Goal: Task Accomplishment & Management: Use online tool/utility

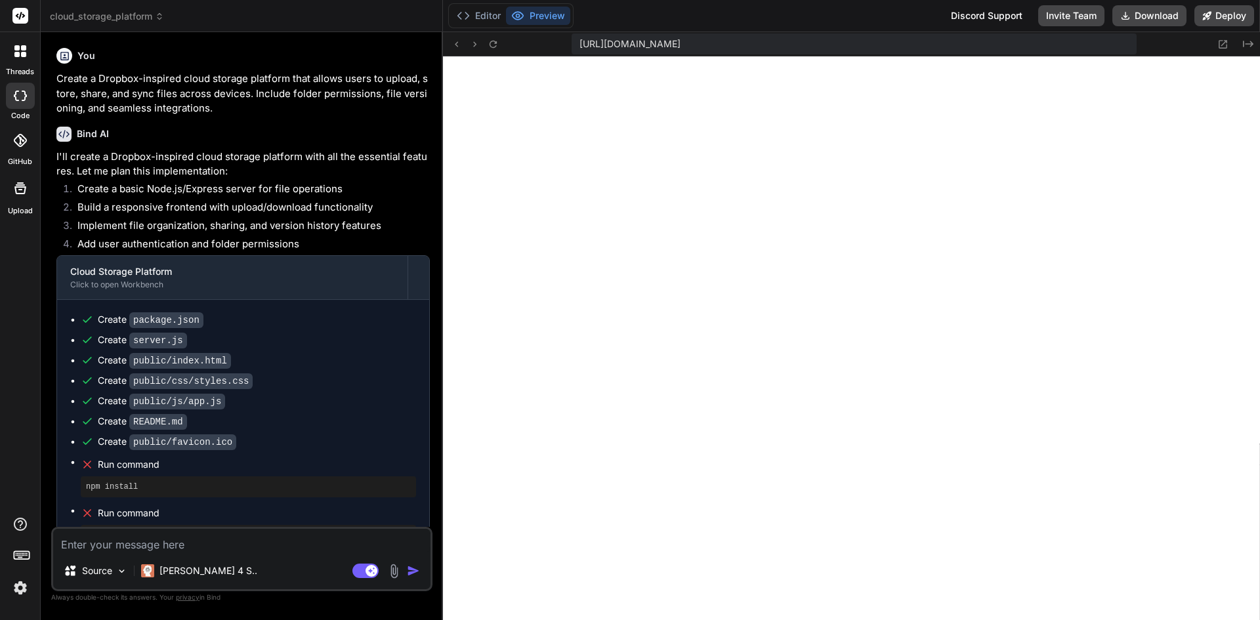
scroll to position [137, 0]
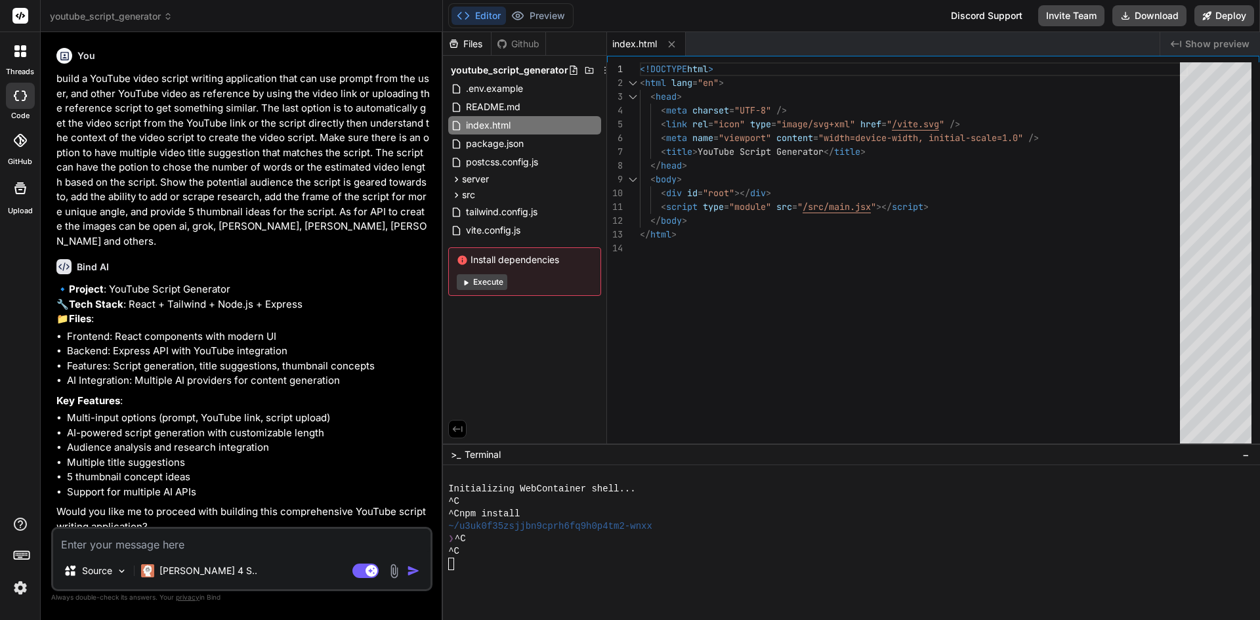
click at [490, 280] on button "Execute" at bounding box center [482, 282] width 51 height 16
type textarea "x"
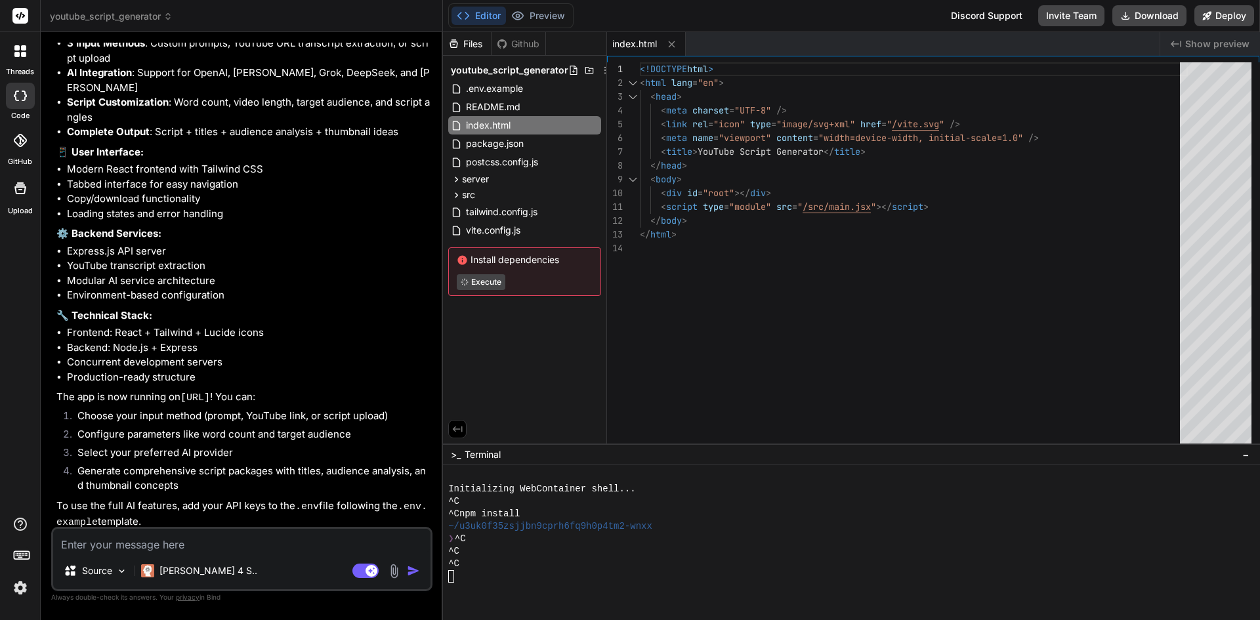
scroll to position [1146, 0]
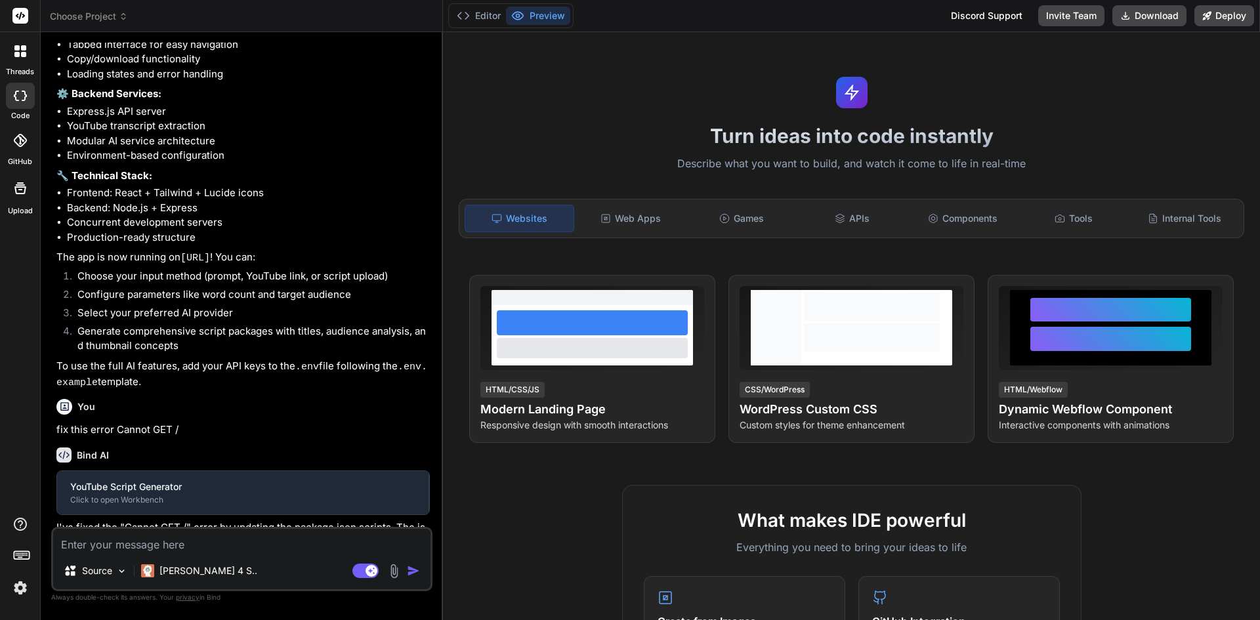
scroll to position [906, 0]
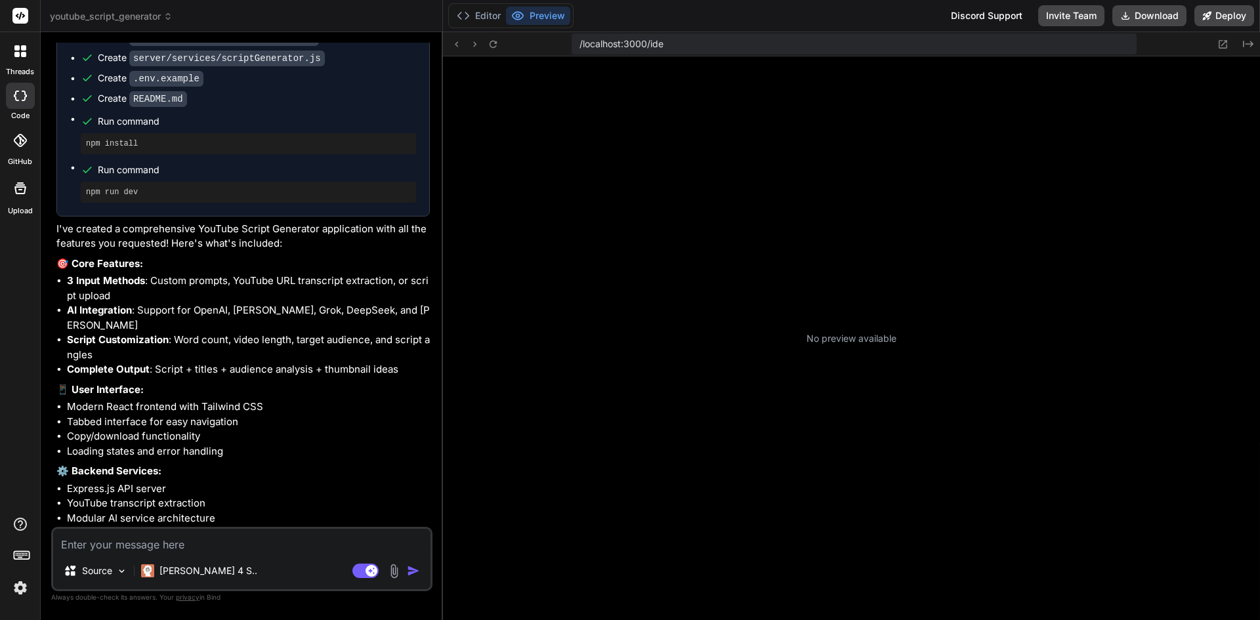
type textarea "x"
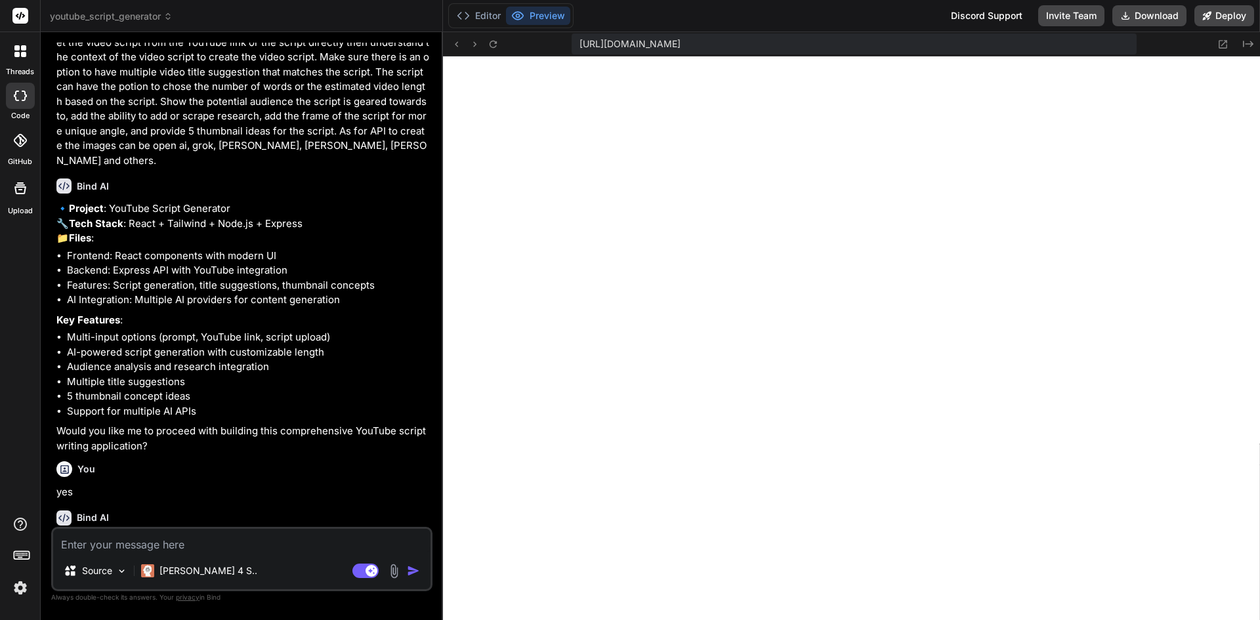
scroll to position [0, 0]
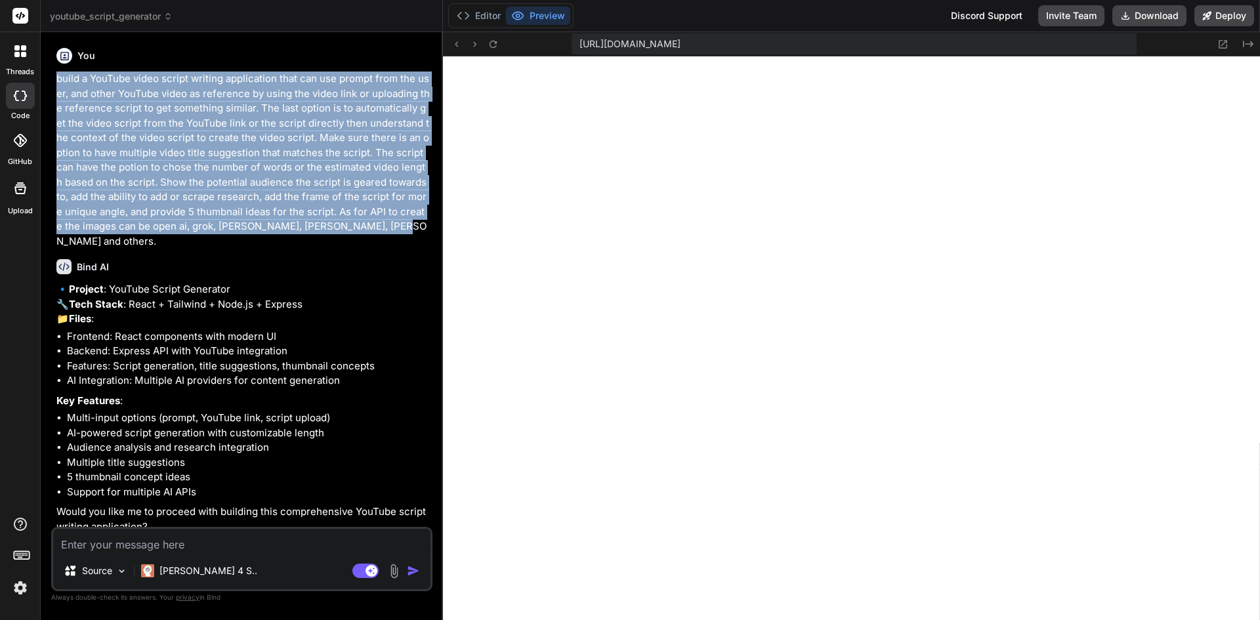
drag, startPoint x: 385, startPoint y: 222, endPoint x: 57, endPoint y: 79, distance: 357.9
click at [57, 79] on p "build a YouTube video script writing application that can use prompt from the u…" at bounding box center [242, 160] width 373 height 177
copy p "build a YouTube video script writing application that can use prompt from the u…"
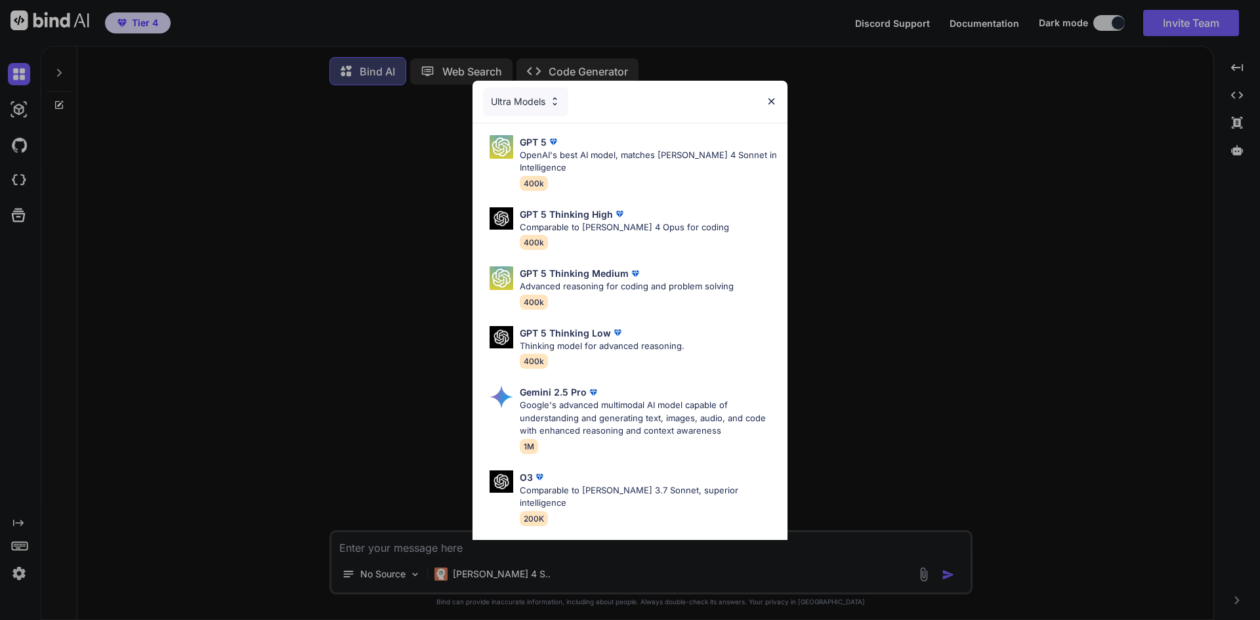
click at [772, 102] on img at bounding box center [771, 101] width 11 height 11
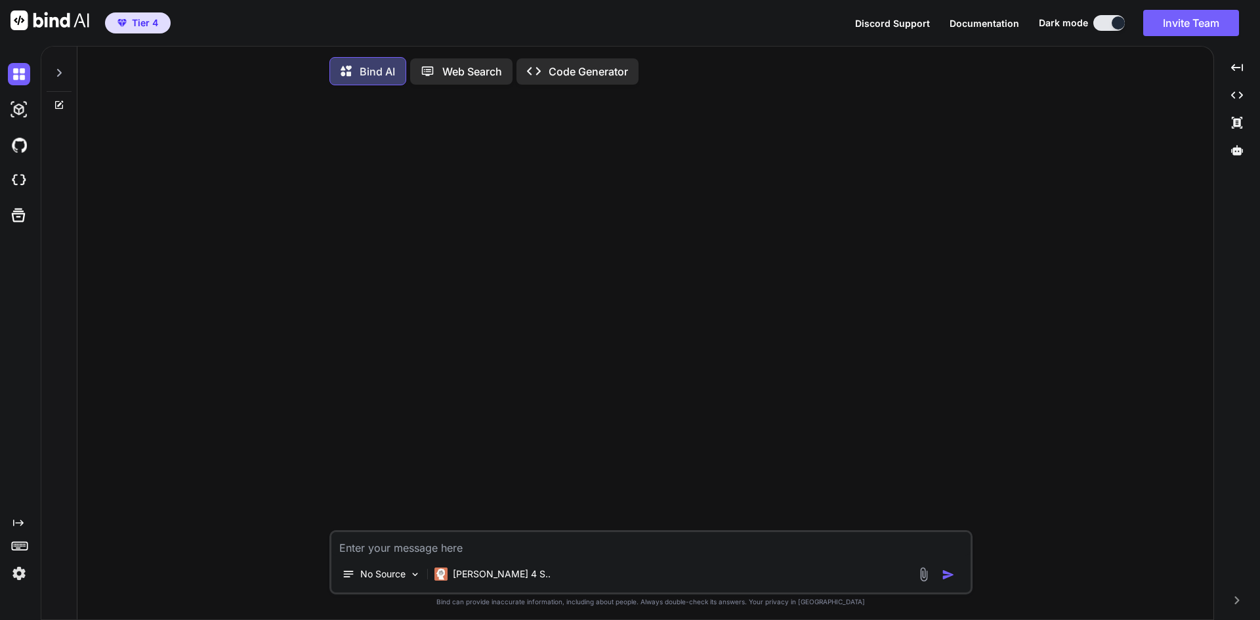
type textarea "x"
click at [379, 70] on p "Bind AI" at bounding box center [377, 72] width 35 height 16
click at [24, 105] on img at bounding box center [19, 109] width 22 height 22
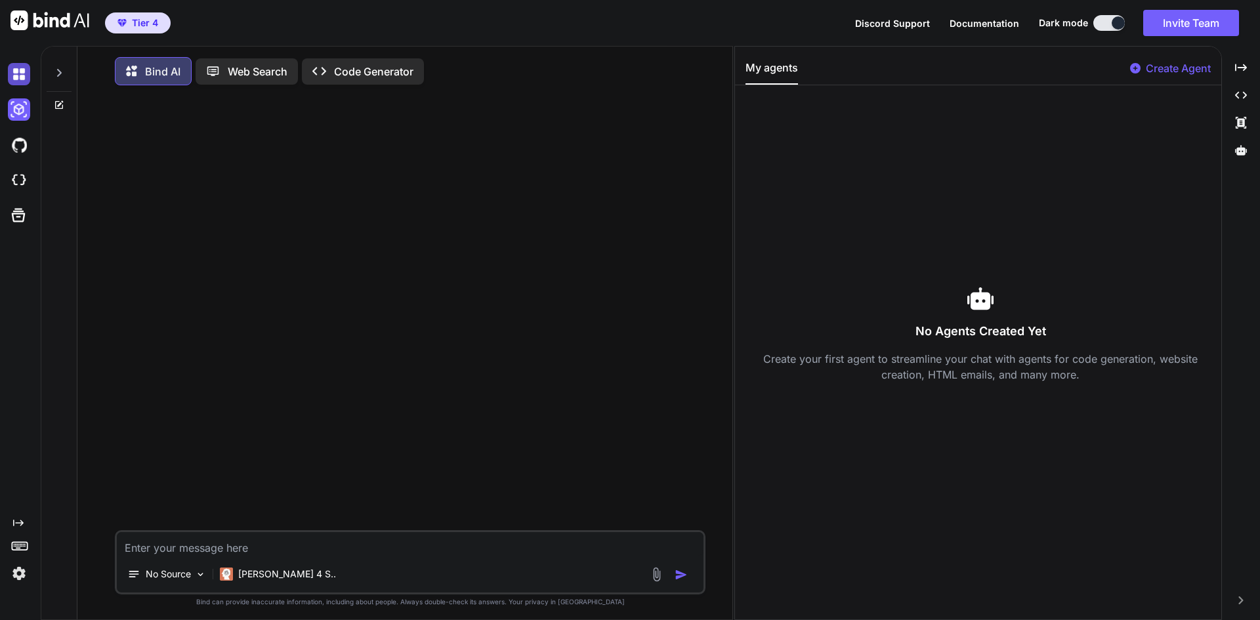
click at [21, 75] on img at bounding box center [19, 74] width 22 height 22
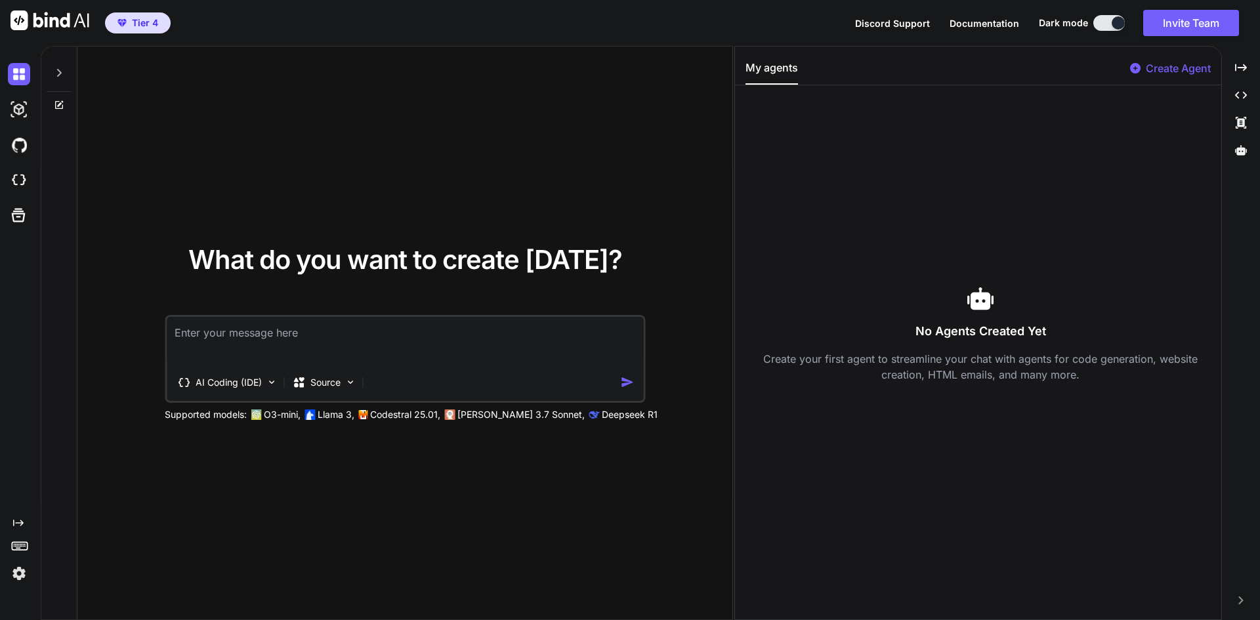
click at [219, 345] on textarea at bounding box center [405, 341] width 476 height 49
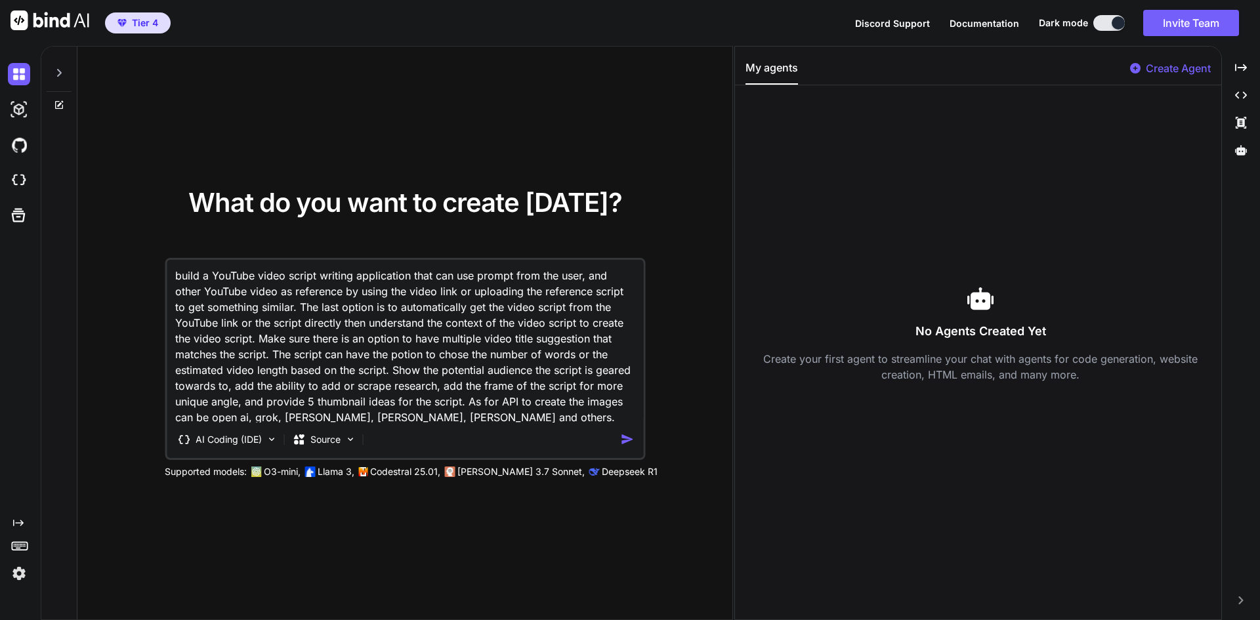
scroll to position [2, 0]
type textarea "build a YouTube video script writing application that can use prompt from the u…"
click at [268, 437] on img at bounding box center [271, 439] width 11 height 11
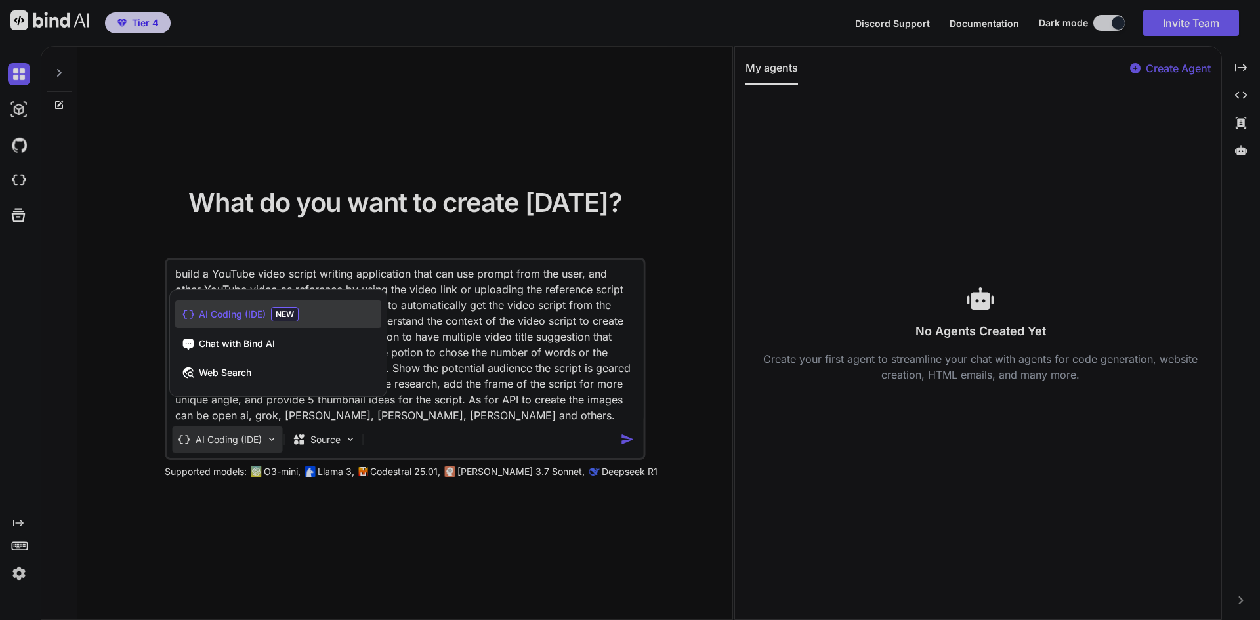
click at [245, 509] on div at bounding box center [630, 310] width 1260 height 620
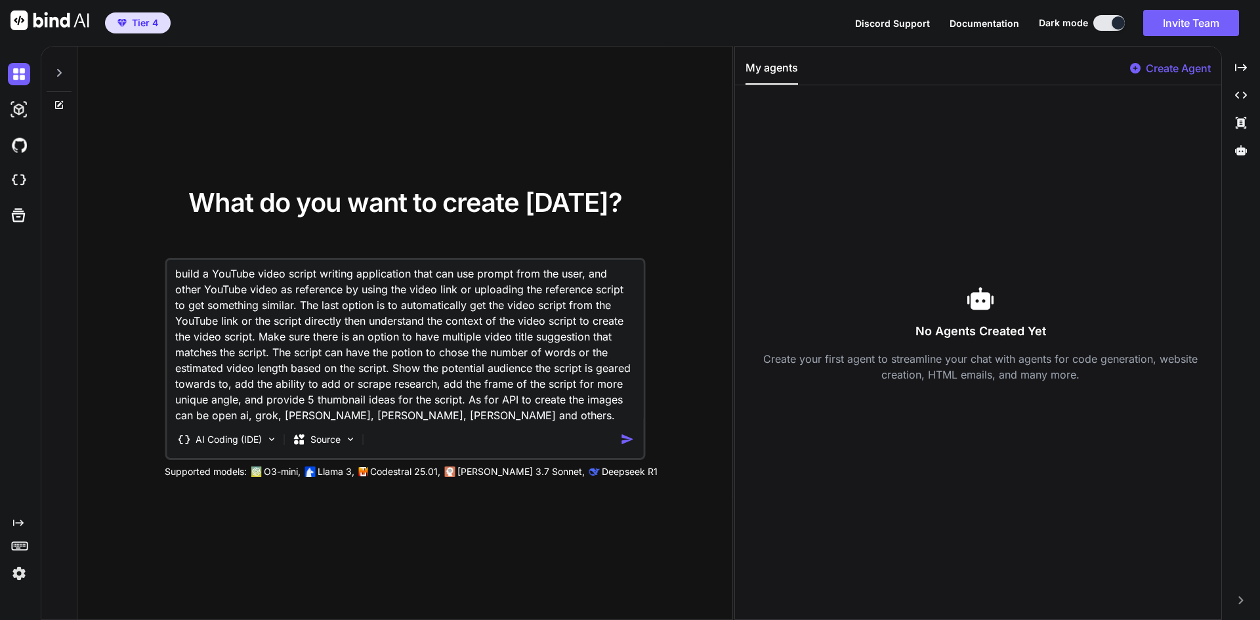
click at [619, 438] on div "AI Coding (IDE) Source" at bounding box center [393, 440] width 453 height 26
click at [627, 436] on img "button" at bounding box center [627, 439] width 14 height 14
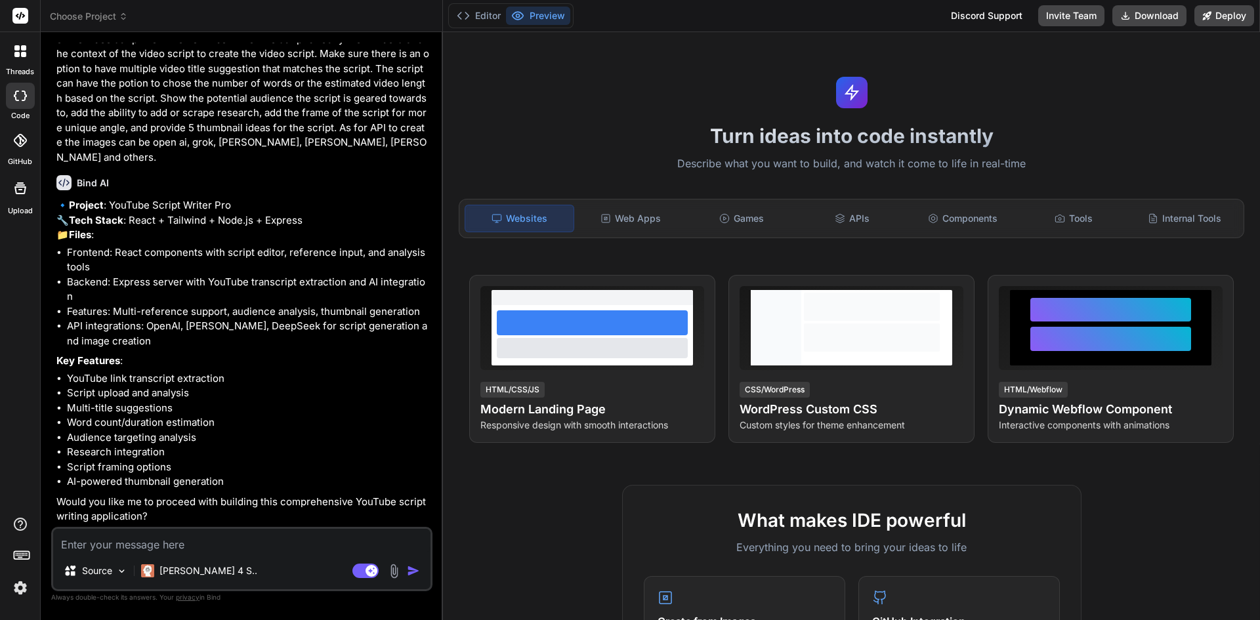
scroll to position [84, 0]
click at [257, 537] on textarea at bounding box center [241, 541] width 377 height 24
type textarea "x"
type textarea "ye"
type textarea "x"
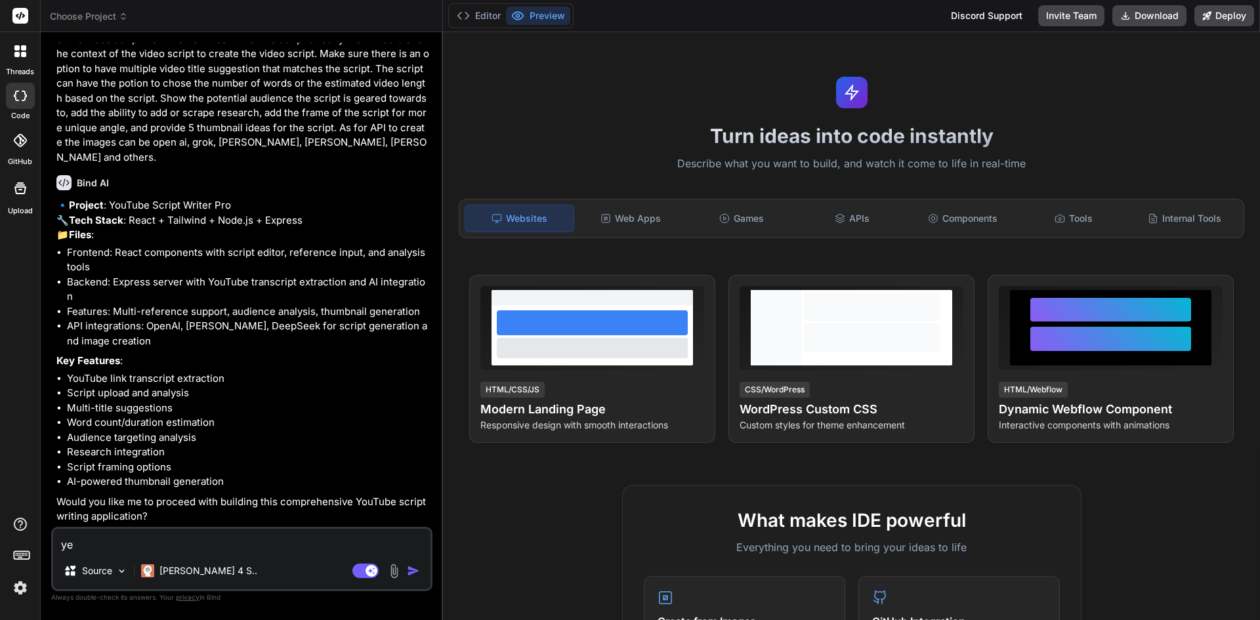
type textarea "yes"
type textarea "x"
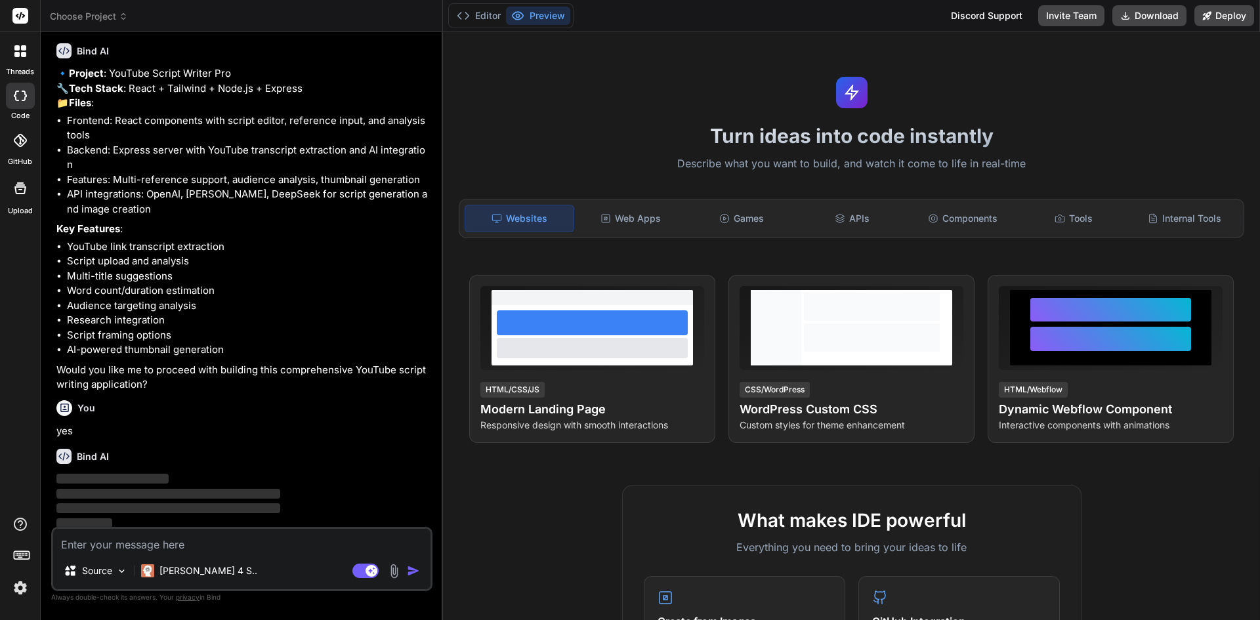
scroll to position [220, 0]
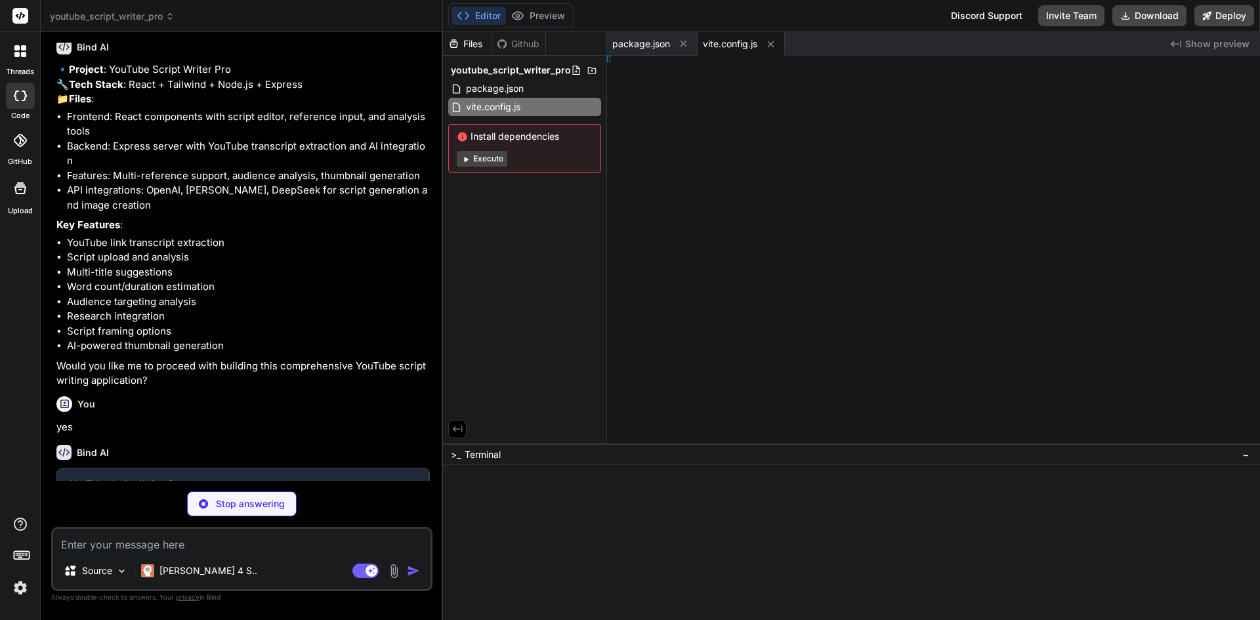
type textarea "x"
type textarea "s: [], }"
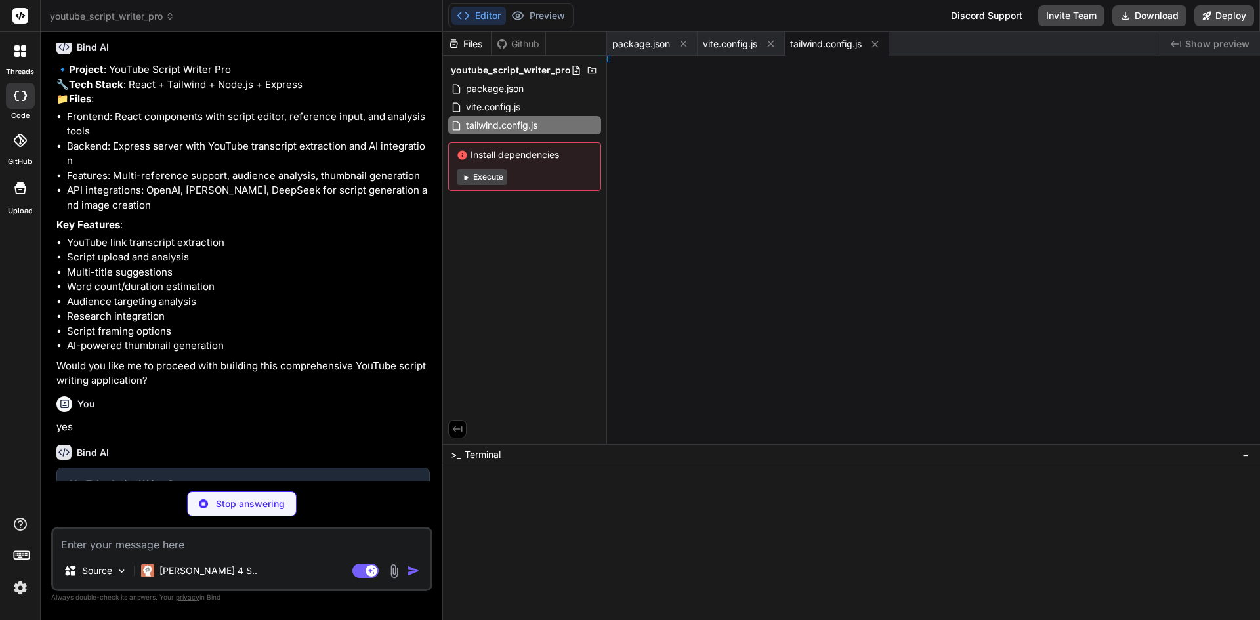
type textarea "x"
type textarea "}, }"
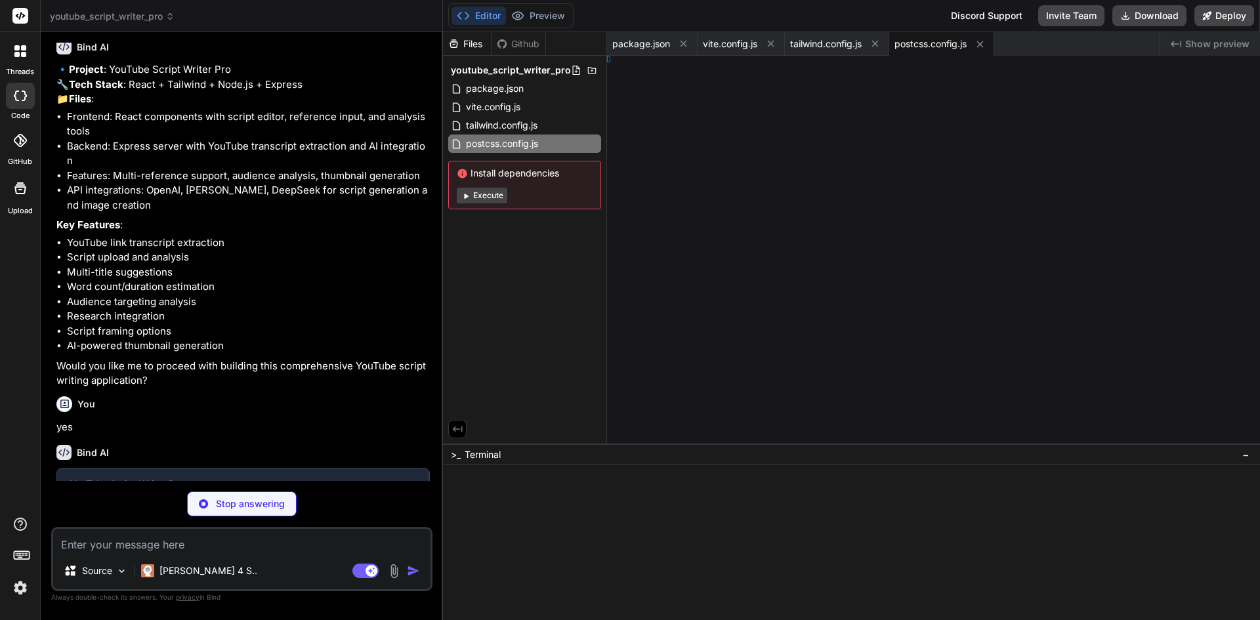
type textarea "x"
type textarea ">"
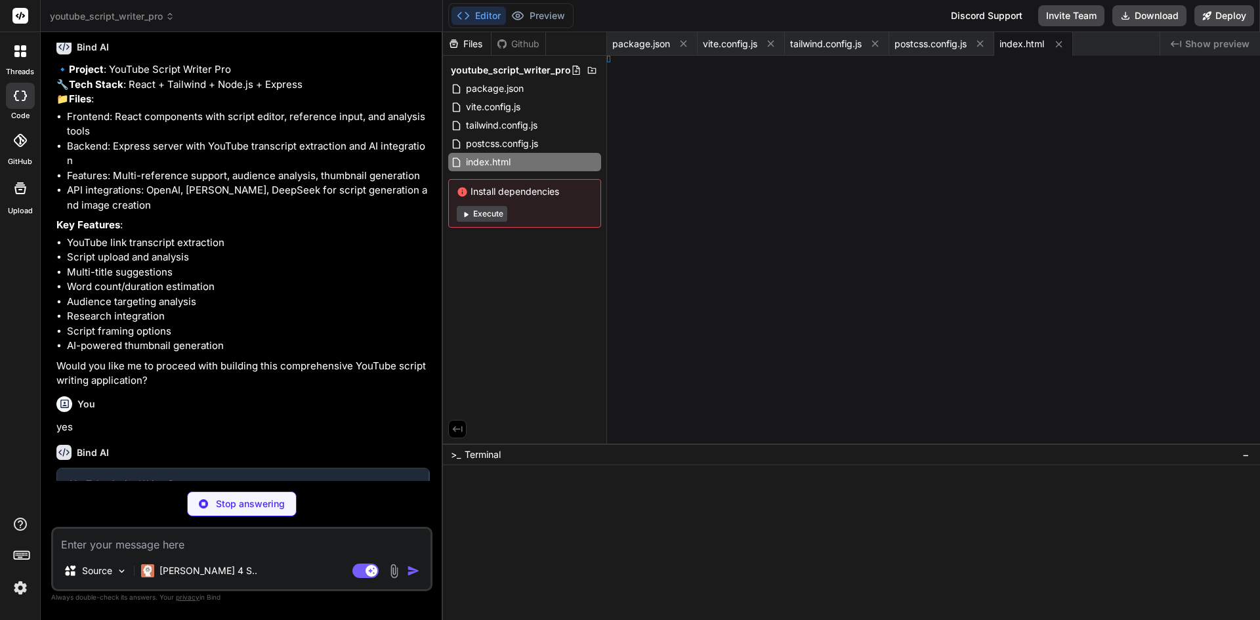
type textarea "x"
type textarea "ode>, )"
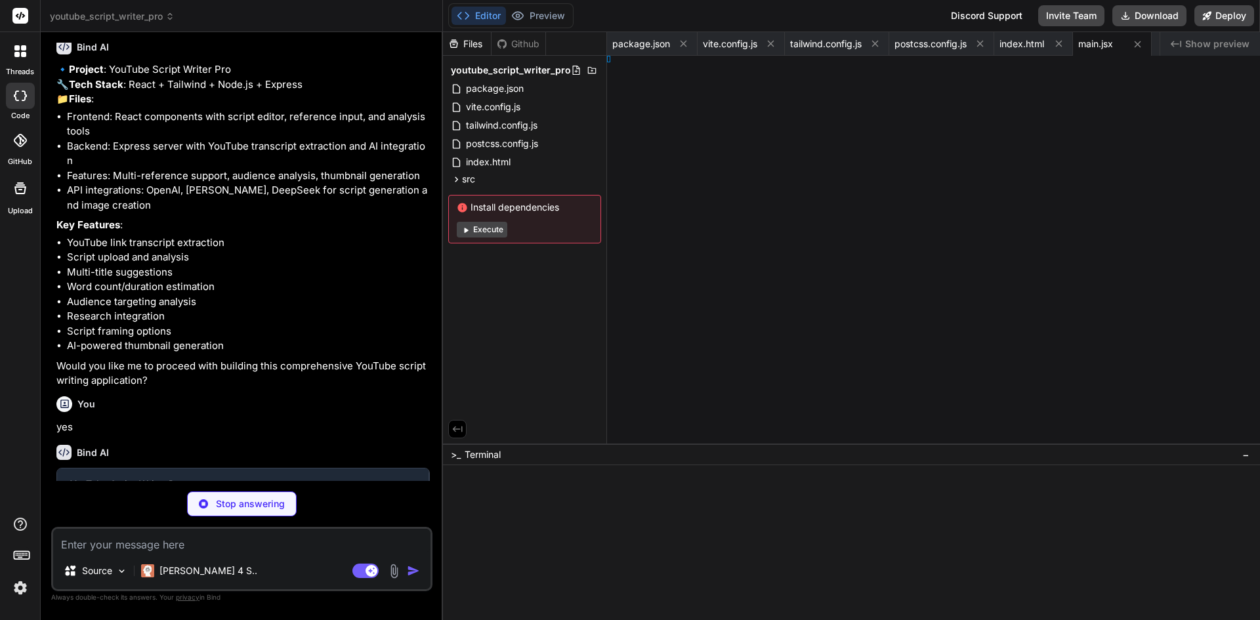
type textarea "x"
type textarea "}"
type textarea "x"
type textarea "p"
type textarea "x"
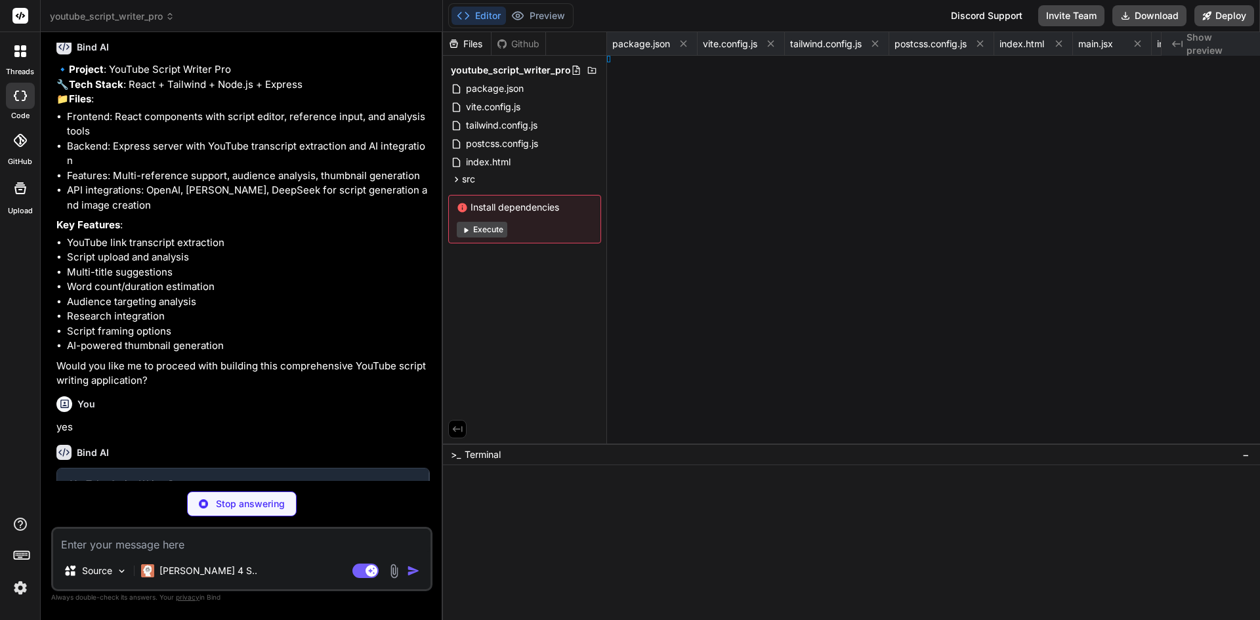
type textarea "ader"
type textarea "x"
type textarea "ut"
type textarea "x"
type textarea "or"
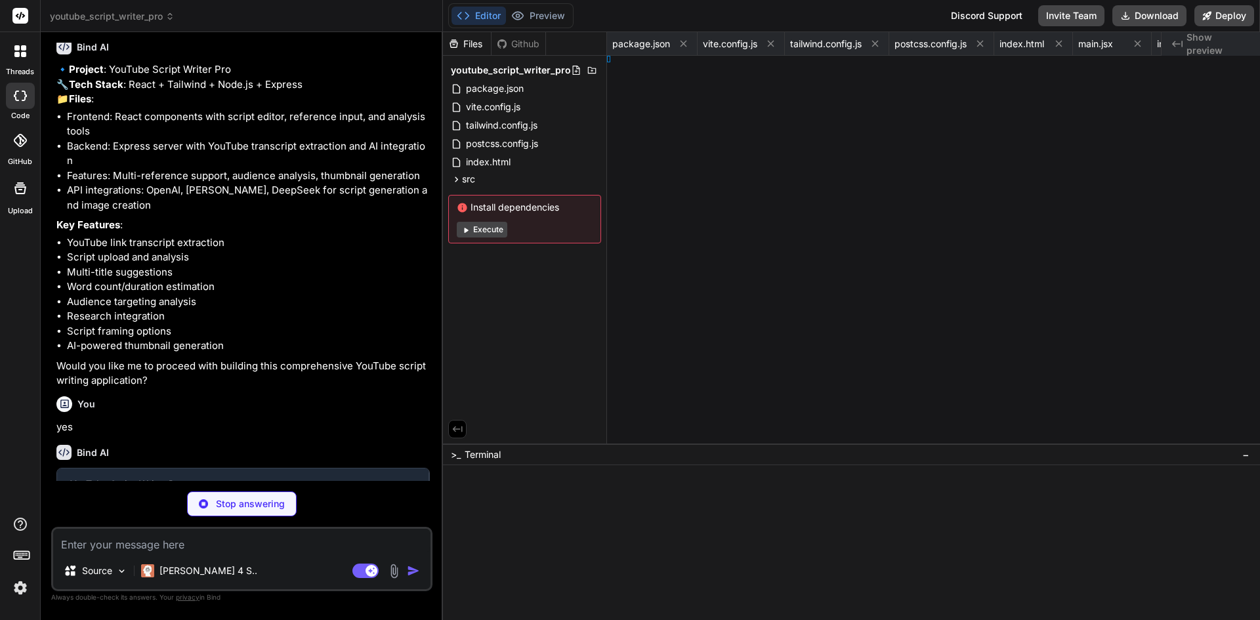
type textarea "x"
type textarea "ions"
type textarea "x"
type textarea "tAnalysis"
type textarea "x"
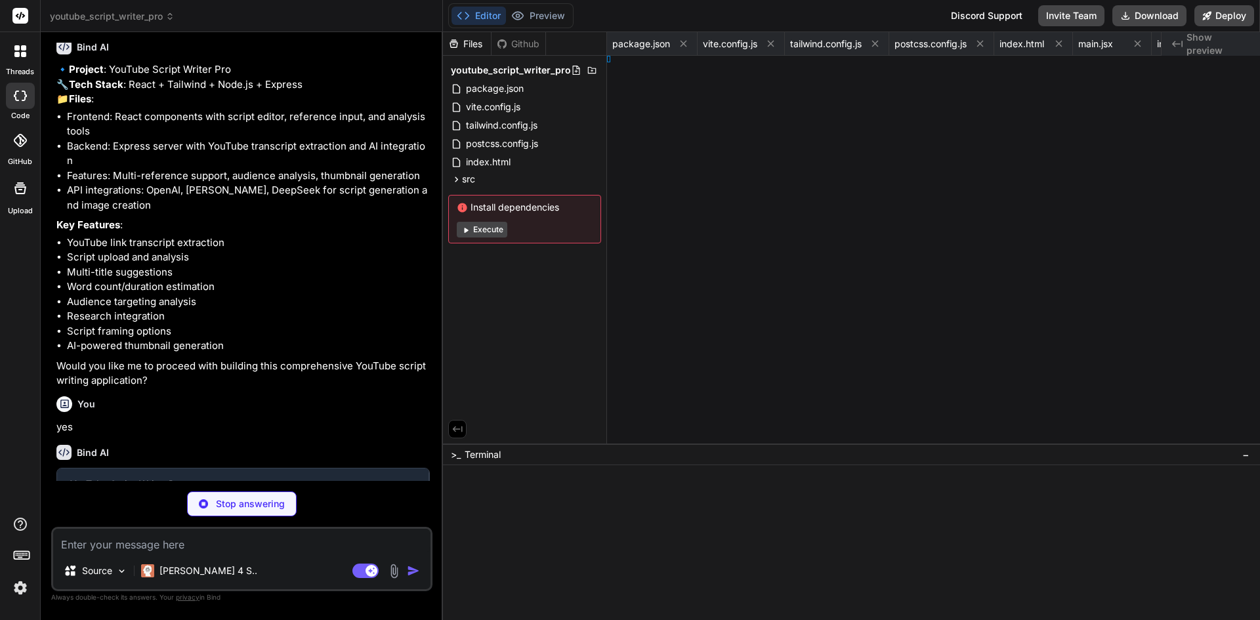
type textarea "</div> </div> </div> </div> ) } export default ScriptAnalysis"
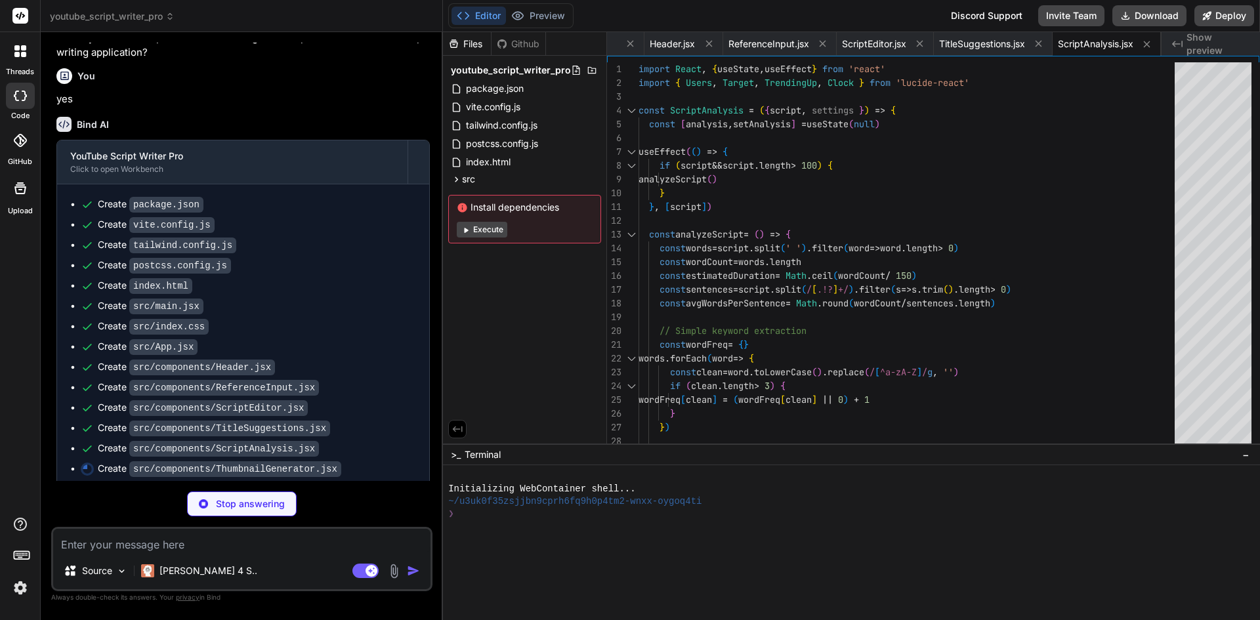
scroll to position [556, 0]
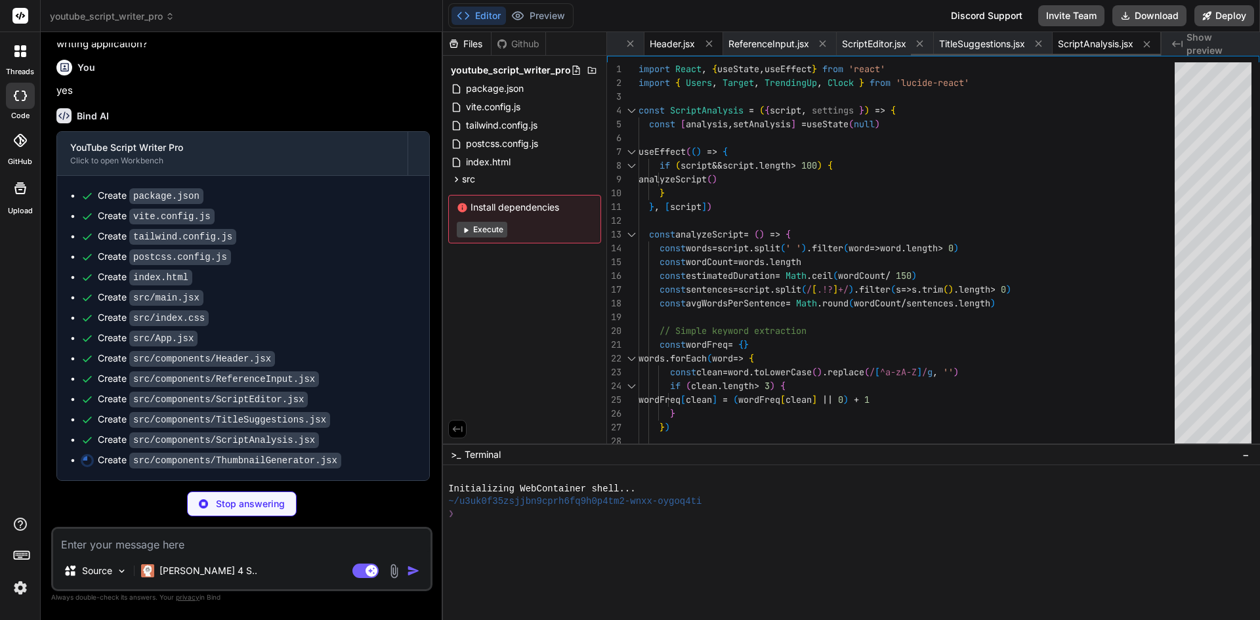
type textarea "x"
click at [662, 48] on span "Header.jsx" at bounding box center [672, 43] width 45 height 13
type textarea "export default Header"
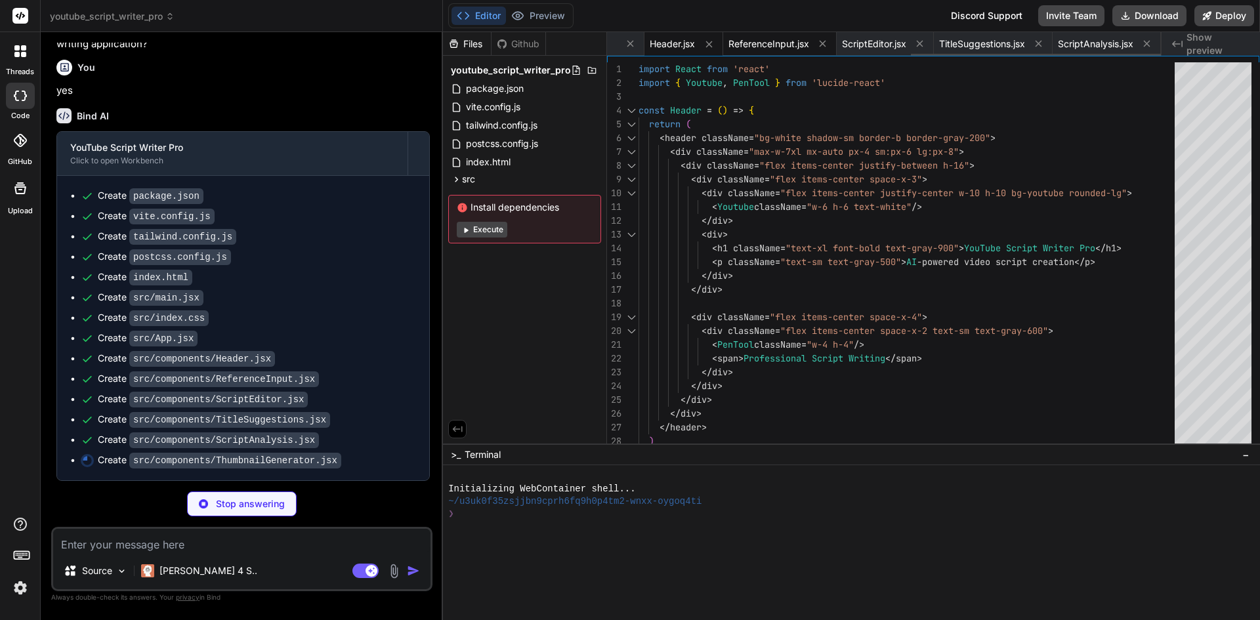
type textarea "x"
click at [763, 45] on span "ReferenceInput.jsx" at bounding box center [768, 43] width 81 height 13
type textarea ") } export default ReferenceInput"
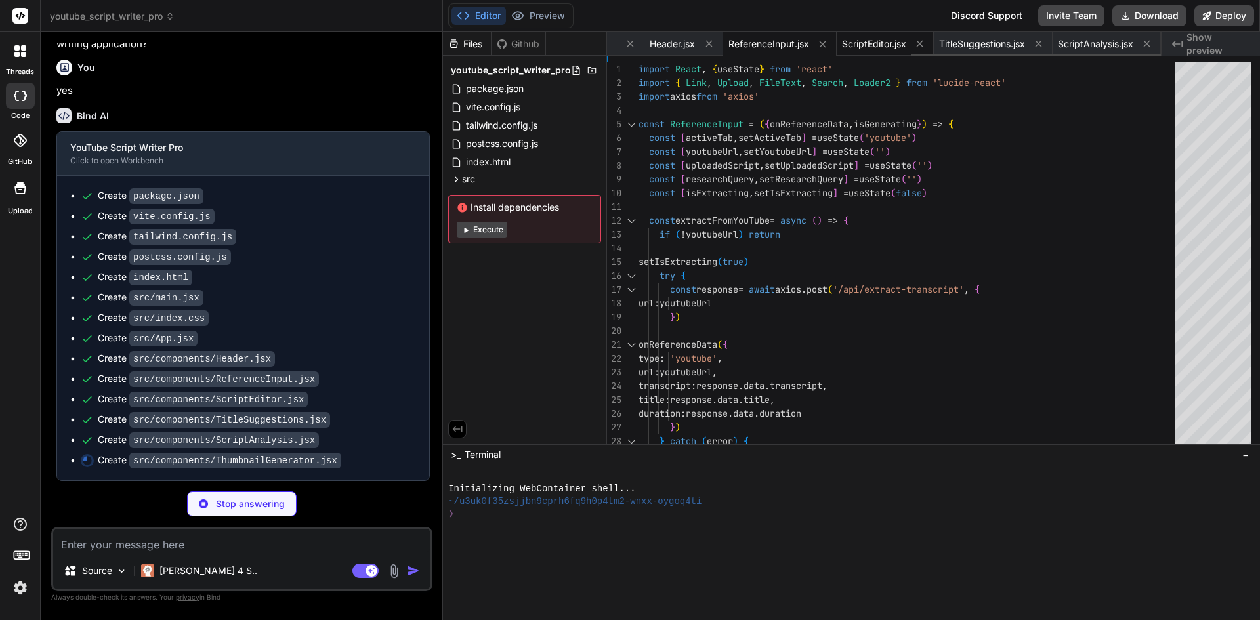
type textarea "x"
click at [879, 41] on span "ScriptEditor.jsx" at bounding box center [874, 43] width 64 height 13
type textarea "export default ScriptEditor"
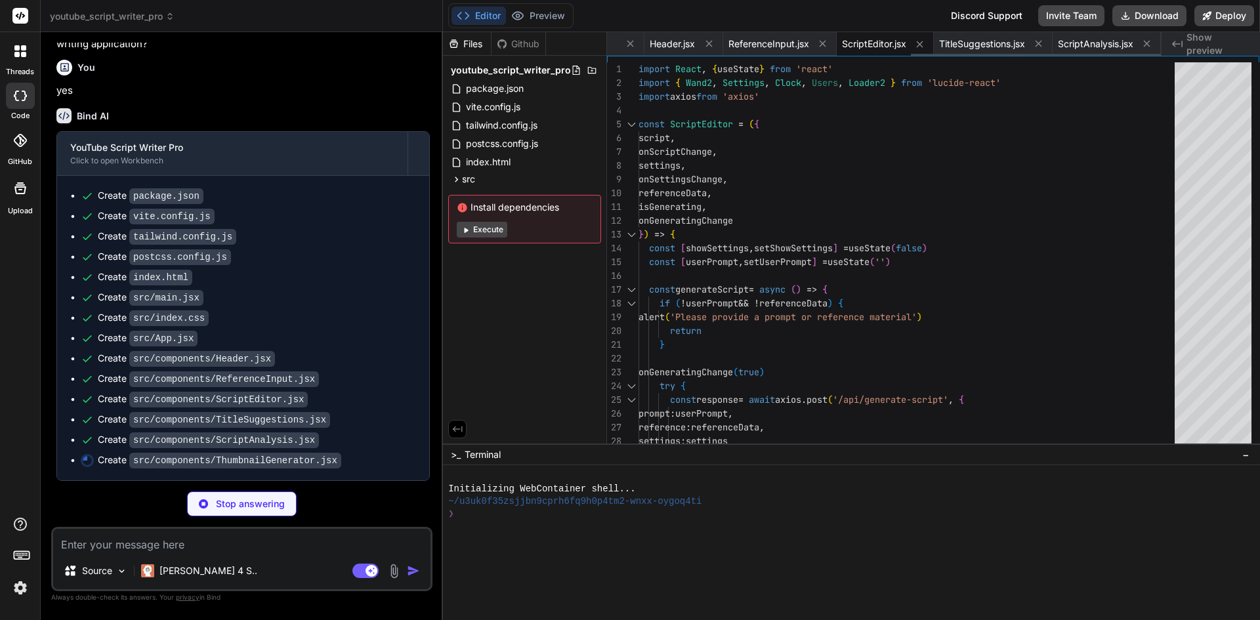
type textarea "x"
type textarea "))} </div> </div> ) } export default ThumbnailGenerator"
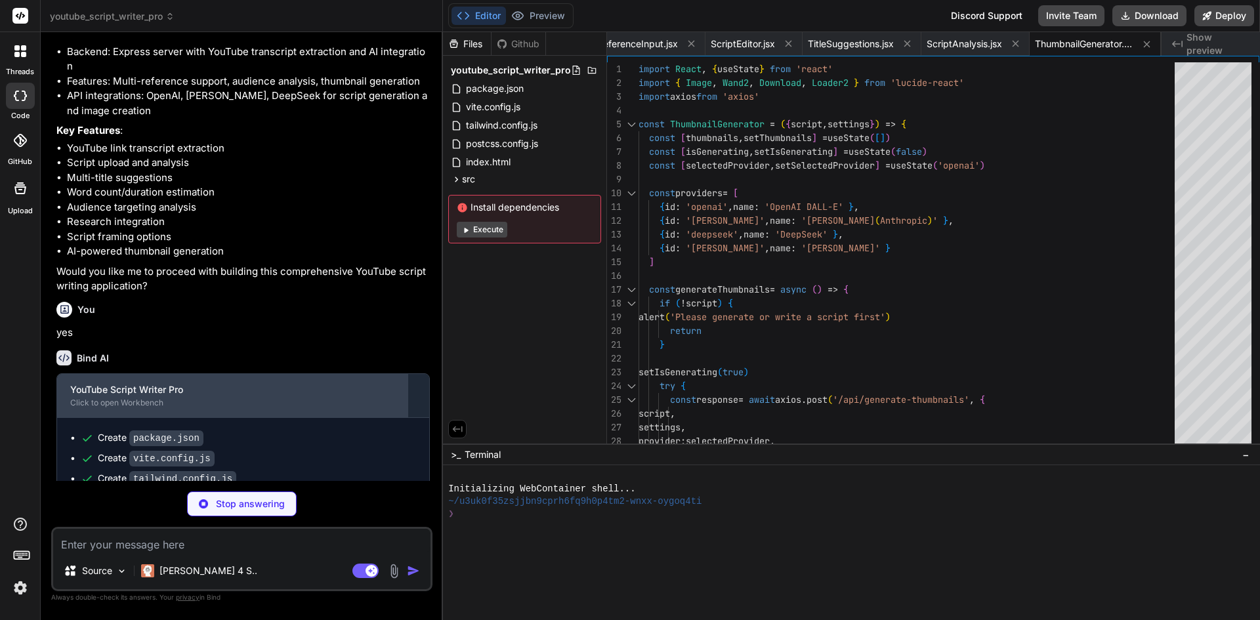
scroll to position [577, 0]
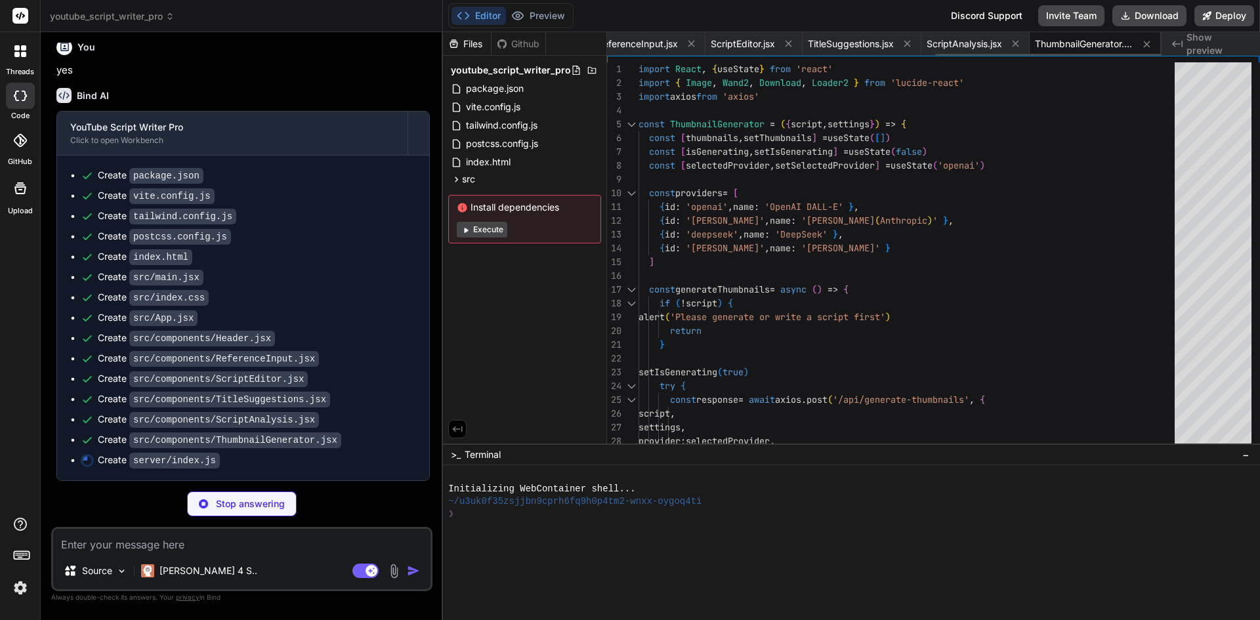
click at [1098, 41] on span "ThumbnailGenerator.jsx" at bounding box center [1084, 43] width 98 height 13
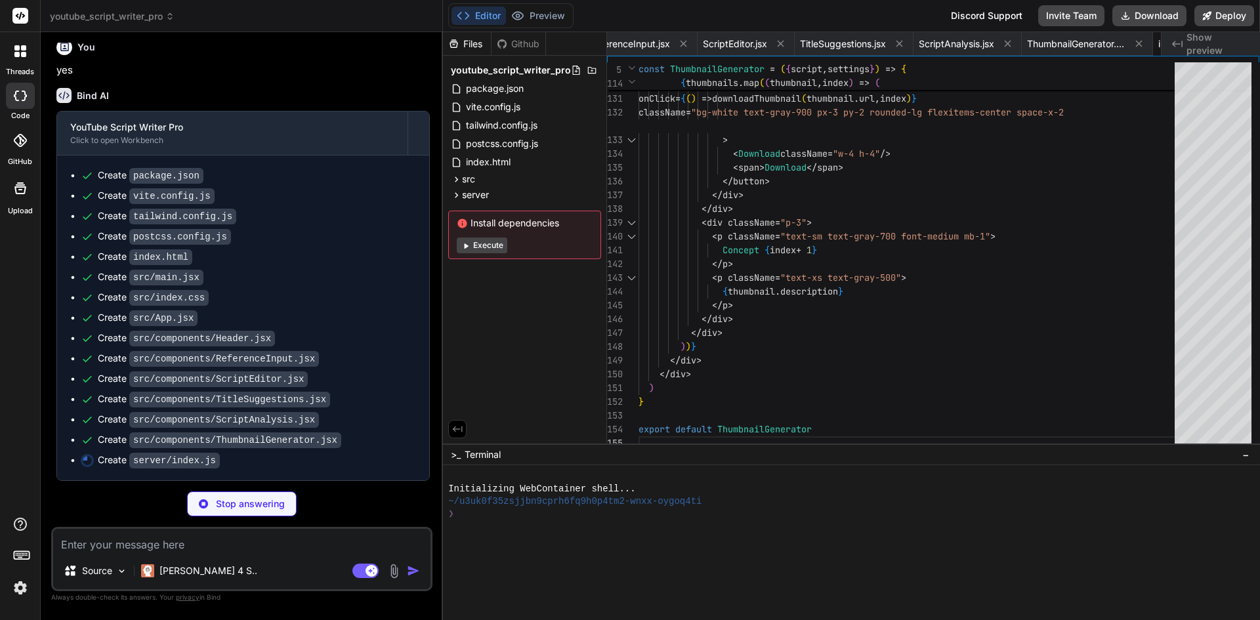
type textarea "x"
type textarea "})"
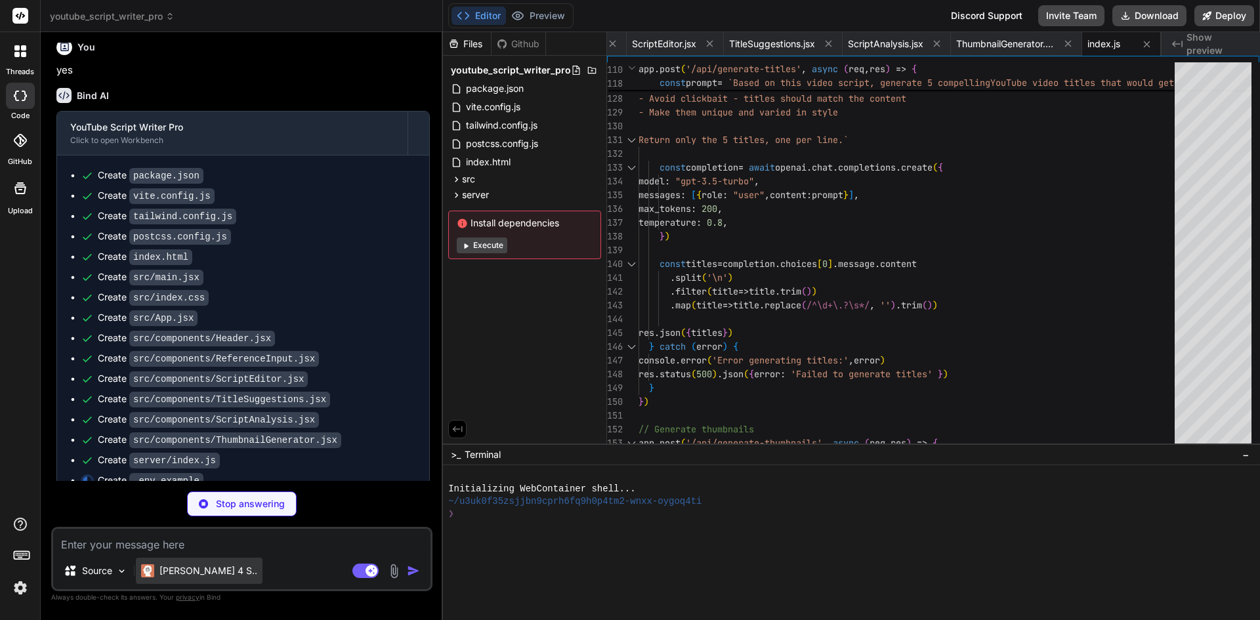
type textarea "x"
type textarea "OPENAI_API_KEY=your_openai_api_key_here CLAUDE_API_KEY=your_claude_api_key_here…"
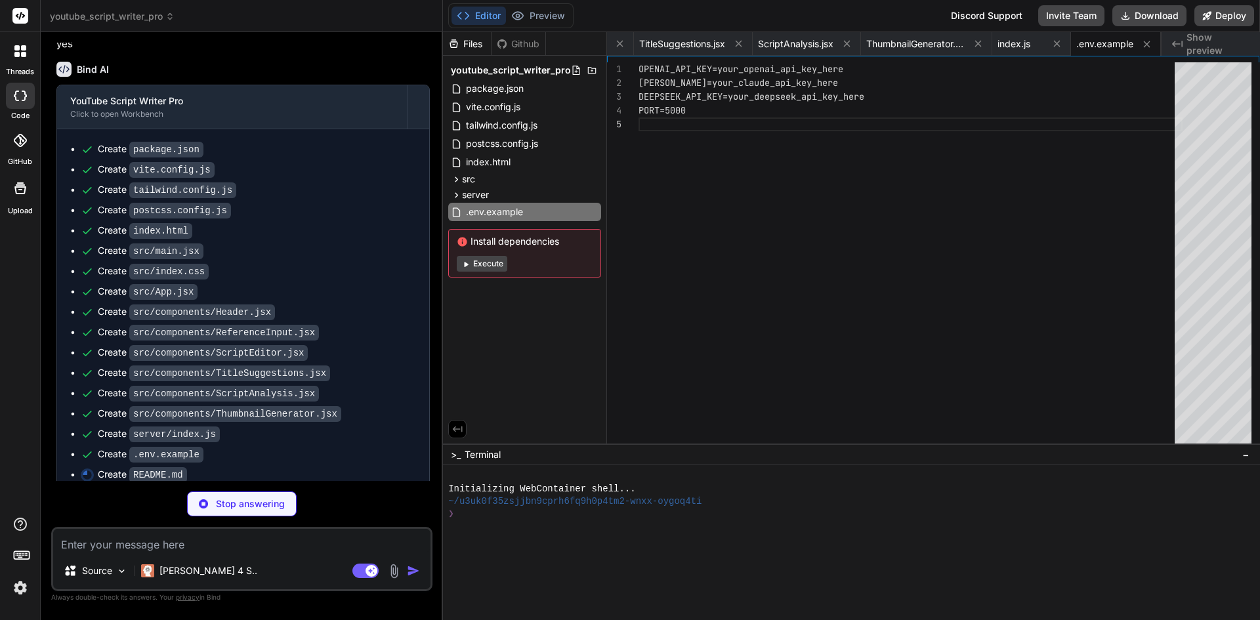
scroll to position [617, 0]
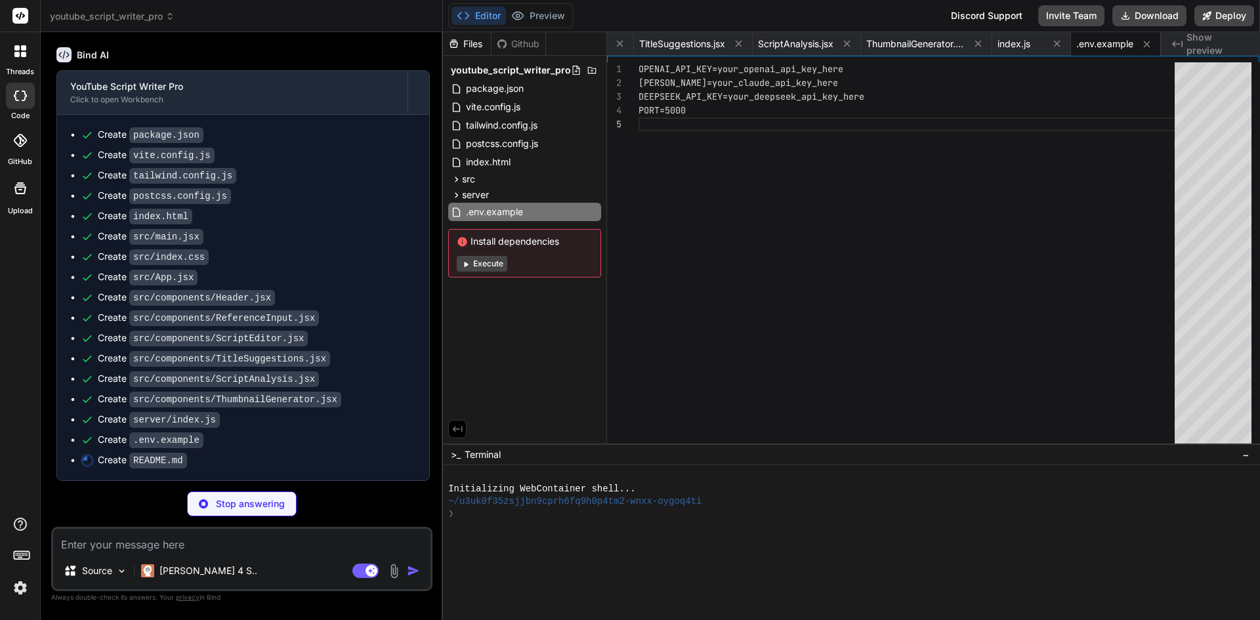
type textarea "x"
type textarea "- **Frontend**: React, Tailwind CSS, Vite - **Backend**: Node.js, Express - **A…"
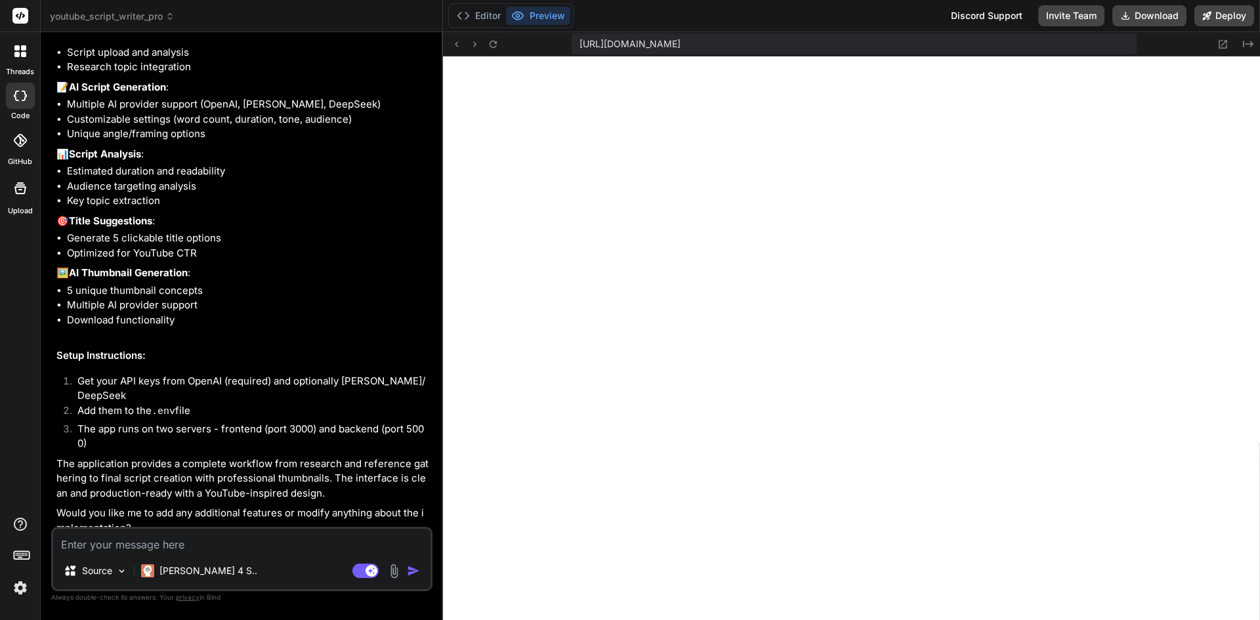
scroll to position [574, 0]
click at [484, 14] on button "Editor" at bounding box center [478, 16] width 54 height 18
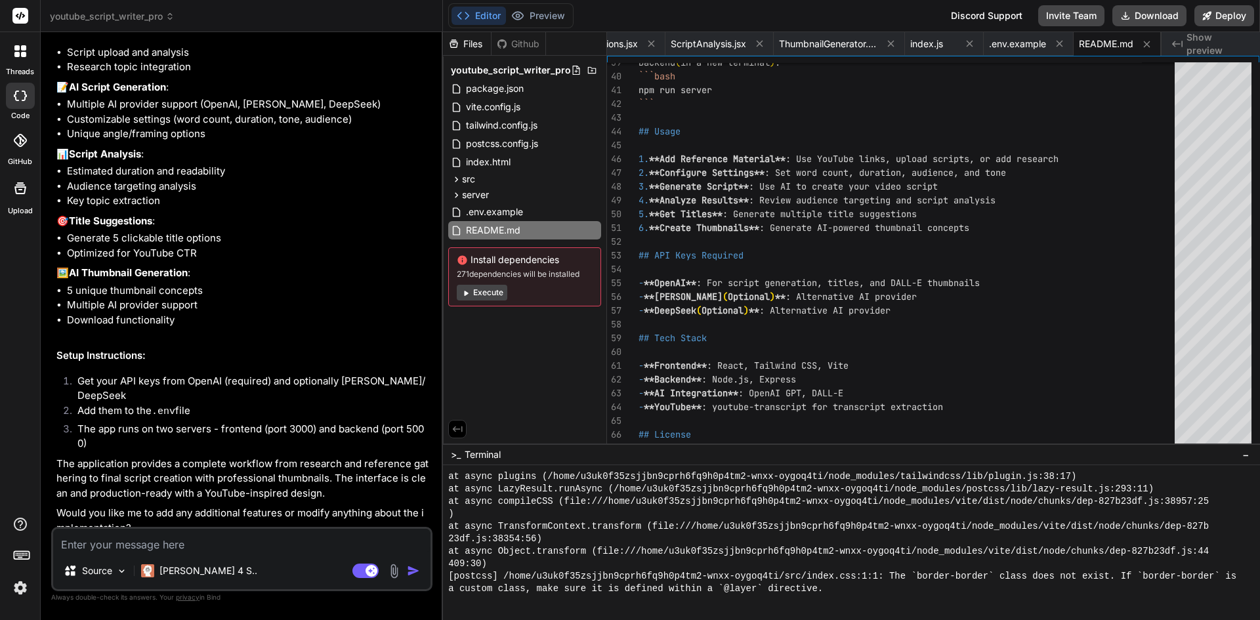
click at [488, 286] on button "Execute" at bounding box center [482, 293] width 51 height 16
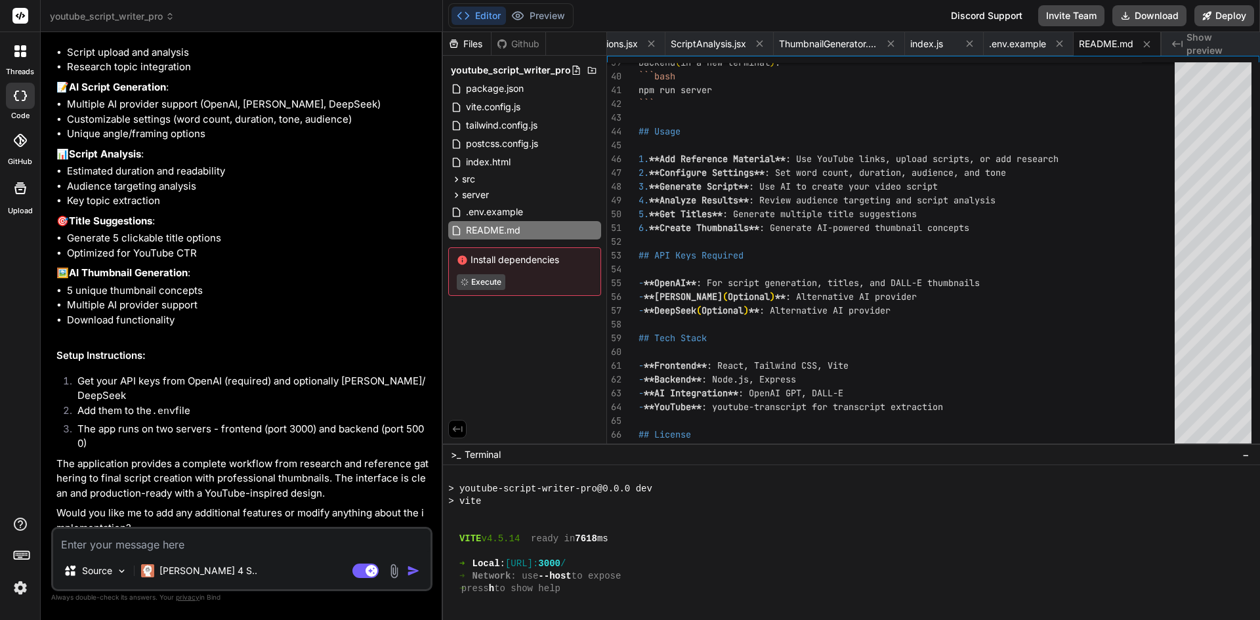
scroll to position [835, 0]
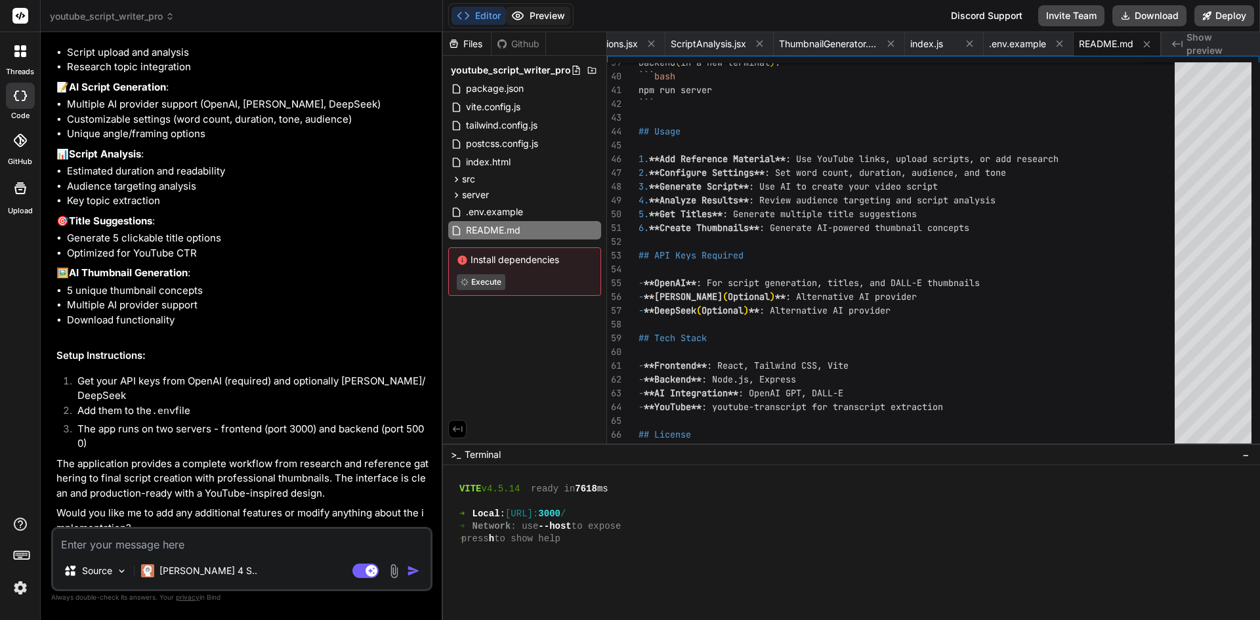
drag, startPoint x: 549, startPoint y: 16, endPoint x: 561, endPoint y: 20, distance: 13.1
click at [548, 17] on button "Preview" at bounding box center [538, 16] width 64 height 18
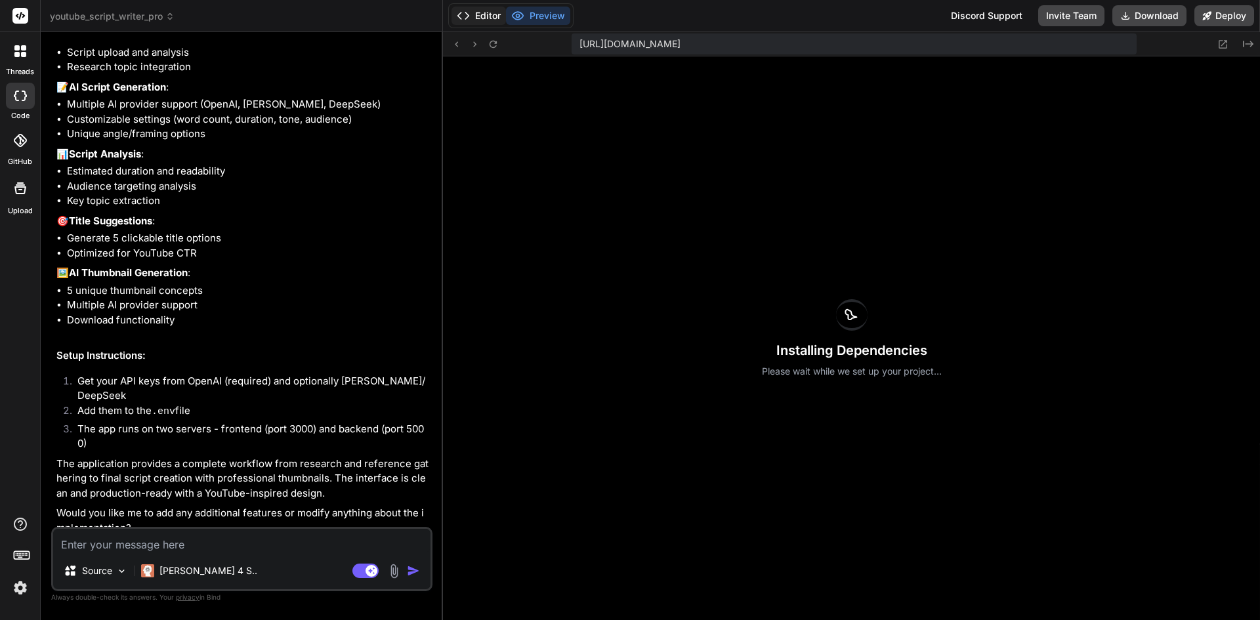
click at [477, 14] on button "Editor" at bounding box center [478, 16] width 54 height 18
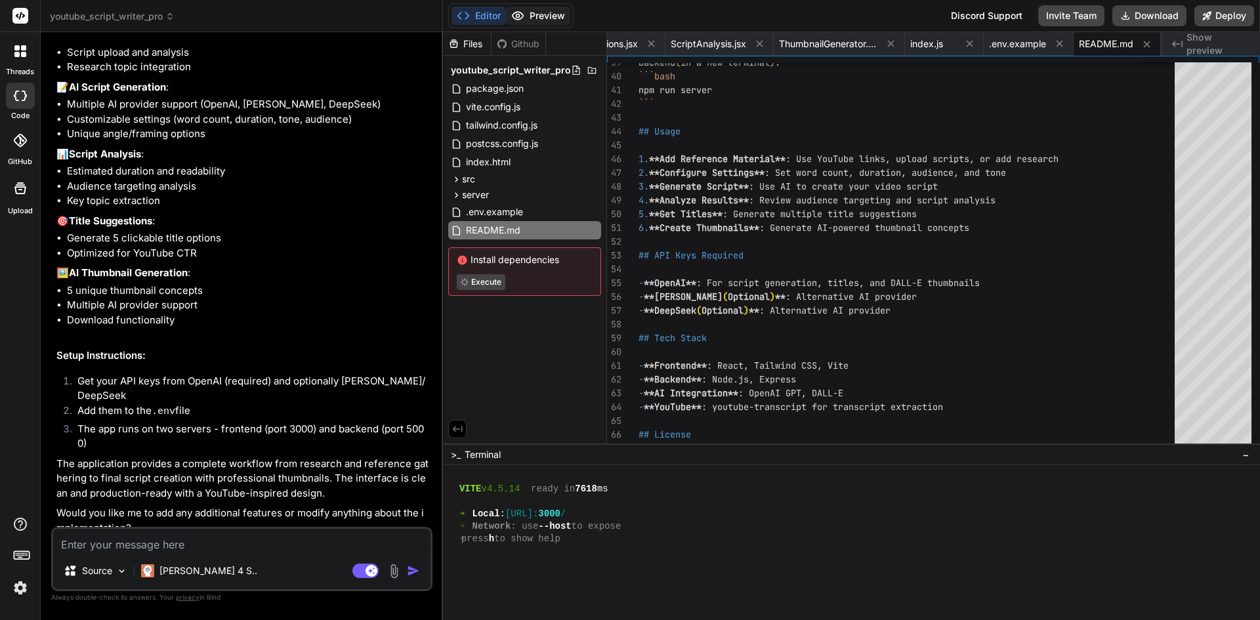
click at [553, 13] on button "Preview" at bounding box center [538, 16] width 64 height 18
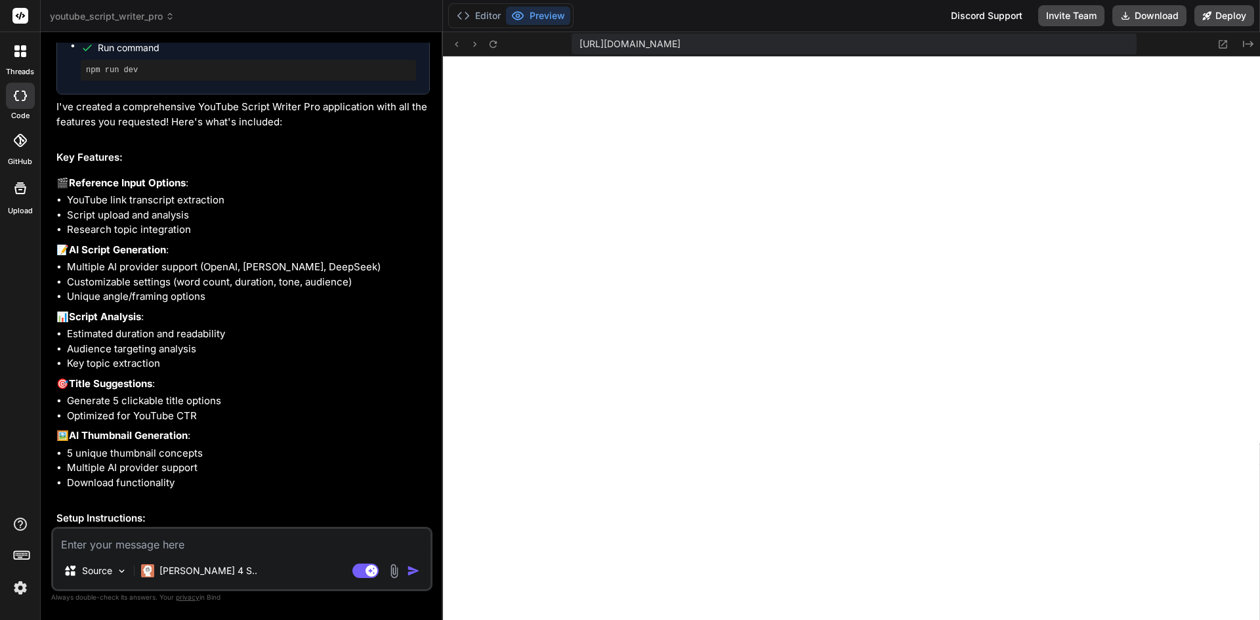
scroll to position [1264, 0]
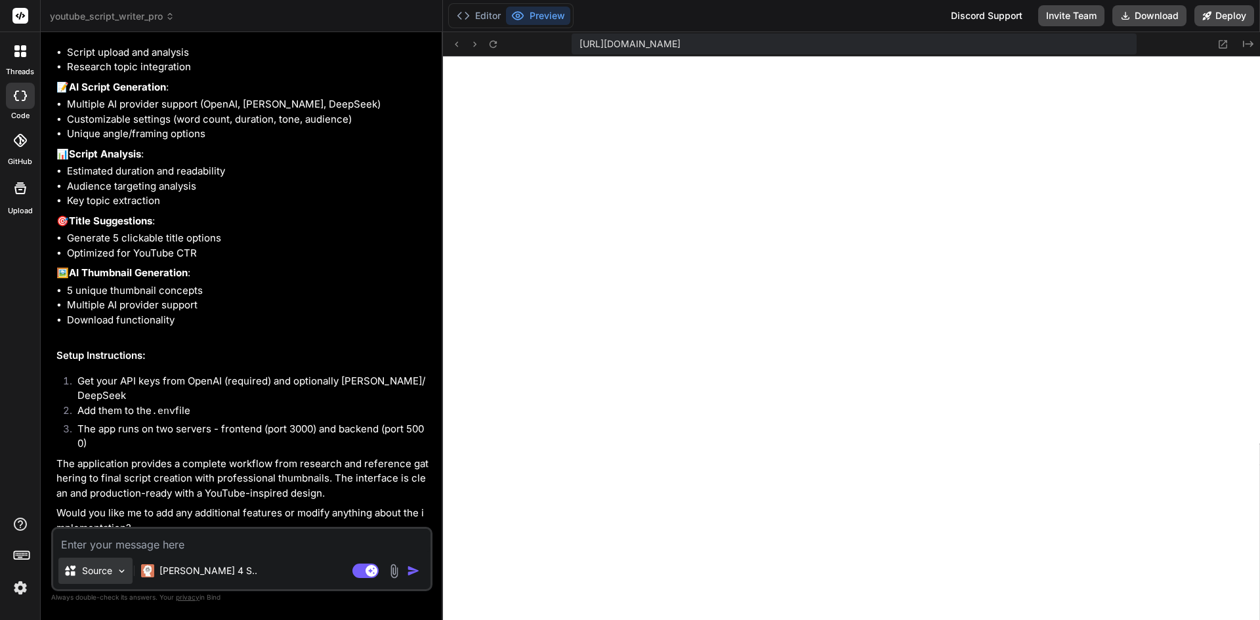
click at [119, 577] on div "Source" at bounding box center [95, 571] width 74 height 26
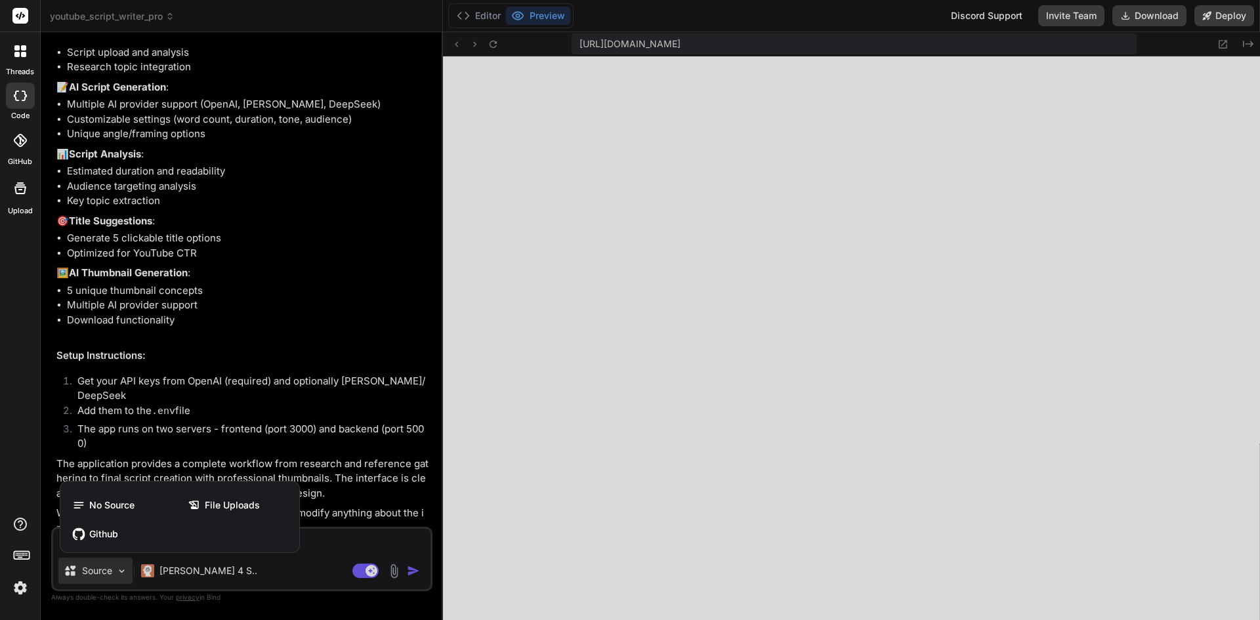
click at [339, 537] on div at bounding box center [630, 310] width 1260 height 620
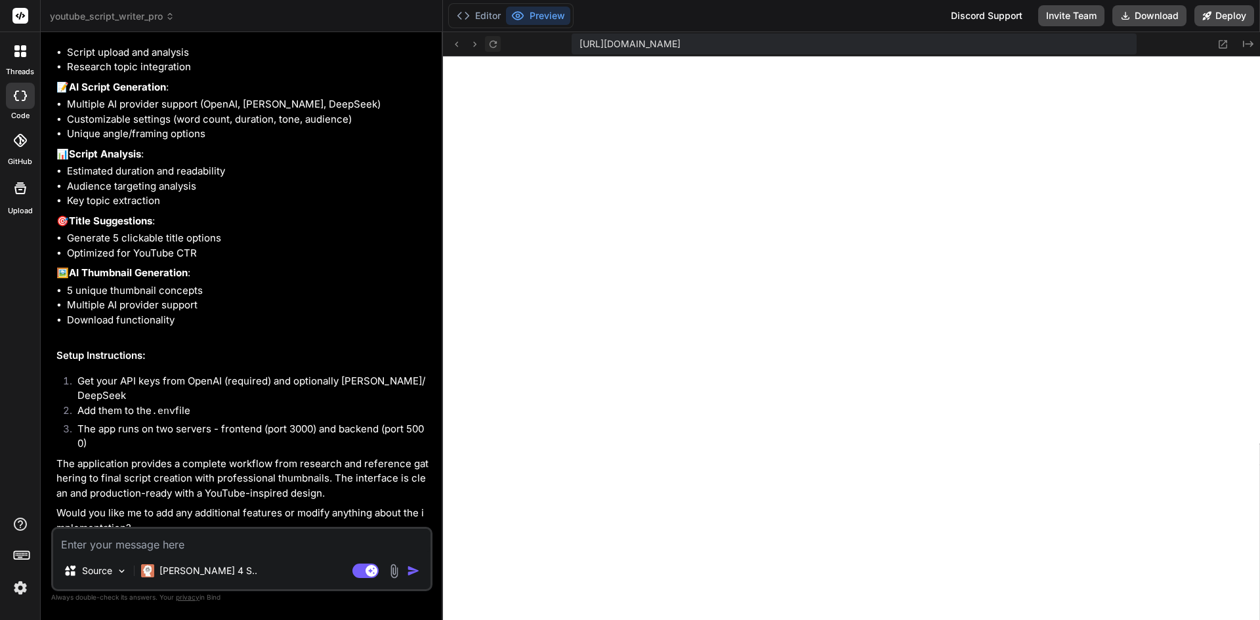
drag, startPoint x: 491, startPoint y: 42, endPoint x: 507, endPoint y: 53, distance: 18.8
click at [493, 43] on icon at bounding box center [493, 44] width 11 height 11
click at [1227, 45] on icon at bounding box center [1223, 44] width 9 height 9
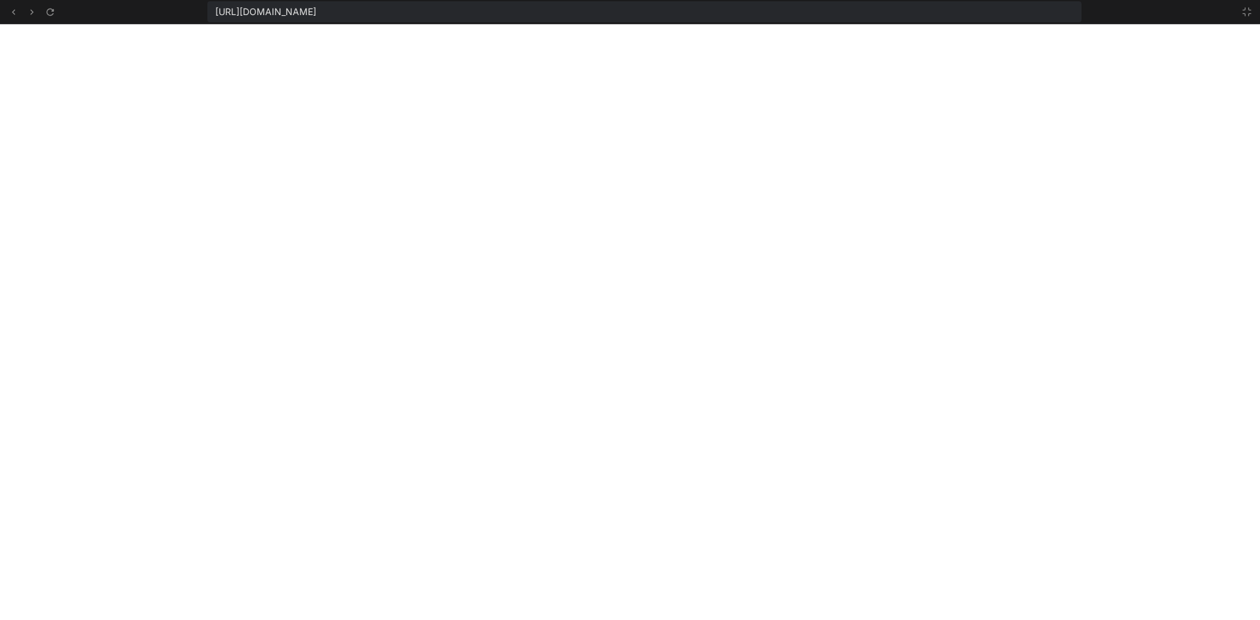
scroll to position [1596, 0]
click at [1251, 11] on icon at bounding box center [1247, 12] width 10 height 10
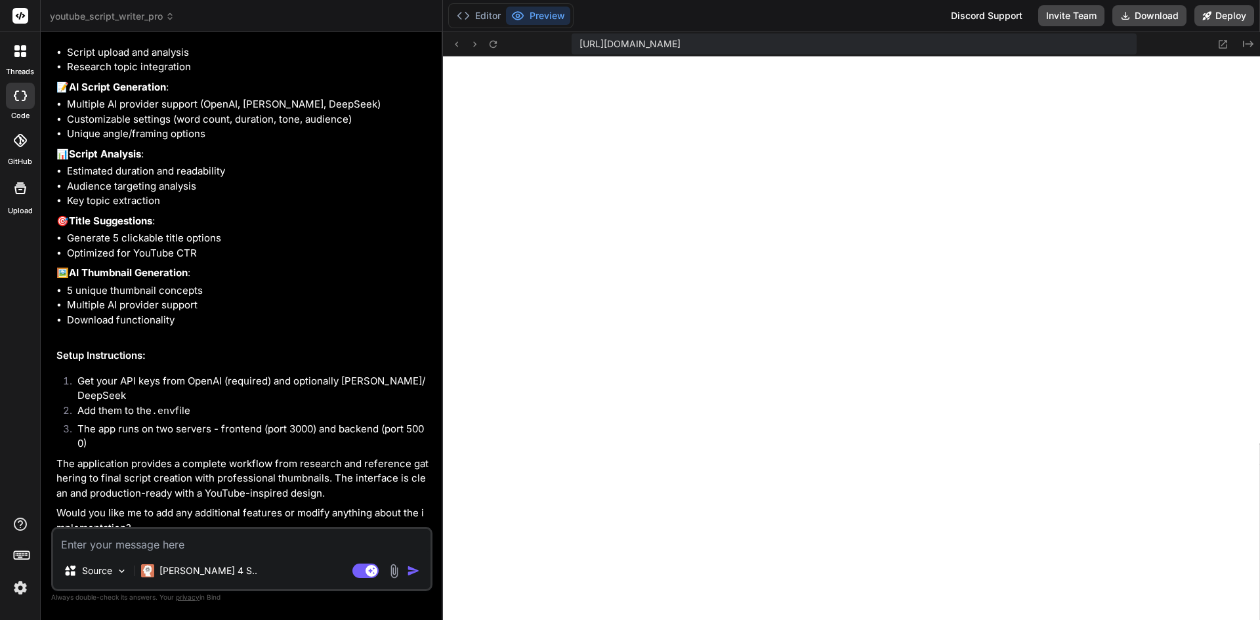
scroll to position [1858, 0]
click at [1248, 43] on icon "Created with Pixso." at bounding box center [1248, 44] width 10 height 10
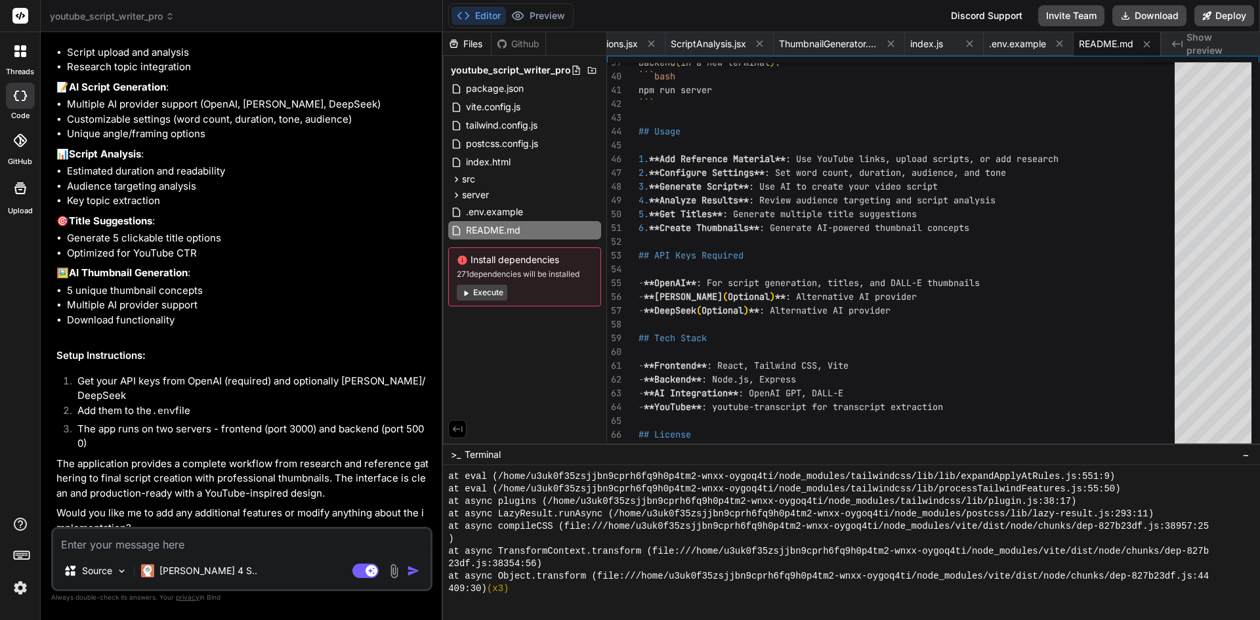
click at [500, 295] on button "Execute" at bounding box center [482, 293] width 51 height 16
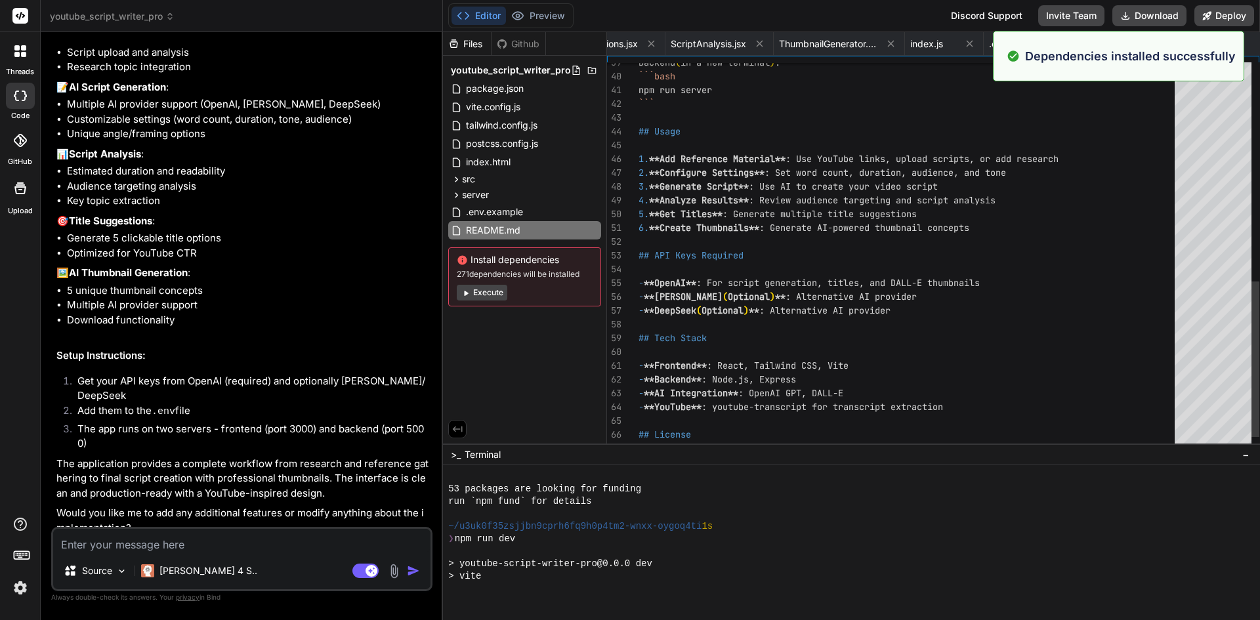
scroll to position [2169, 0]
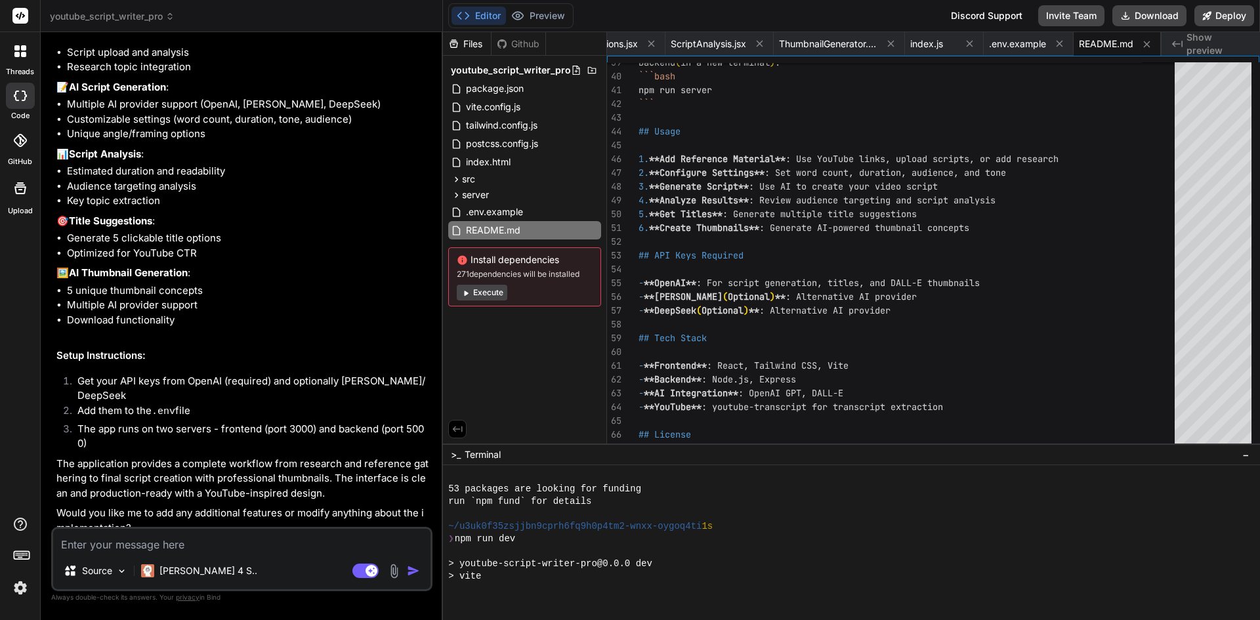
click at [477, 453] on span "Terminal" at bounding box center [483, 454] width 36 height 13
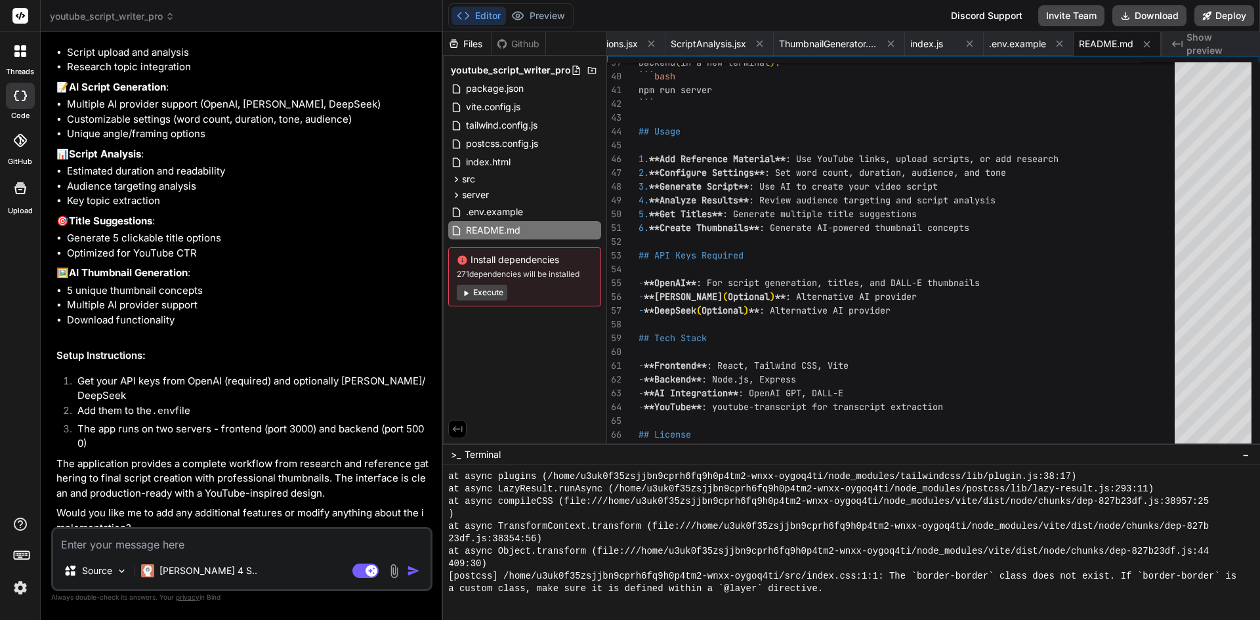
click at [484, 295] on button "Execute" at bounding box center [482, 293] width 51 height 16
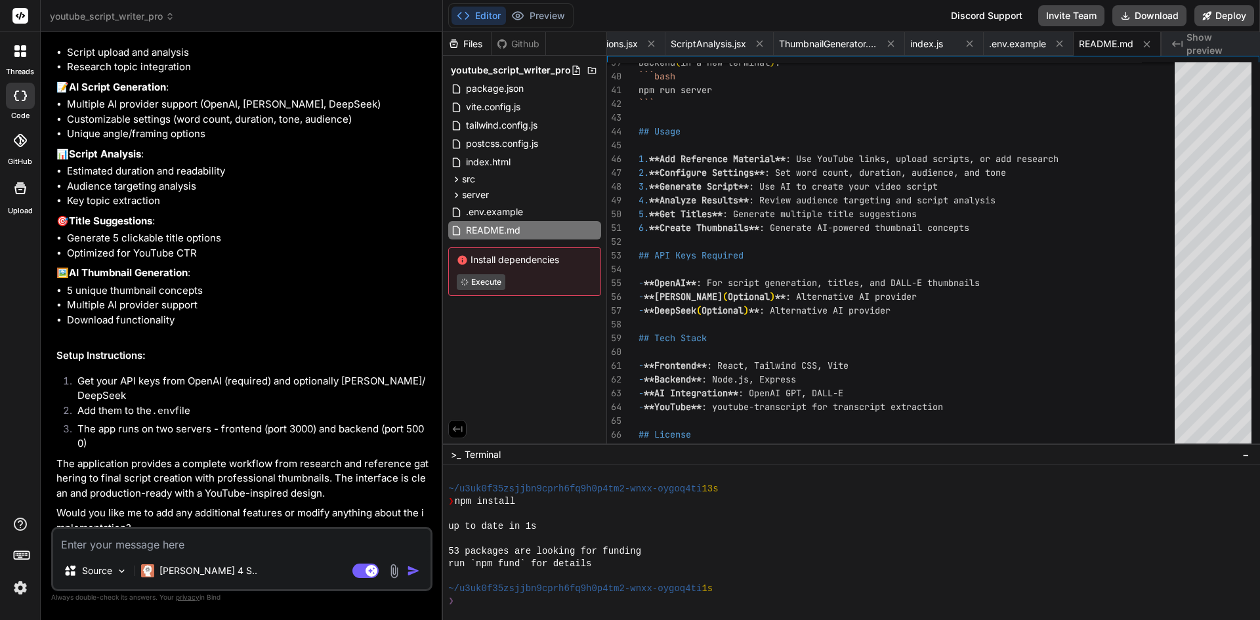
scroll to position [2668, 0]
type textarea "x"
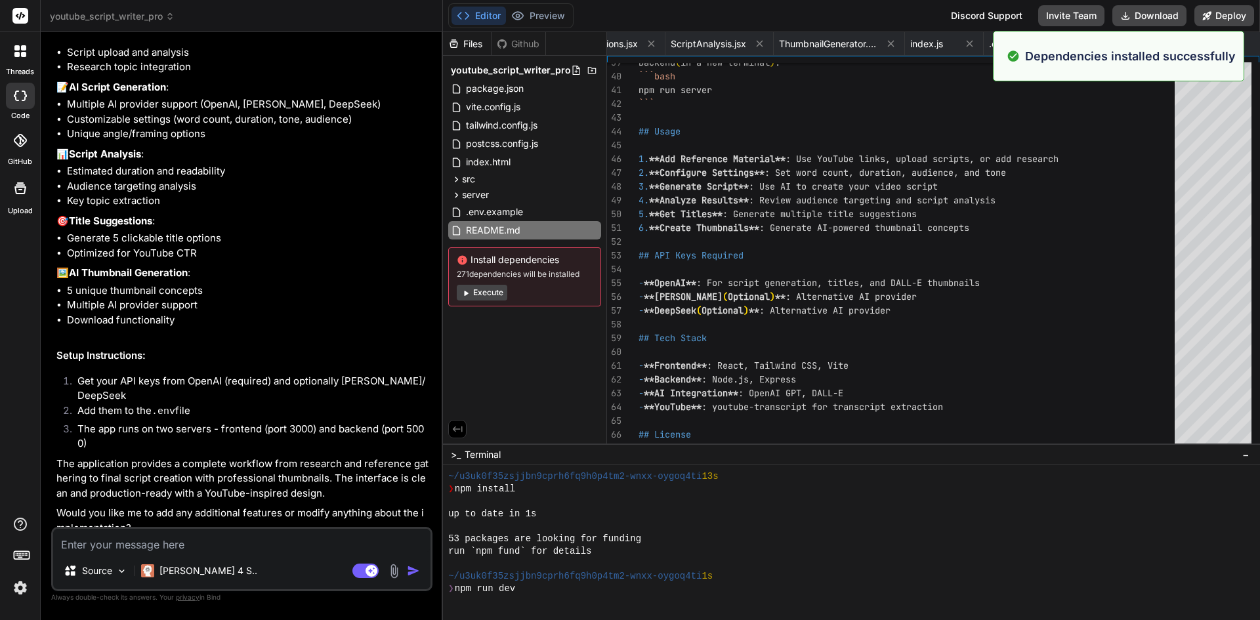
scroll to position [2730, 0]
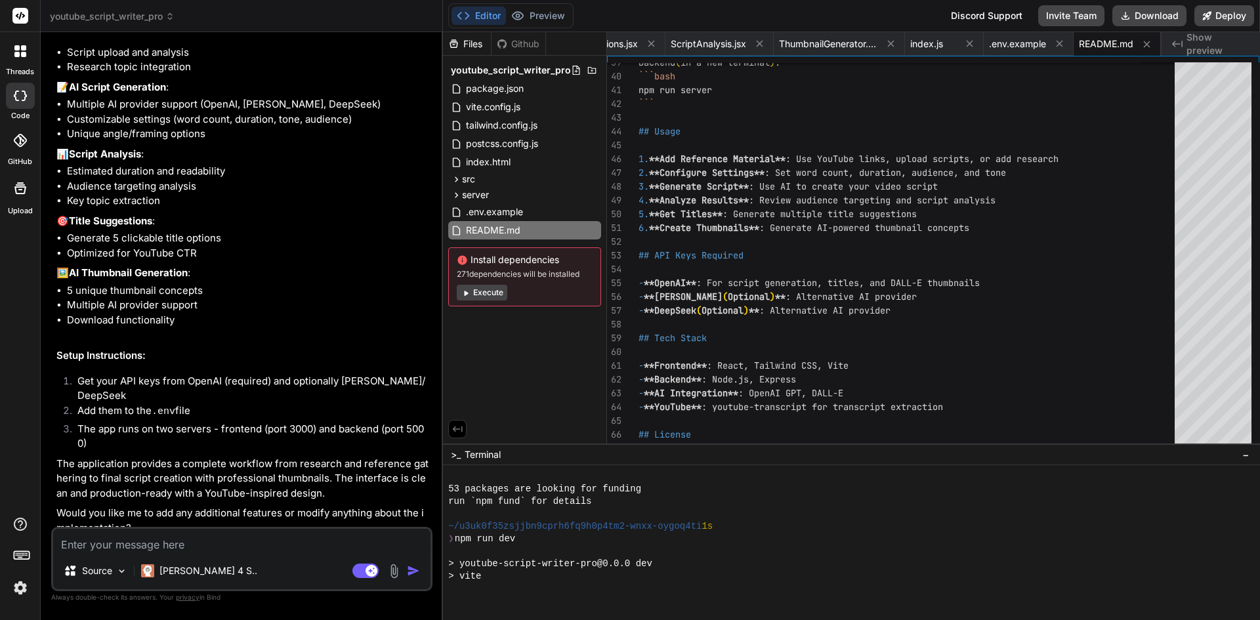
click at [528, 43] on div "Github" at bounding box center [518, 43] width 54 height 13
click at [549, 17] on button "Preview" at bounding box center [538, 16] width 64 height 18
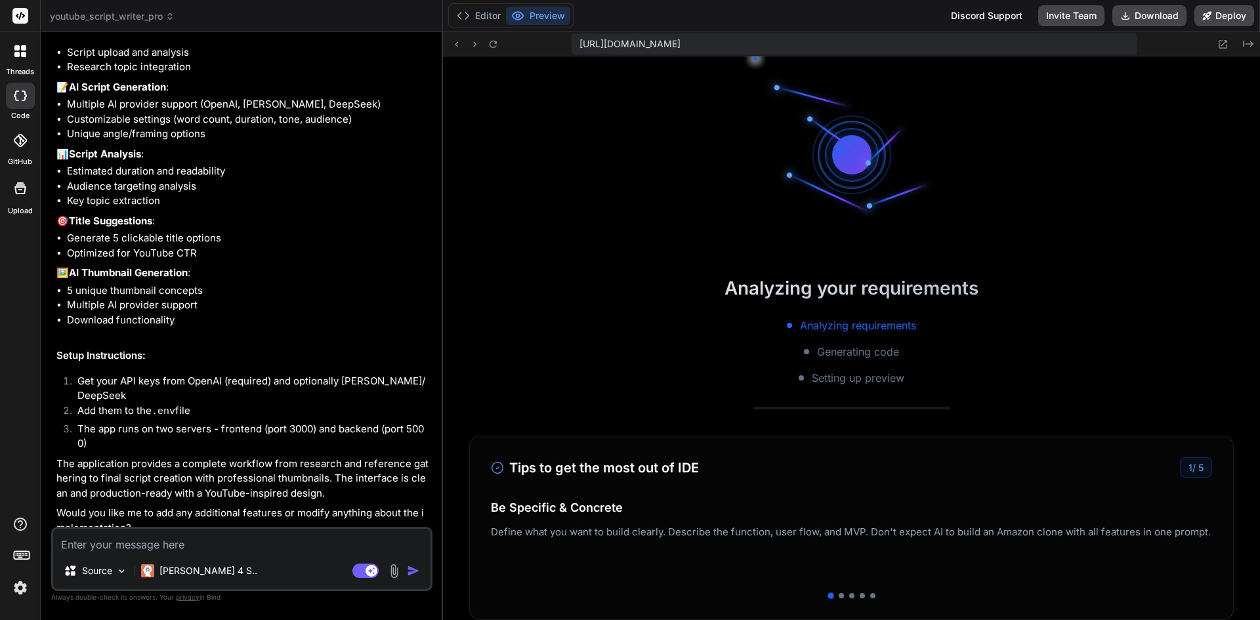
scroll to position [3092, 0]
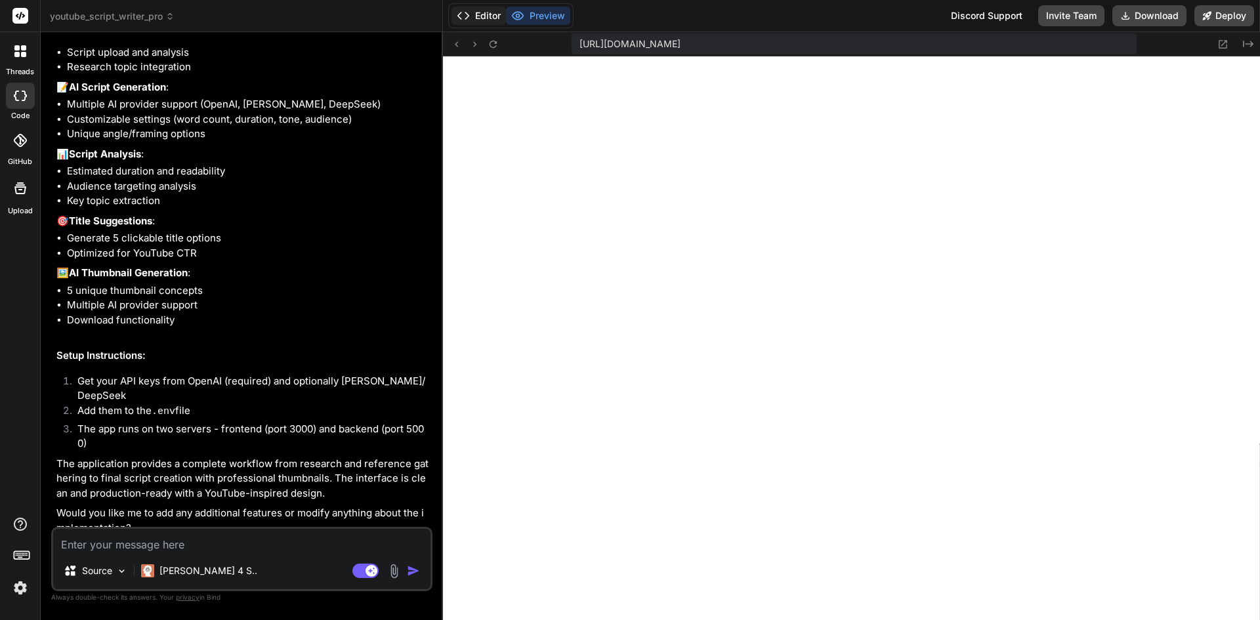
click at [501, 16] on button "Editor" at bounding box center [478, 16] width 54 height 18
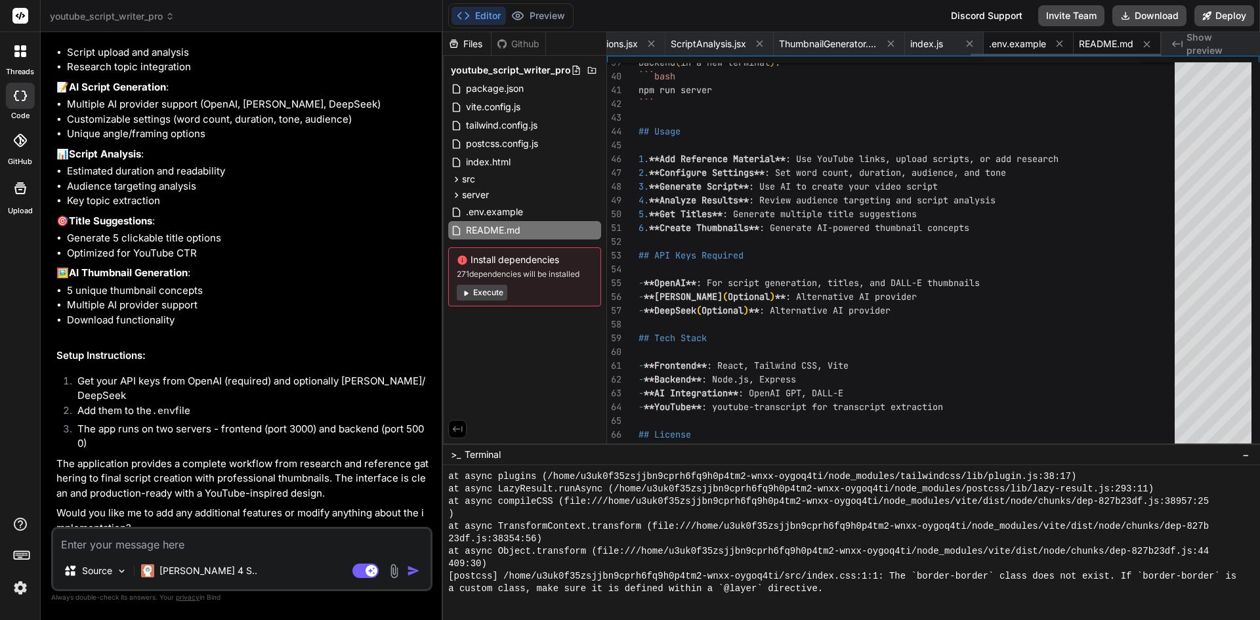
click at [1013, 47] on span ".env.example" at bounding box center [1017, 43] width 57 height 13
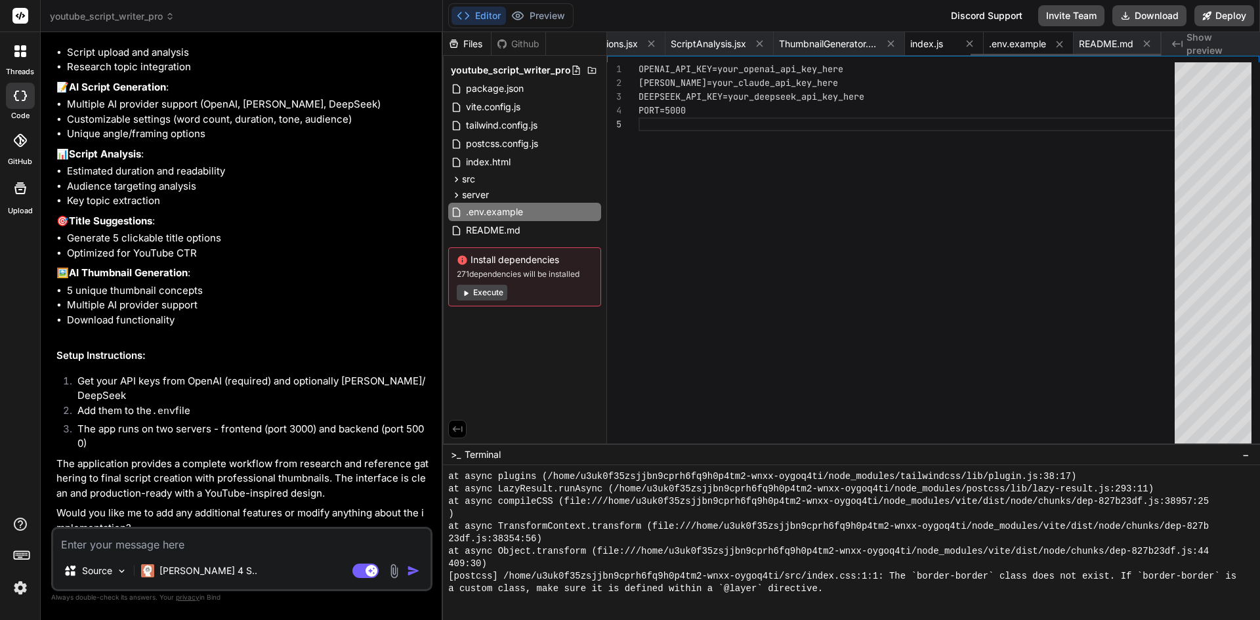
click at [929, 43] on span "index.js" at bounding box center [926, 43] width 33 height 13
type textarea "})"
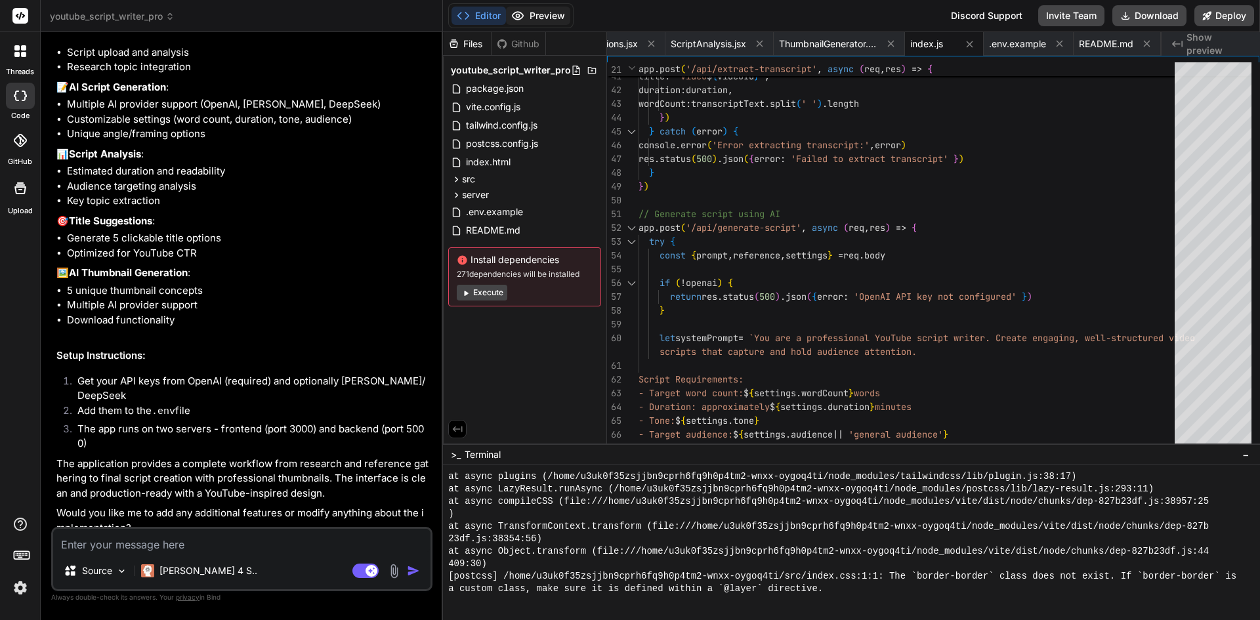
click at [533, 22] on button "Preview" at bounding box center [538, 16] width 64 height 18
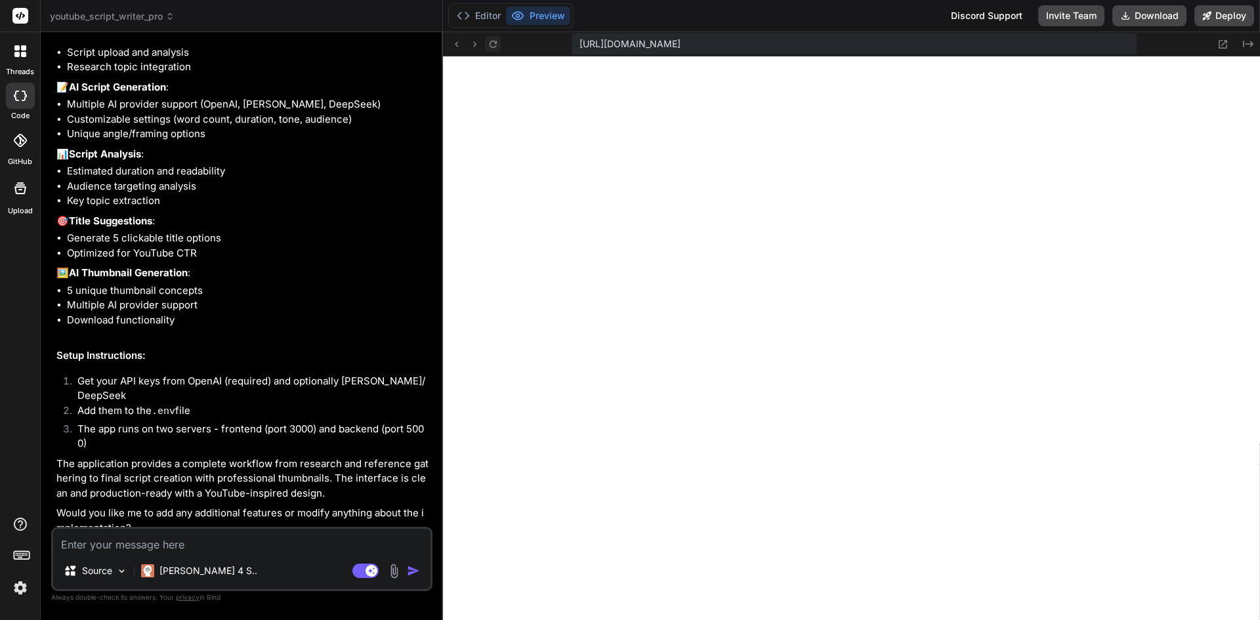
click at [495, 46] on icon at bounding box center [492, 43] width 7 height 7
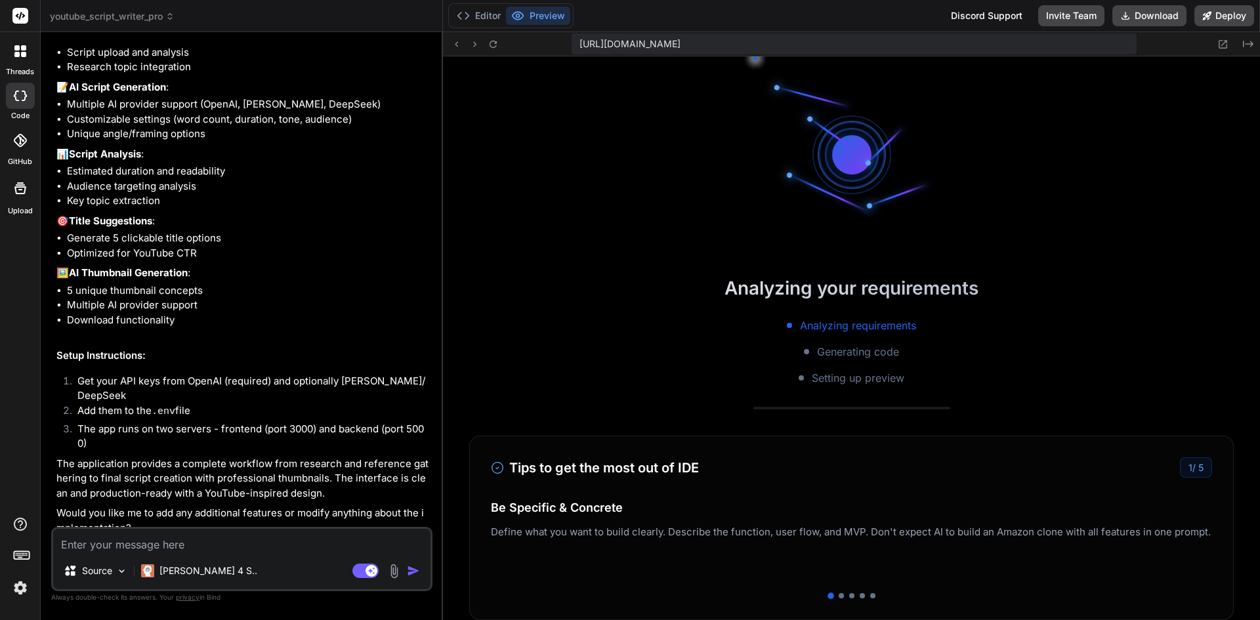
scroll to position [3354, 0]
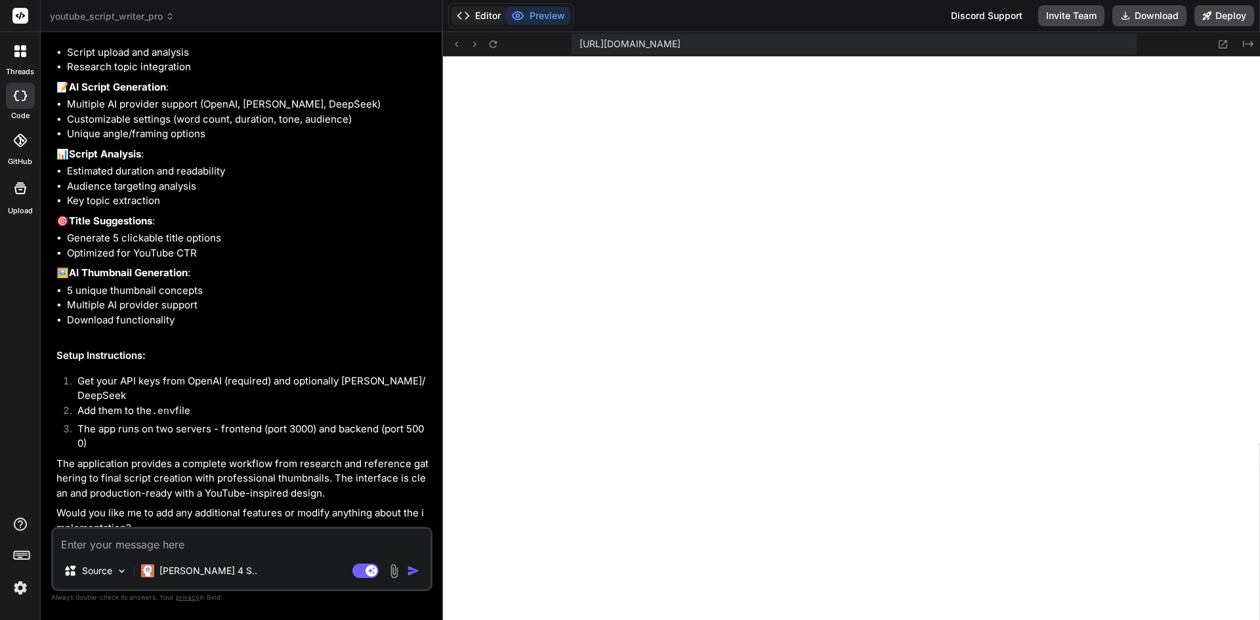
click at [476, 15] on button "Editor" at bounding box center [478, 16] width 54 height 18
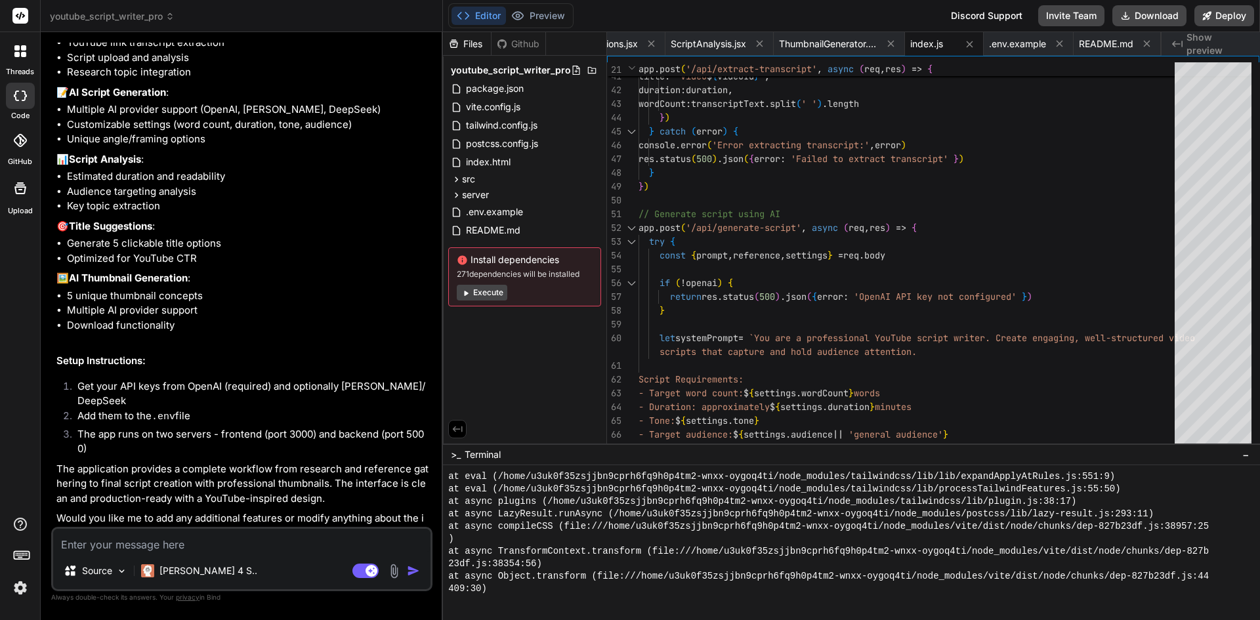
scroll to position [1264, 0]
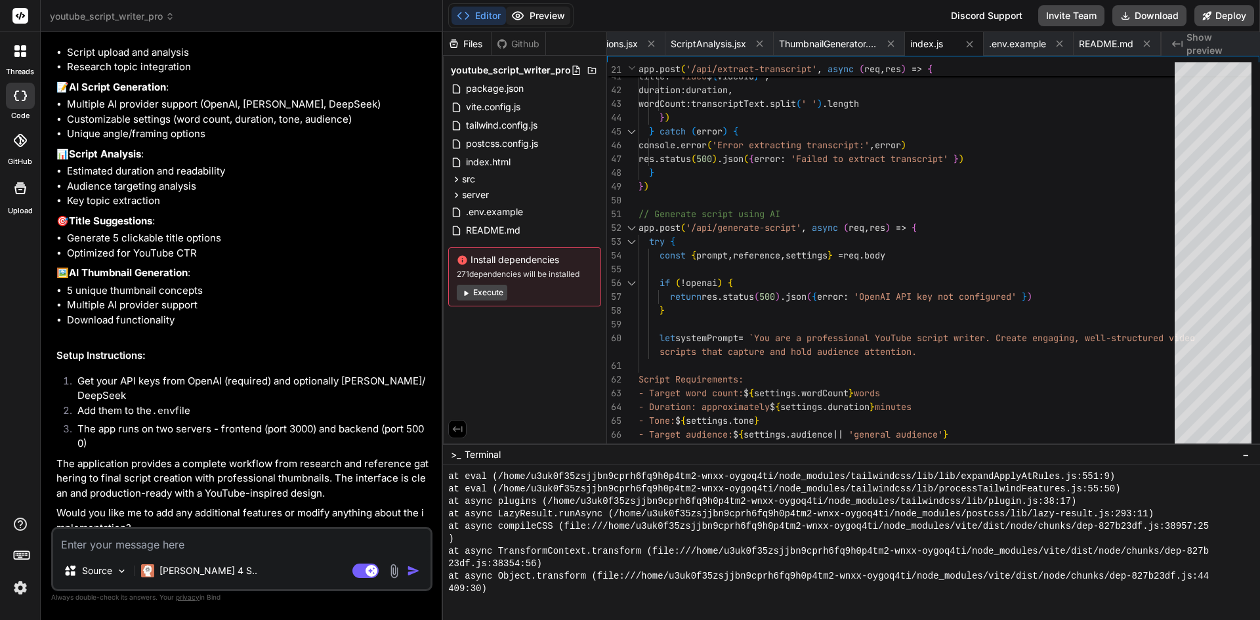
click at [533, 14] on button "Preview" at bounding box center [538, 16] width 64 height 18
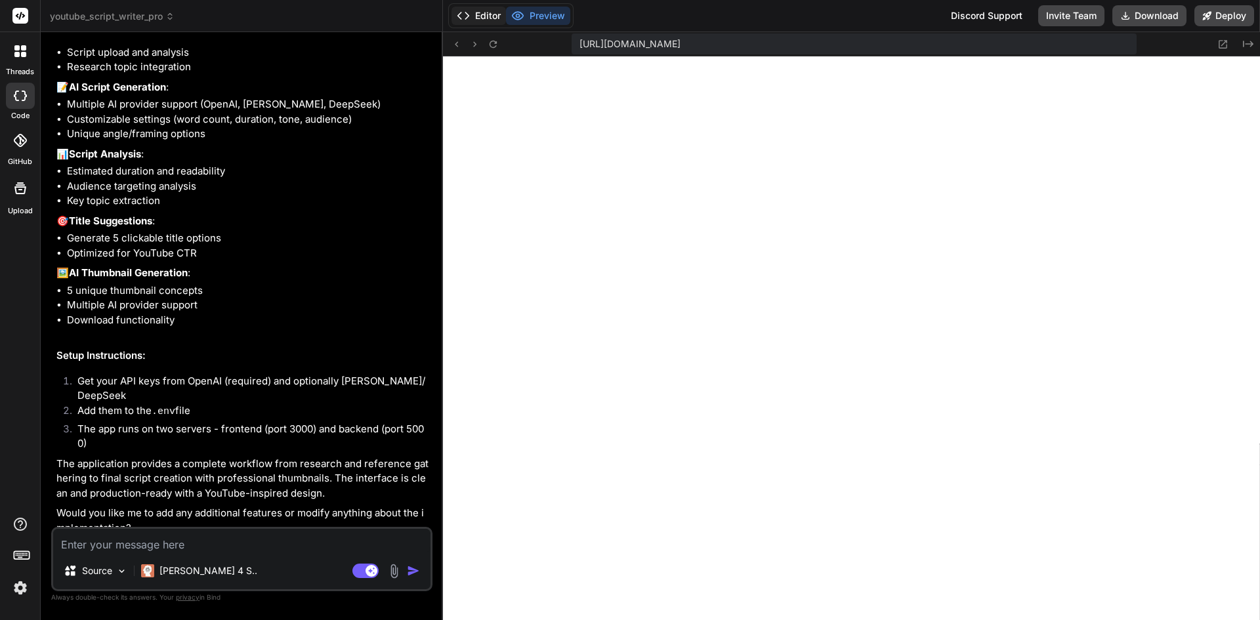
click at [482, 11] on button "Editor" at bounding box center [478, 16] width 54 height 18
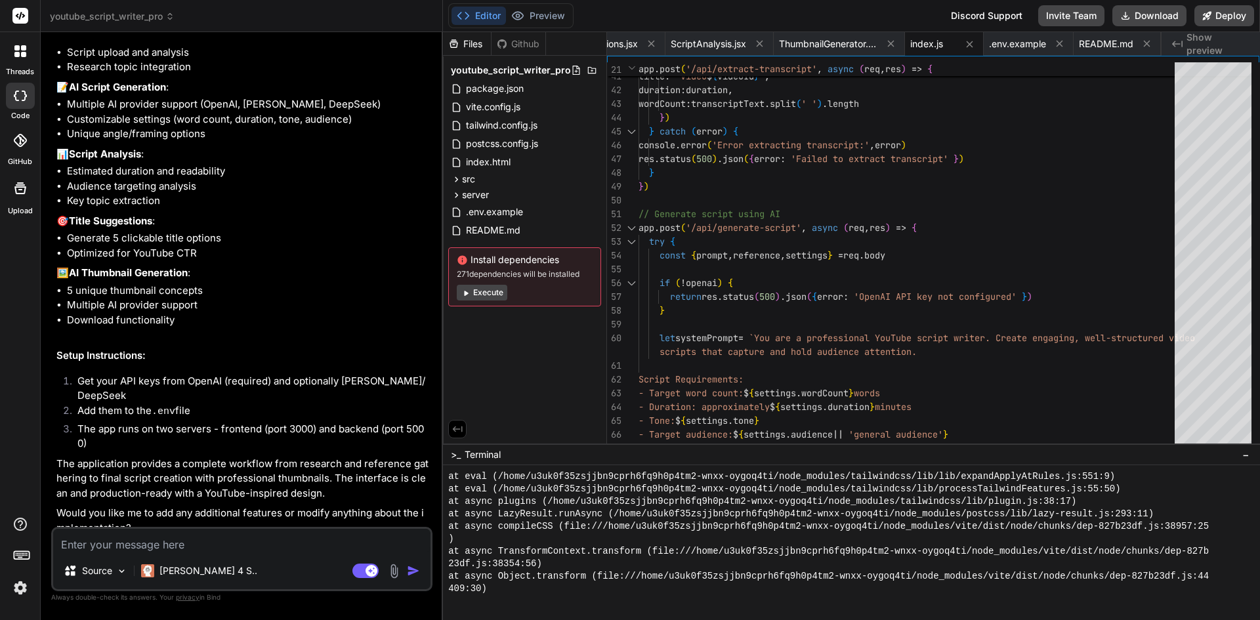
click at [247, 537] on textarea at bounding box center [241, 541] width 377 height 24
type textarea "x"
type textarea "fi"
type textarea "x"
type textarea "fix"
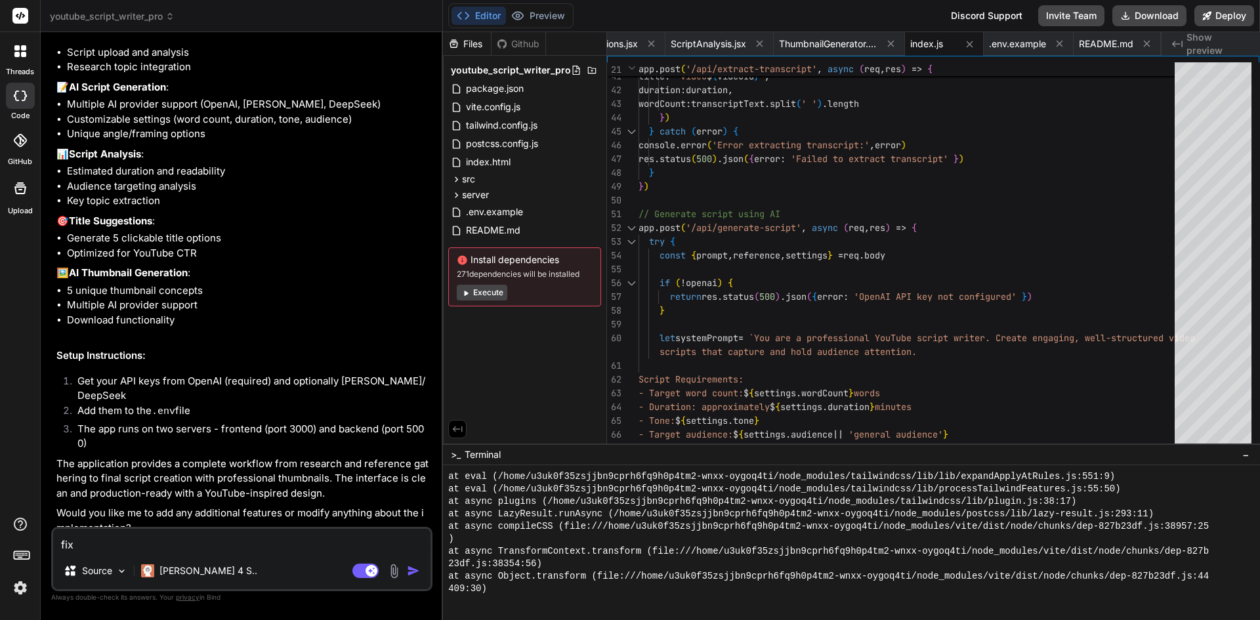
type textarea "x"
type textarea "fix"
type textarea "x"
type textarea "fix th"
type textarea "x"
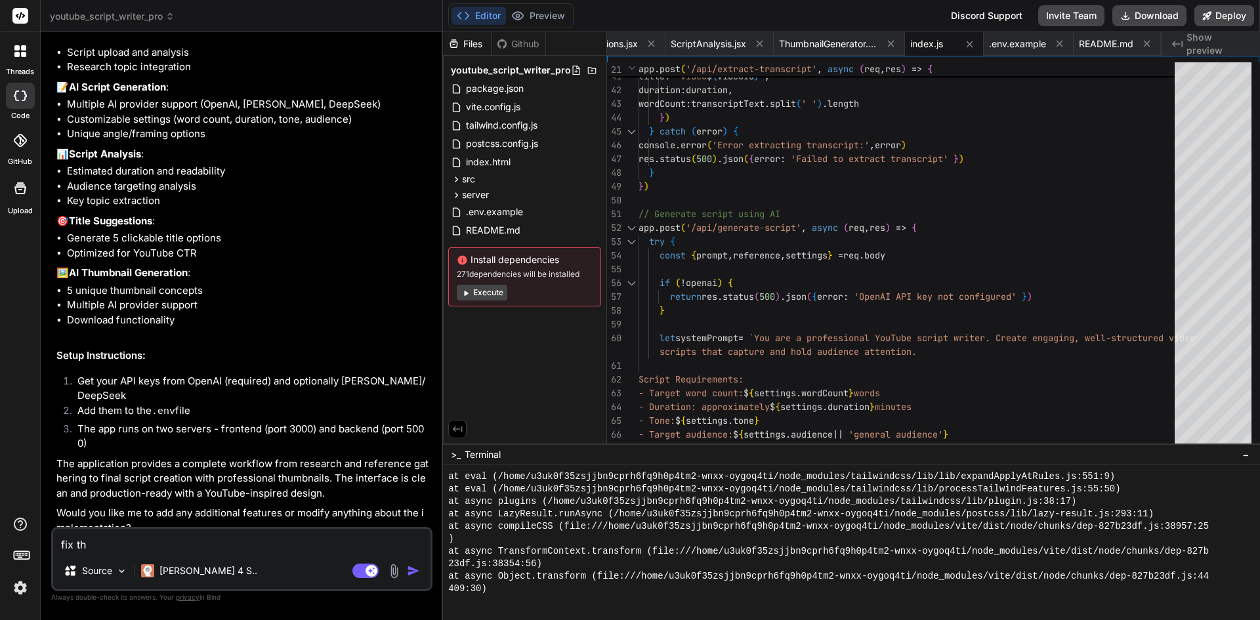
type textarea "fix the"
type textarea "x"
type textarea "fix the"
type textarea "x"
type textarea "fix the c"
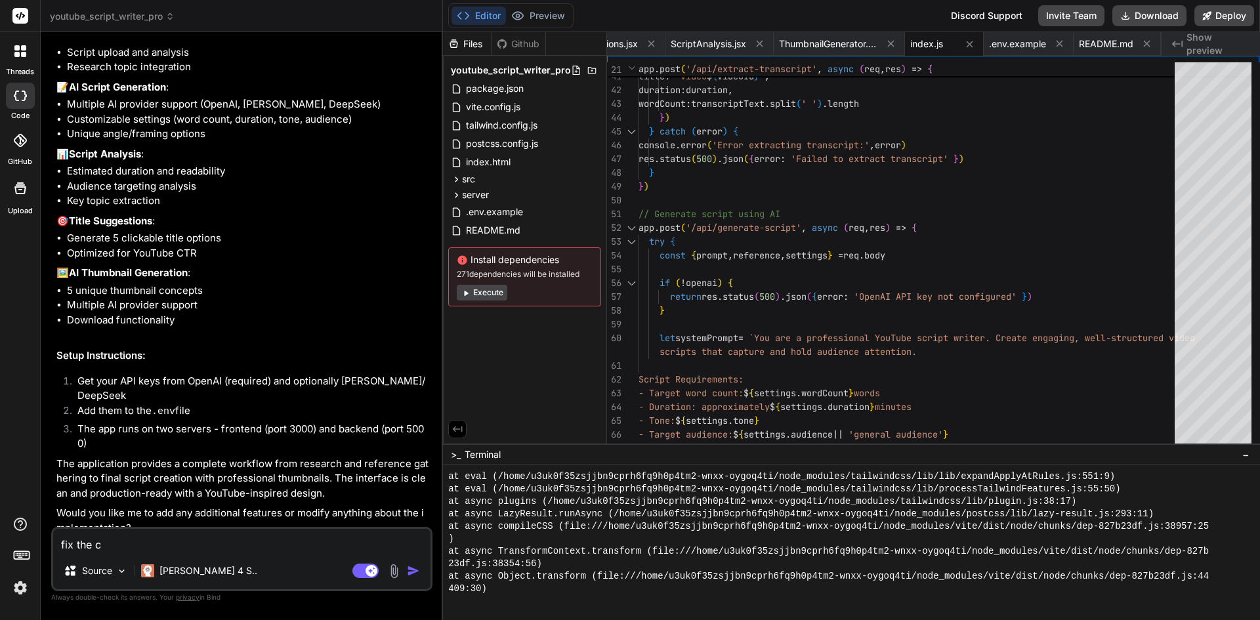
type textarea "x"
type textarea "fix the co"
type textarea "x"
type textarea "fix the coe"
type textarea "x"
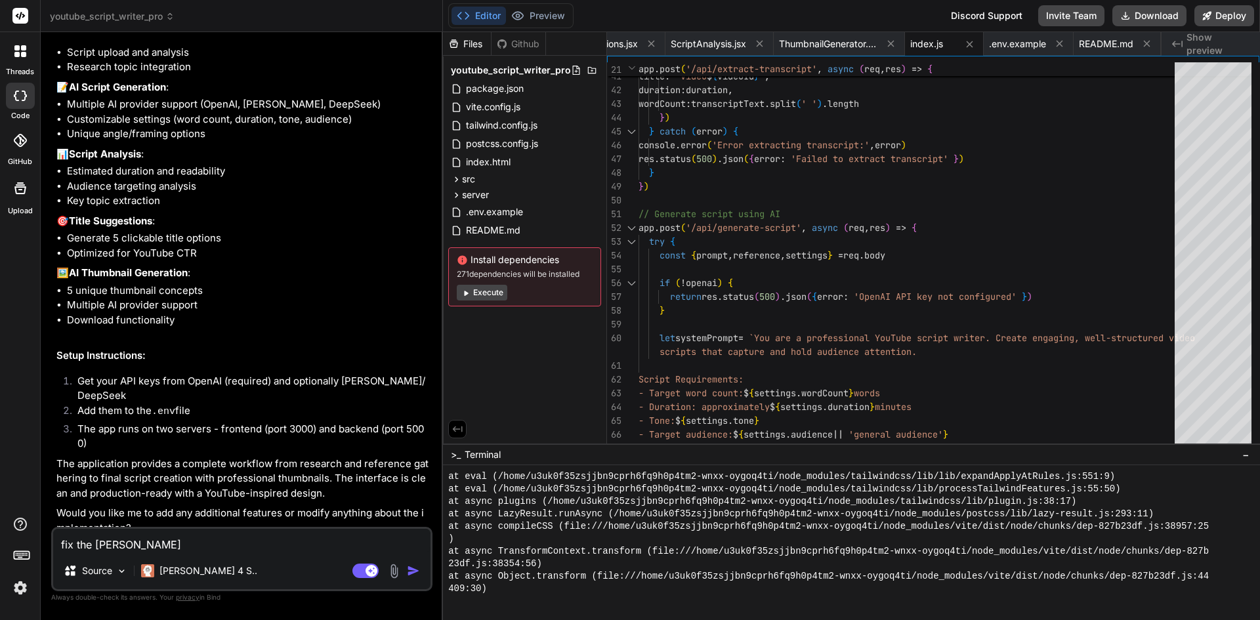
type textarea "fix the coer"
type textarea "x"
type textarea "fix the coerr"
type textarea "x"
type textarea "fix the coerro"
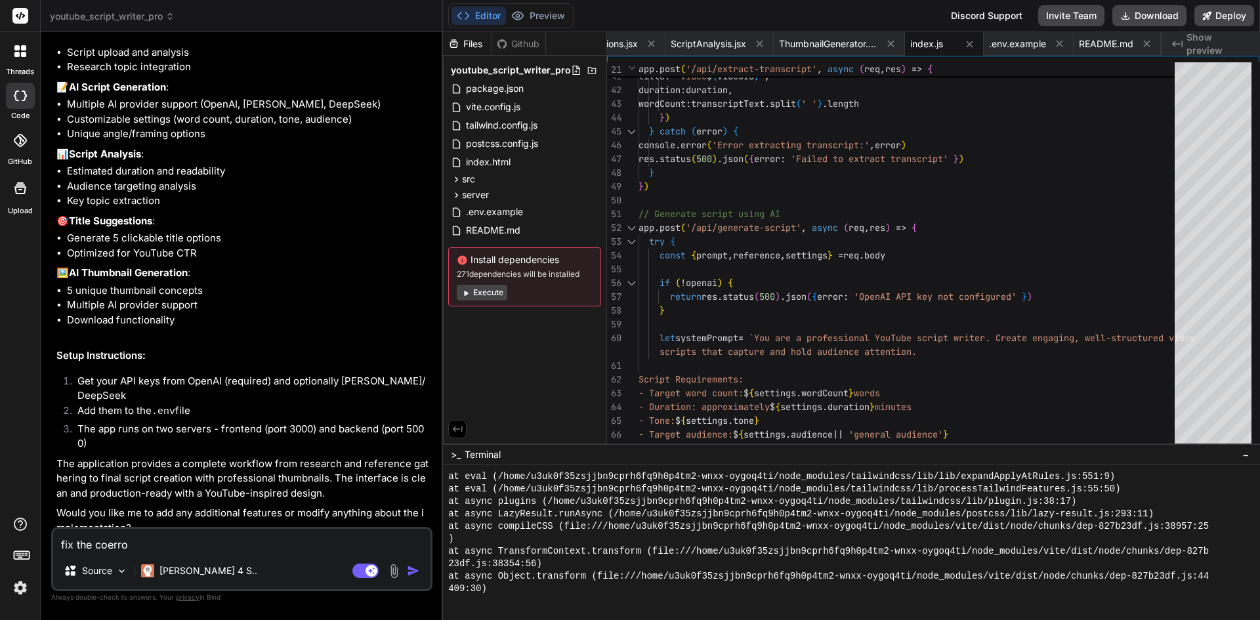
type textarea "x"
type textarea "fix the coerroe"
type textarea "x"
type textarea "fix the coerro"
type textarea "x"
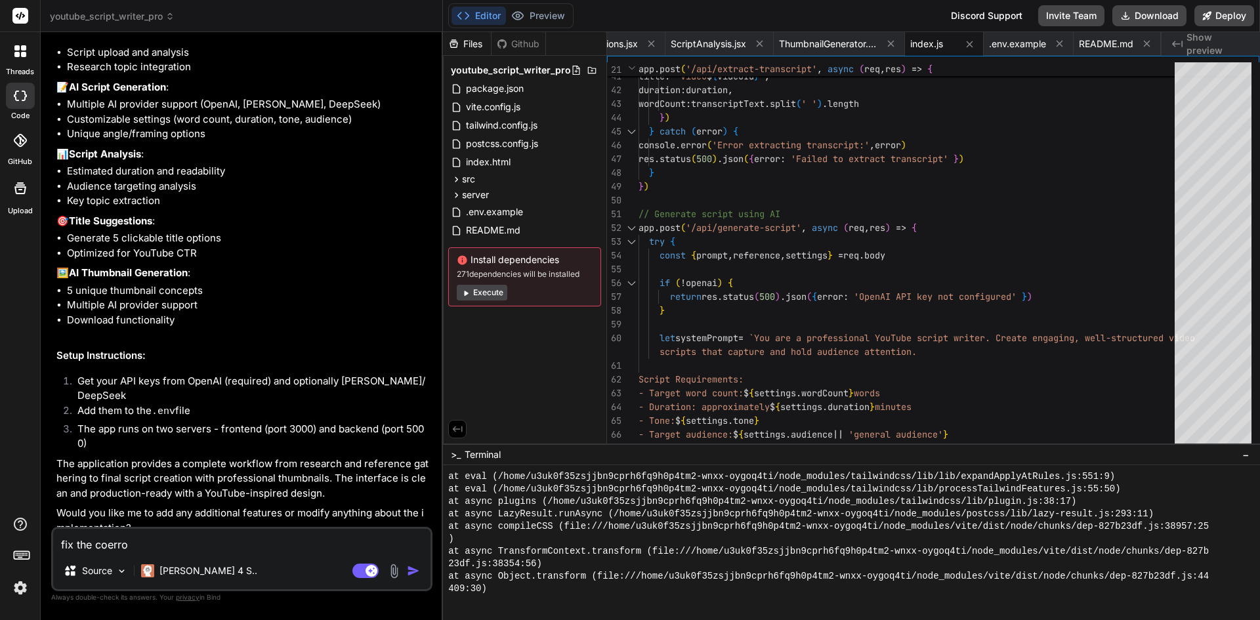
type textarea "fix the coerr"
type textarea "x"
type textarea "fix the coer"
type textarea "x"
type textarea "fix the coe"
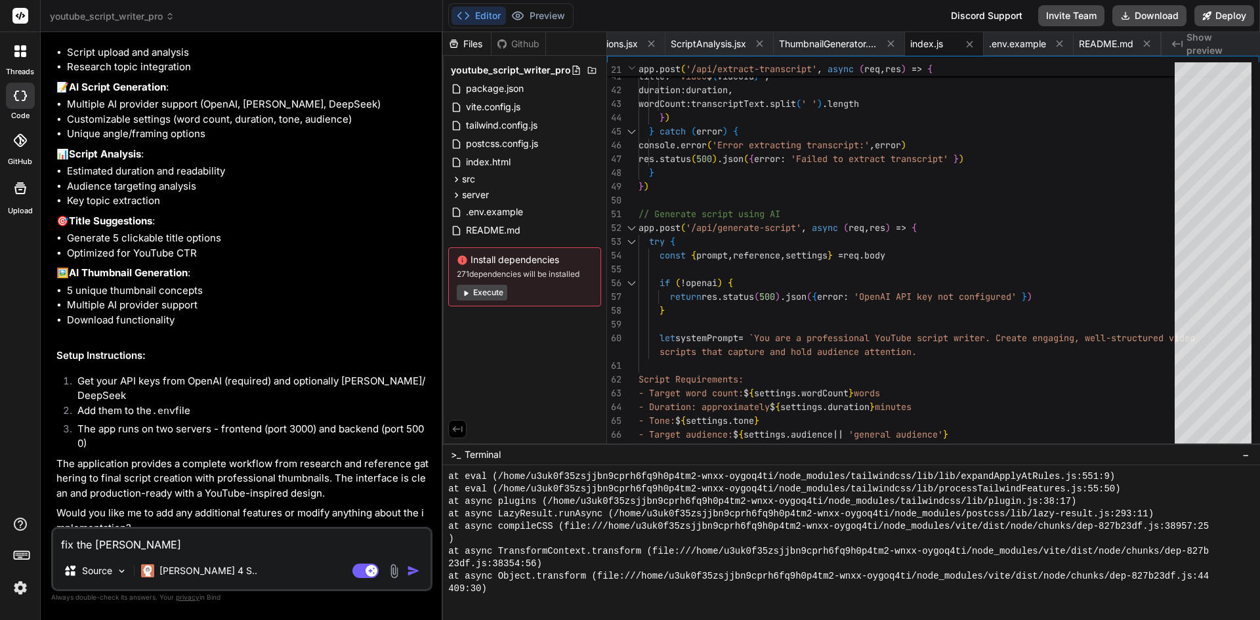
type textarea "x"
type textarea "fix the co"
type textarea "x"
type textarea "fix the cod"
type textarea "x"
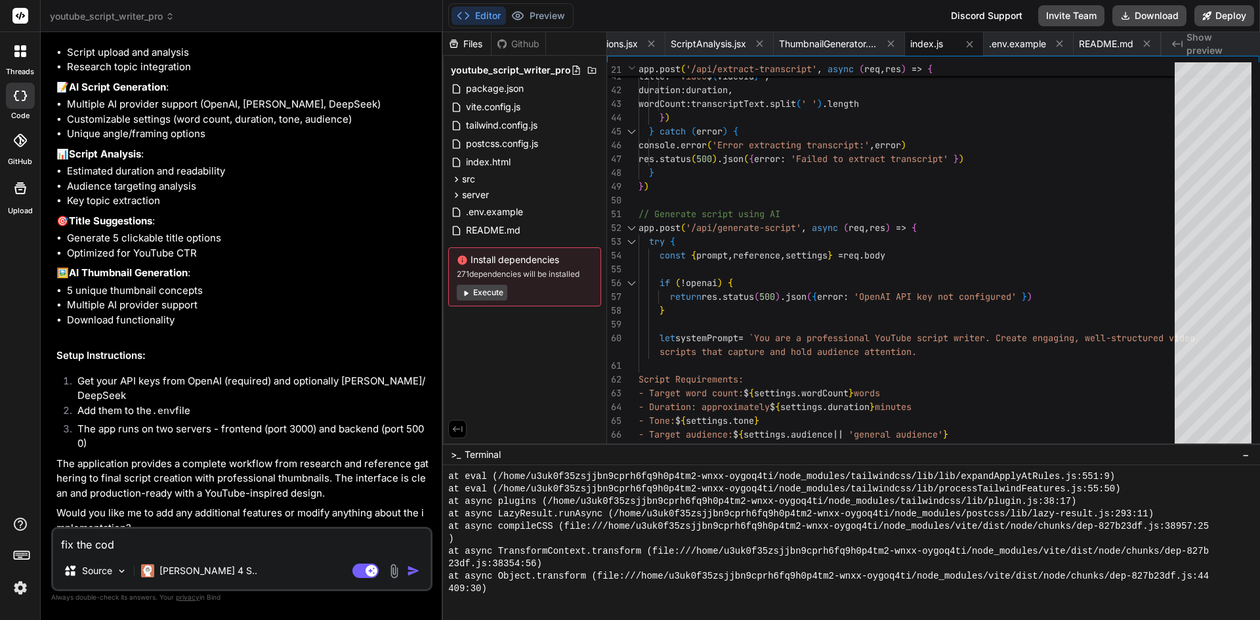
type textarea "fix the code"
type textarea "x"
type textarea "fix the code"
type textarea "x"
type textarea "fix the code e"
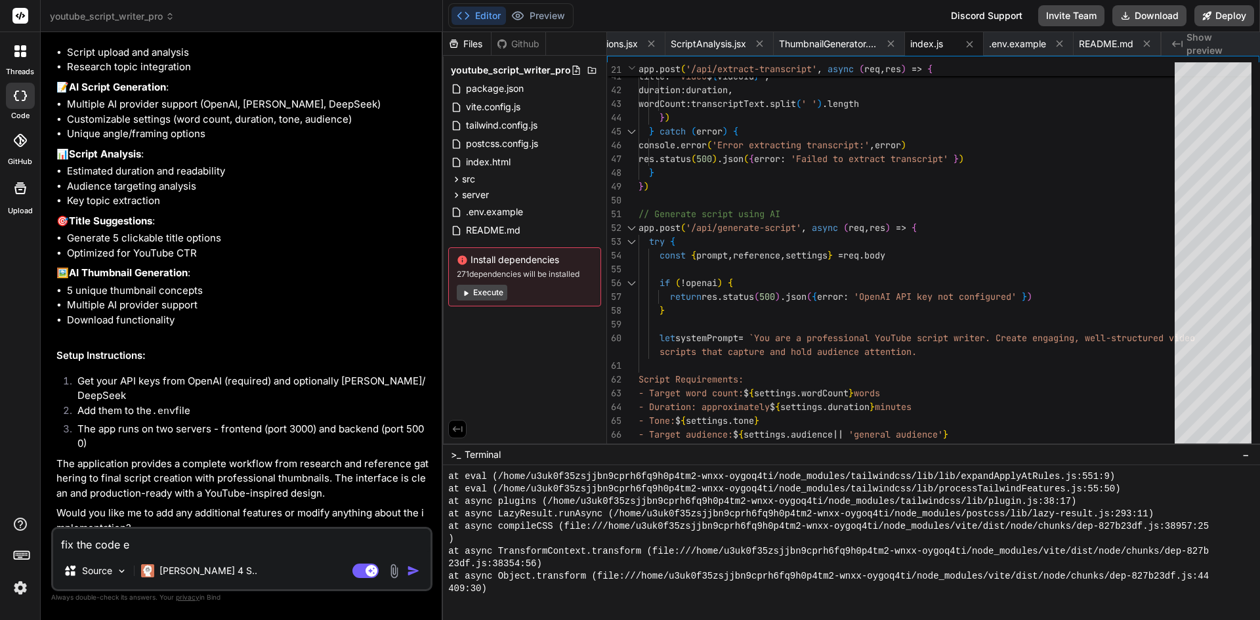
type textarea "x"
type textarea "fix the code er"
type textarea "x"
type textarea "fix the code err"
type textarea "x"
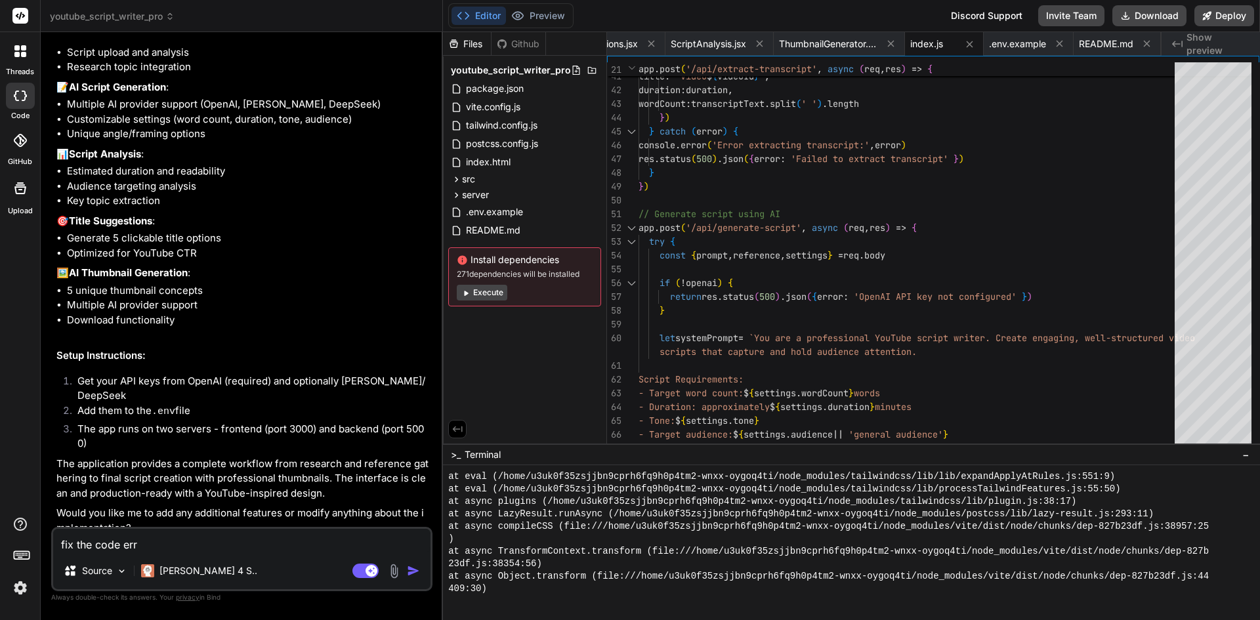
type textarea "fix the code erro"
type textarea "x"
type textarea "fix the code error"
type textarea "x"
type textarea "fix the code errors"
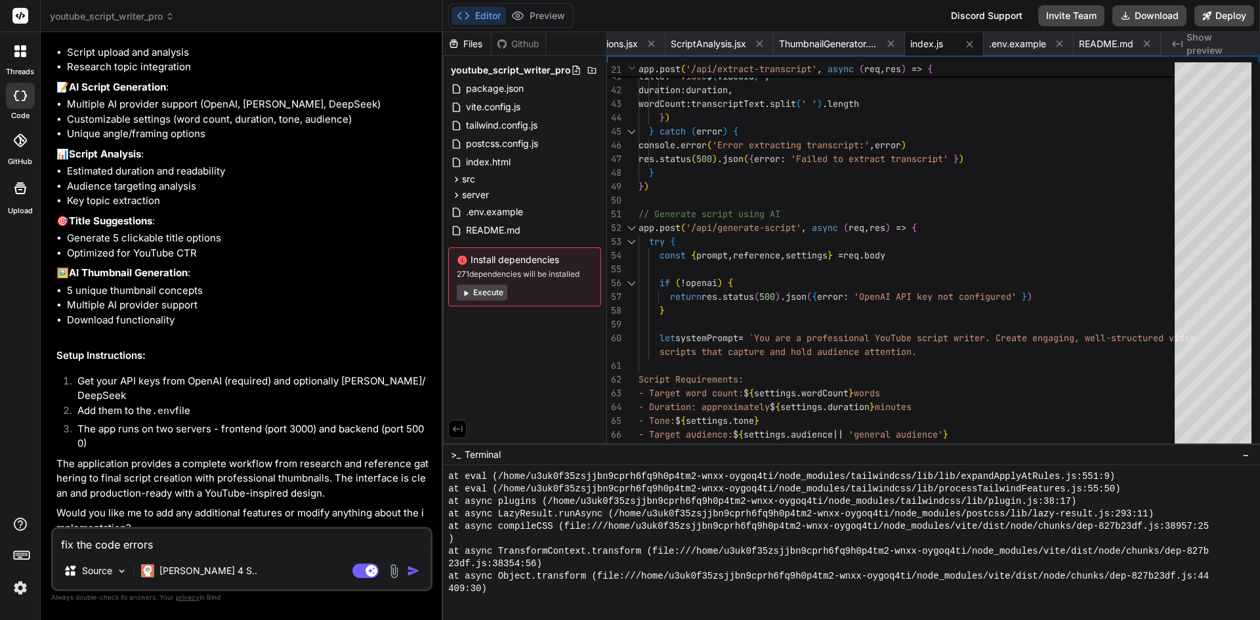
type textarea "x"
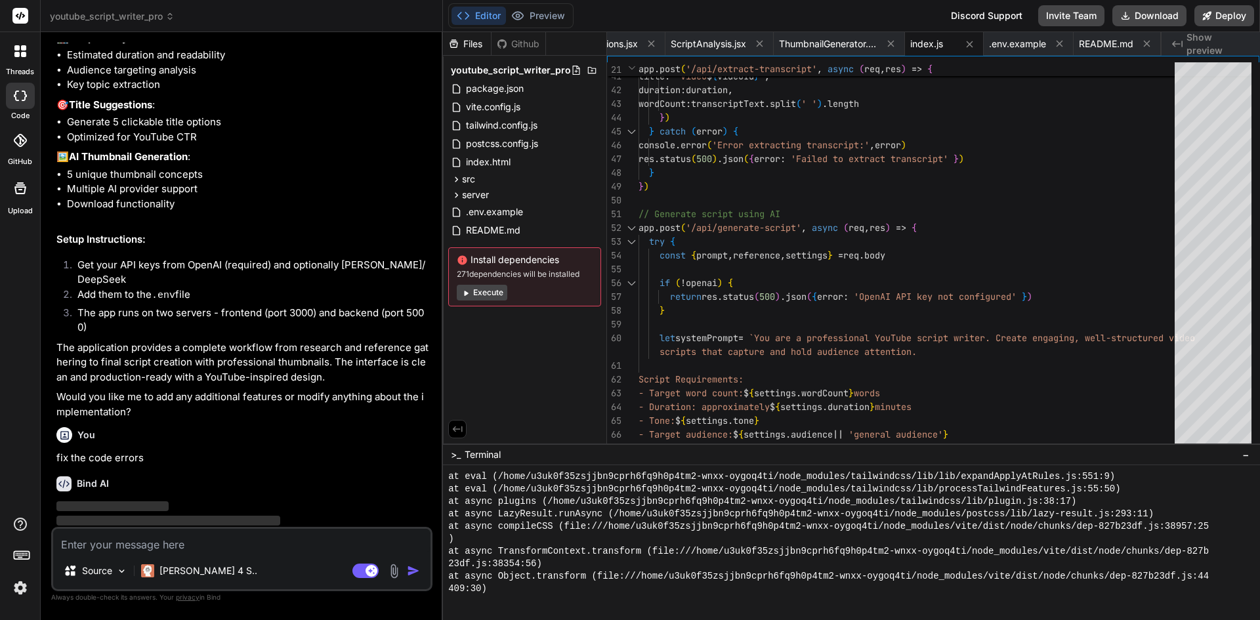
scroll to position [1400, 0]
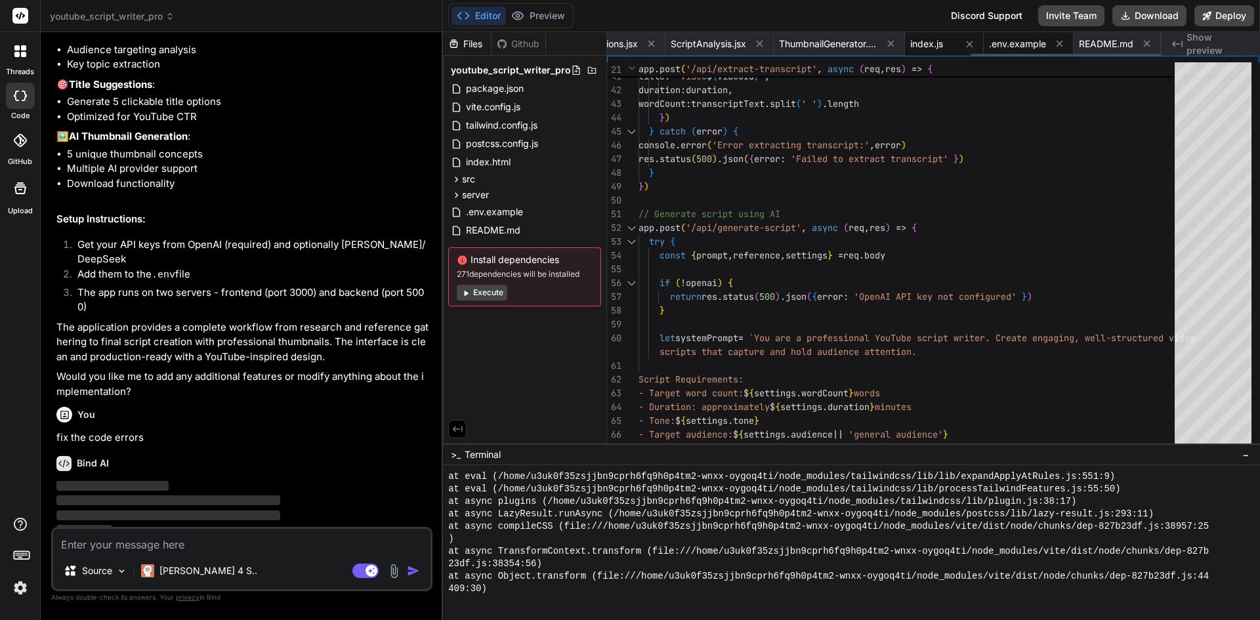
click at [1018, 42] on span ".env.example" at bounding box center [1017, 43] width 57 height 13
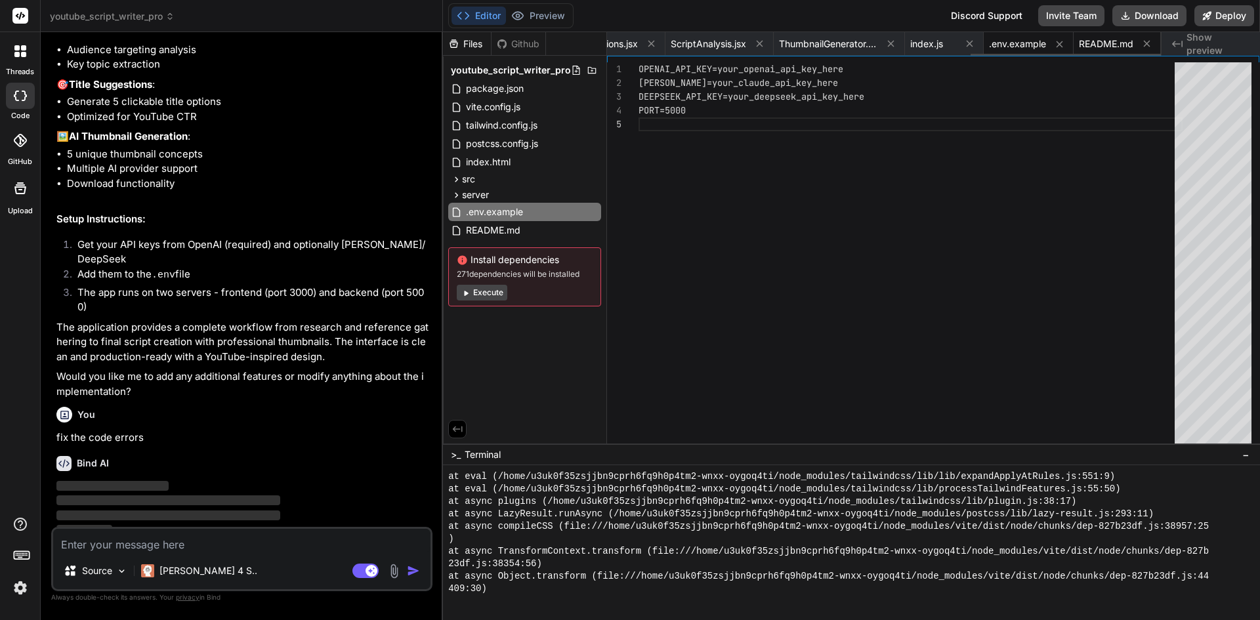
click at [1112, 47] on span "README.md" at bounding box center [1106, 43] width 54 height 13
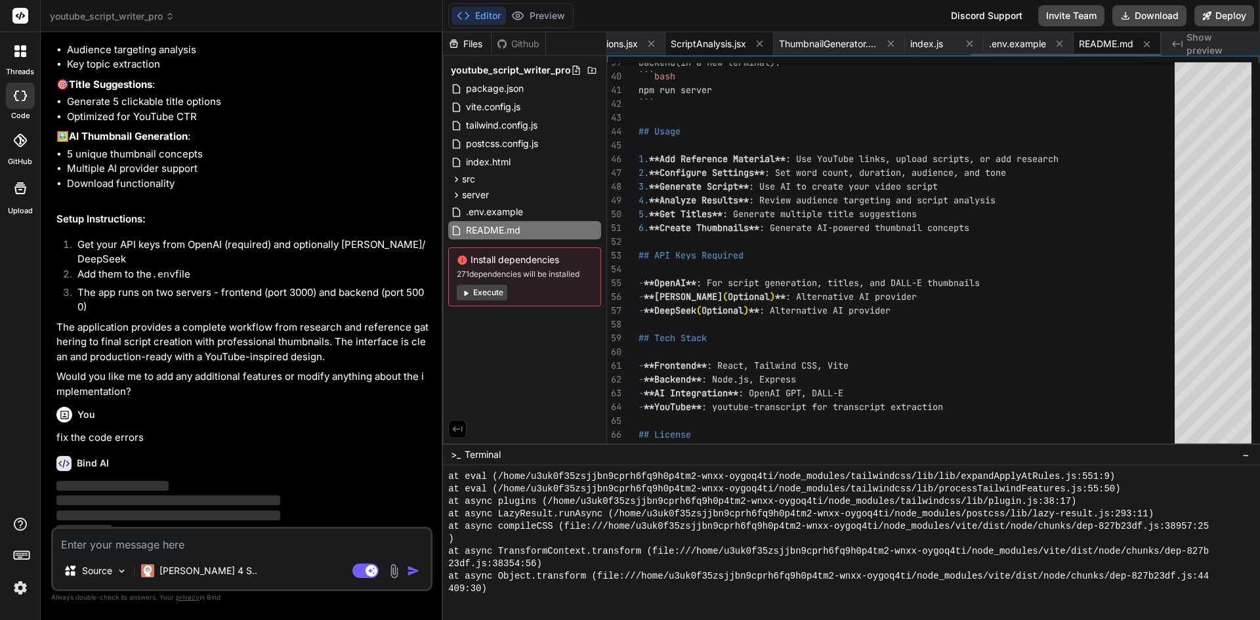
click at [719, 39] on span "ScriptAnalysis.jsx" at bounding box center [708, 43] width 75 height 13
type textarea "</div> </div> </div> </div> ) } export default ScriptAnalysis"
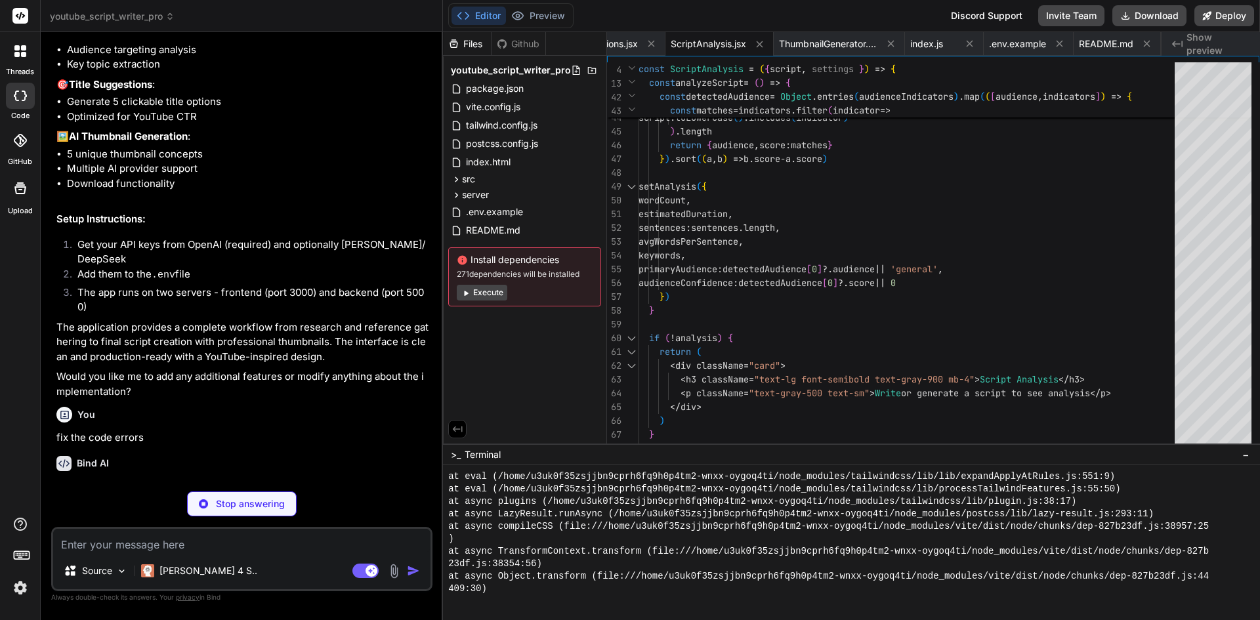
type textarea "x"
type textarea ""express": "^4.18.2", "cors": "^2.8.5", "dotenv": "^16.3.1", "openai": "^4.0.0"…"
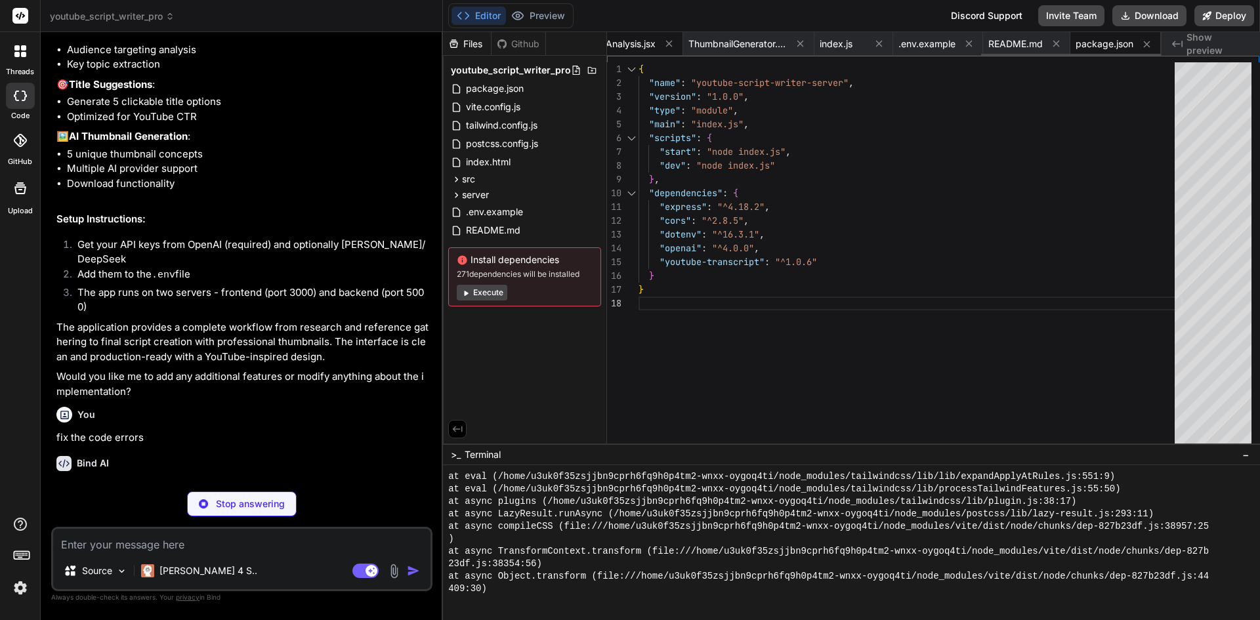
type textarea "x"
type textarea ""@types/react-dom": "^18.2.7", "@vitejs/plugin-react": "^4.0.3", "vite": "^4.4.…"
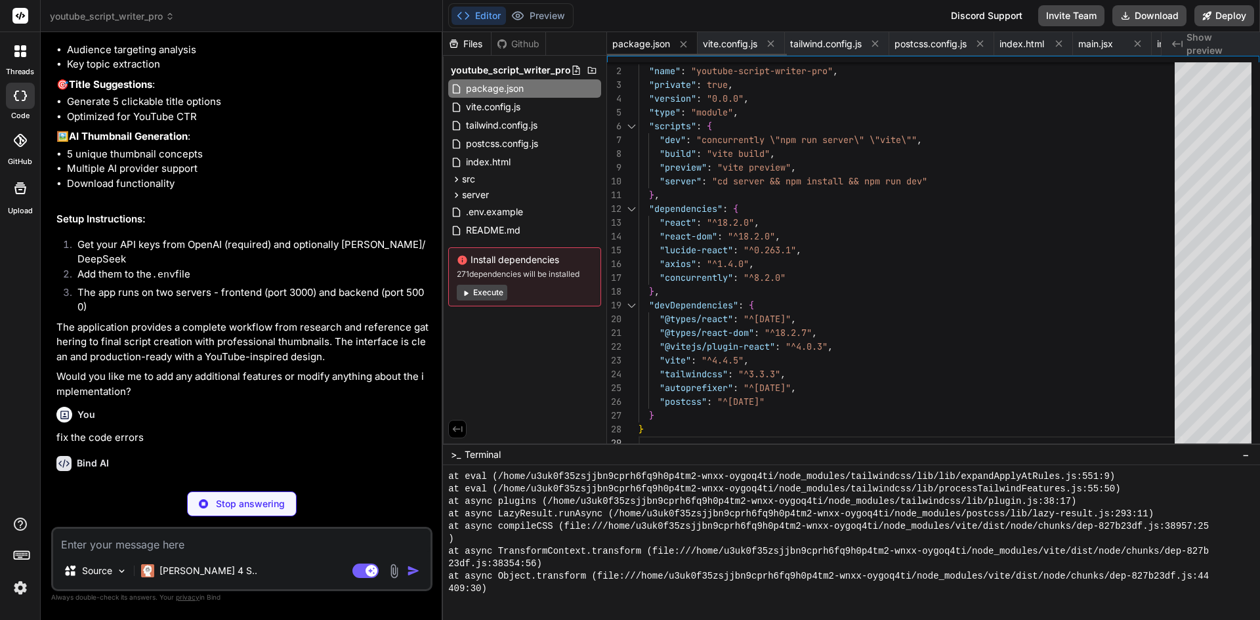
type textarea "x"
type textarea "changeOrigin: true } } } })"
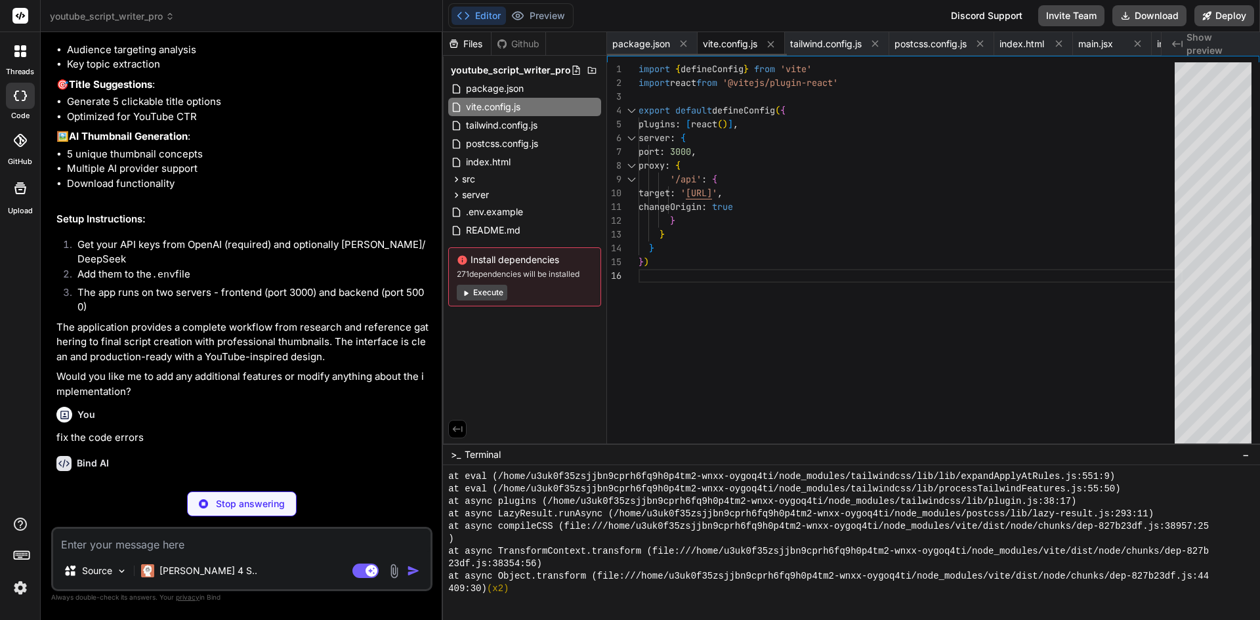
scroll to position [3927, 0]
type textarea "x"
click at [644, 46] on span "package.json" at bounding box center [641, 43] width 58 height 13
type textarea ""@types/react-dom": "^18.2.7", "@vitejs/plugin-react": "^4.0.3", "vite": "^4.4.…"
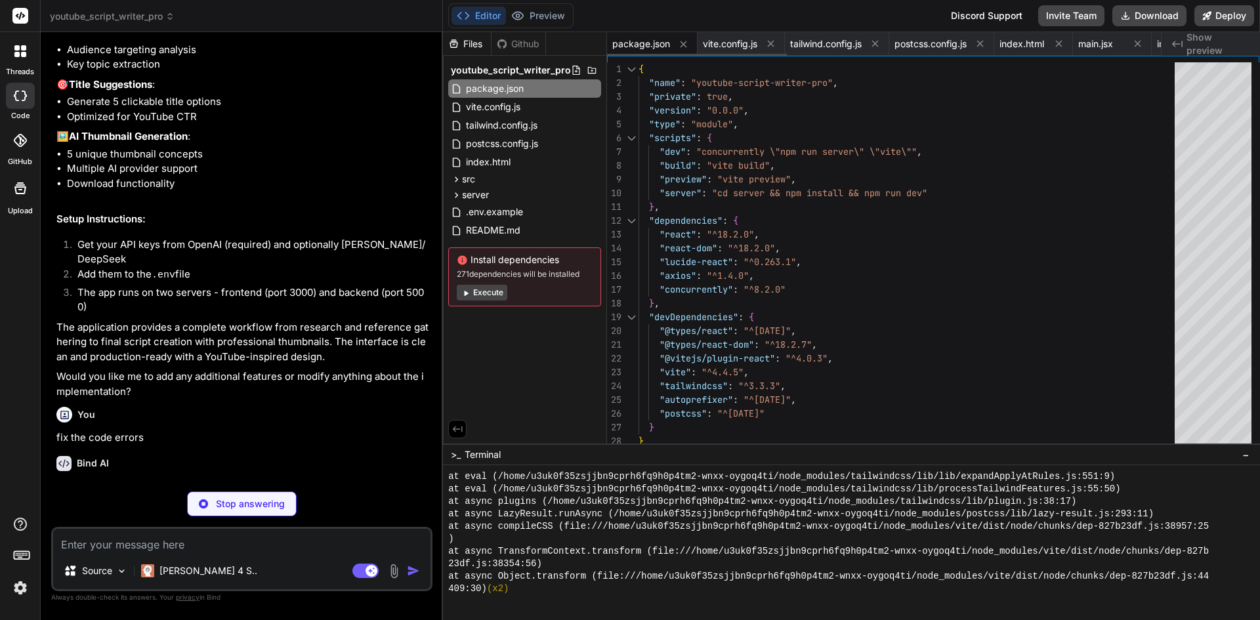
type textarea "x"
type textarea ") } export default ReferenceInput"
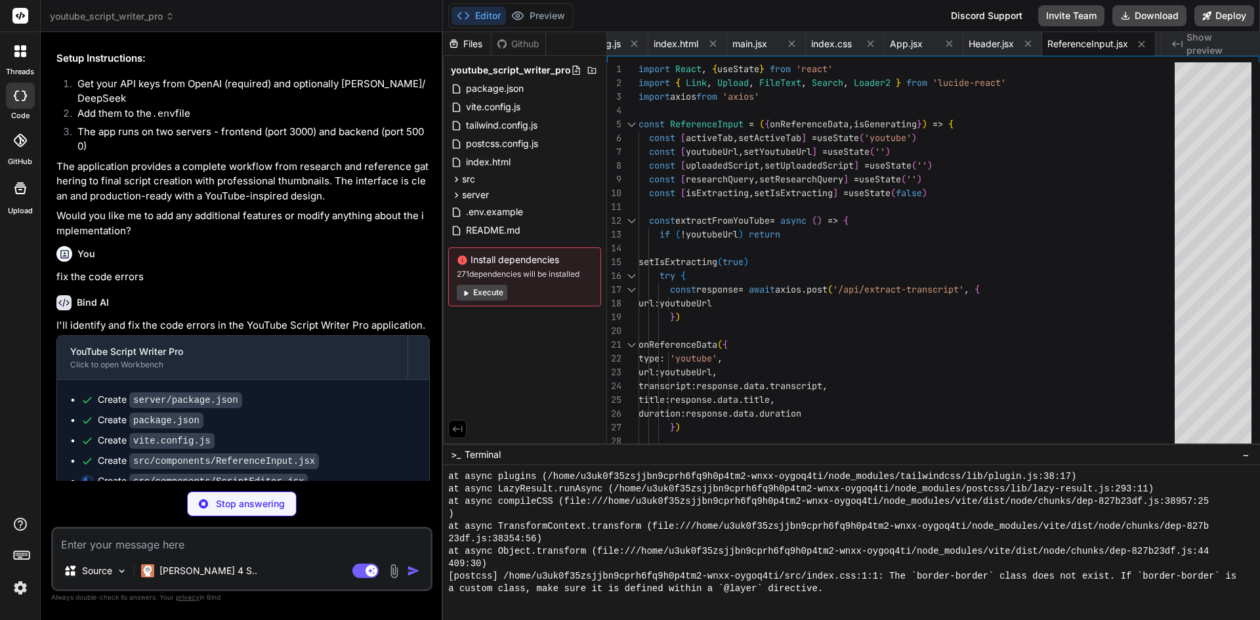
scroll to position [1571, 0]
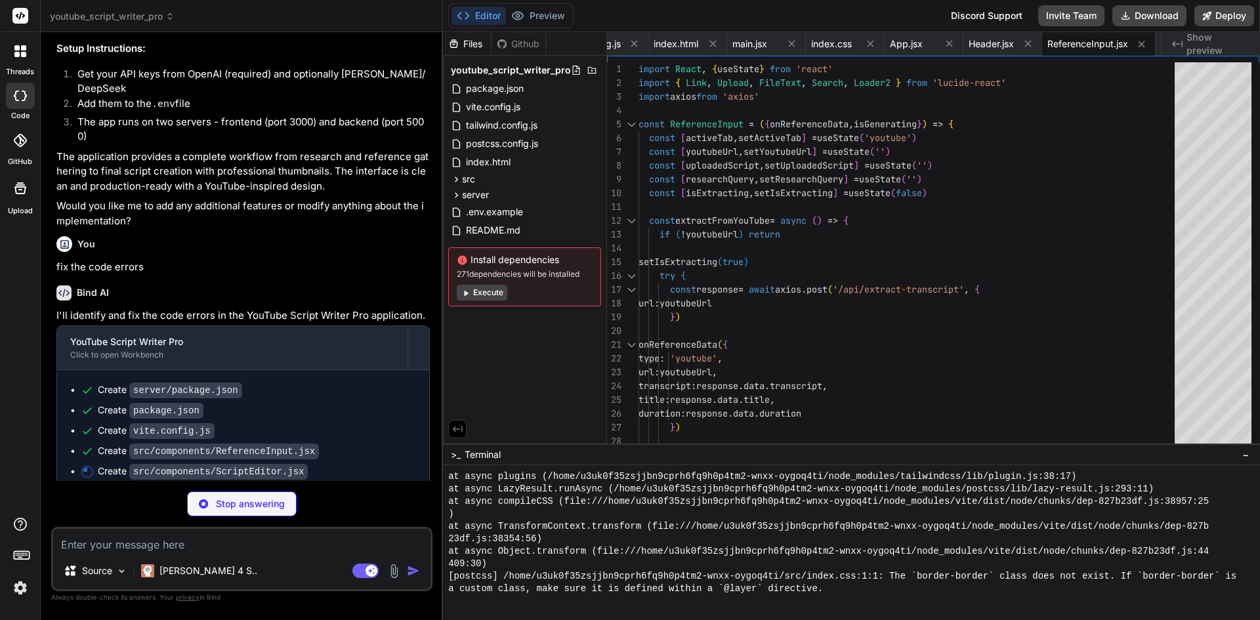
type textarea "x"
type textarea "className="textarea-field" /> </div> </div> </div> ) } export default ScriptEdi…"
type textarea "x"
type textarea "export default ThumbnailGenerator"
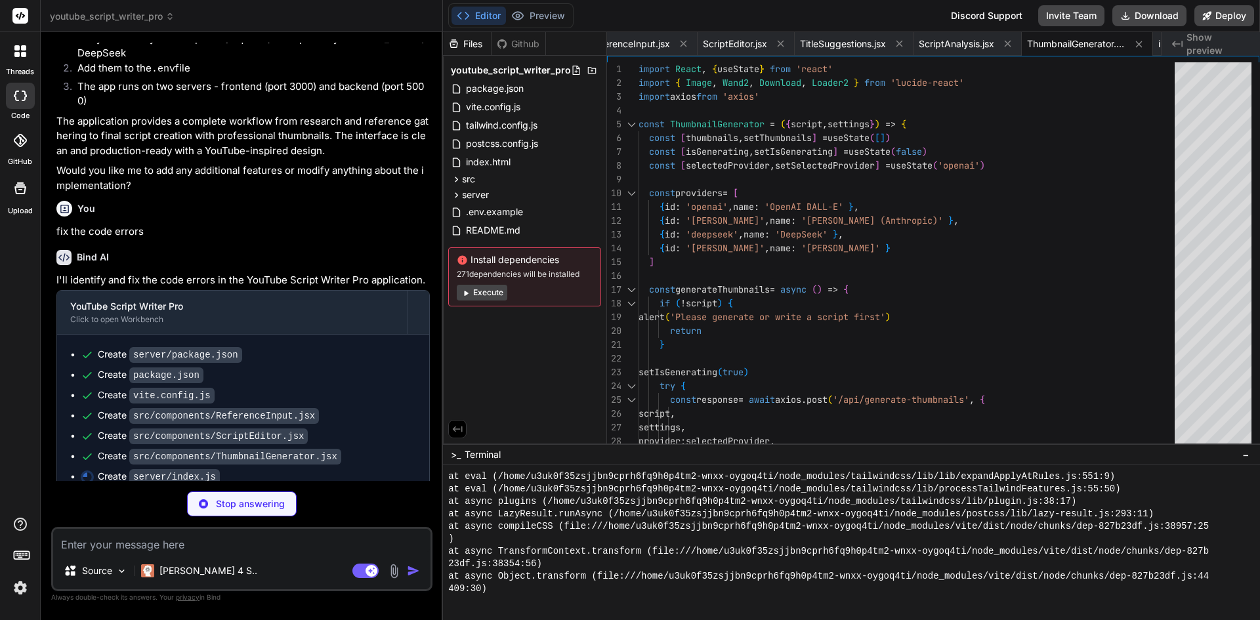
scroll to position [1612, 0]
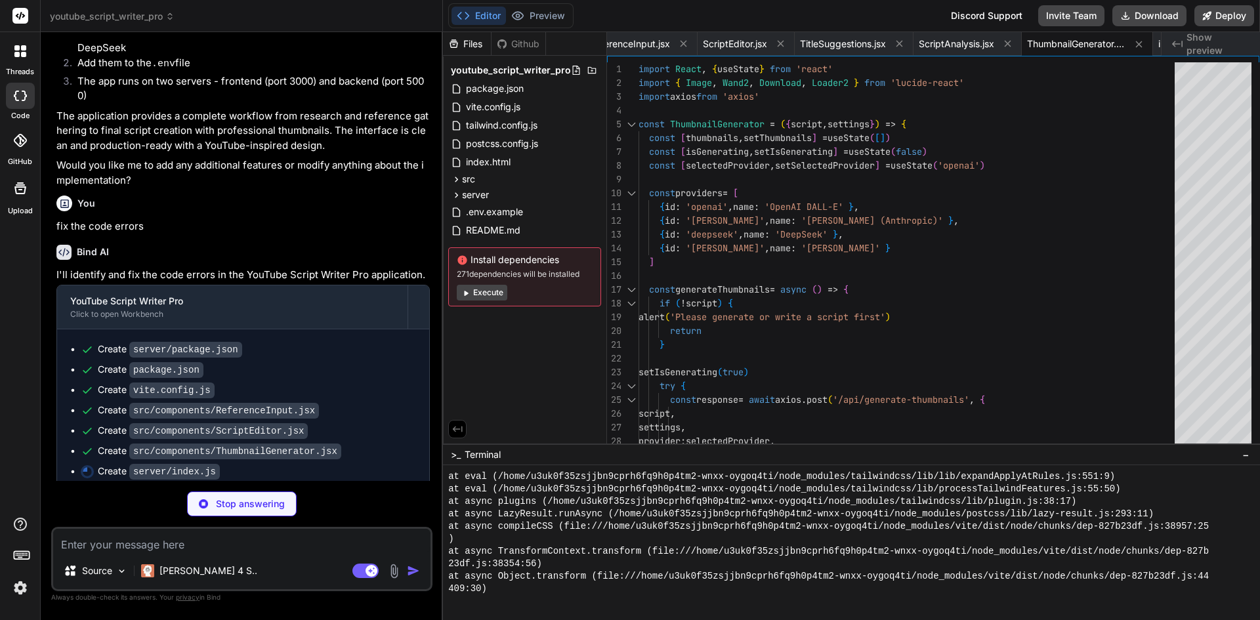
type textarea "x"
type textarea "process.on('SIGTERM', () => { console.log('Received SIGTERM, shutting down grac…"
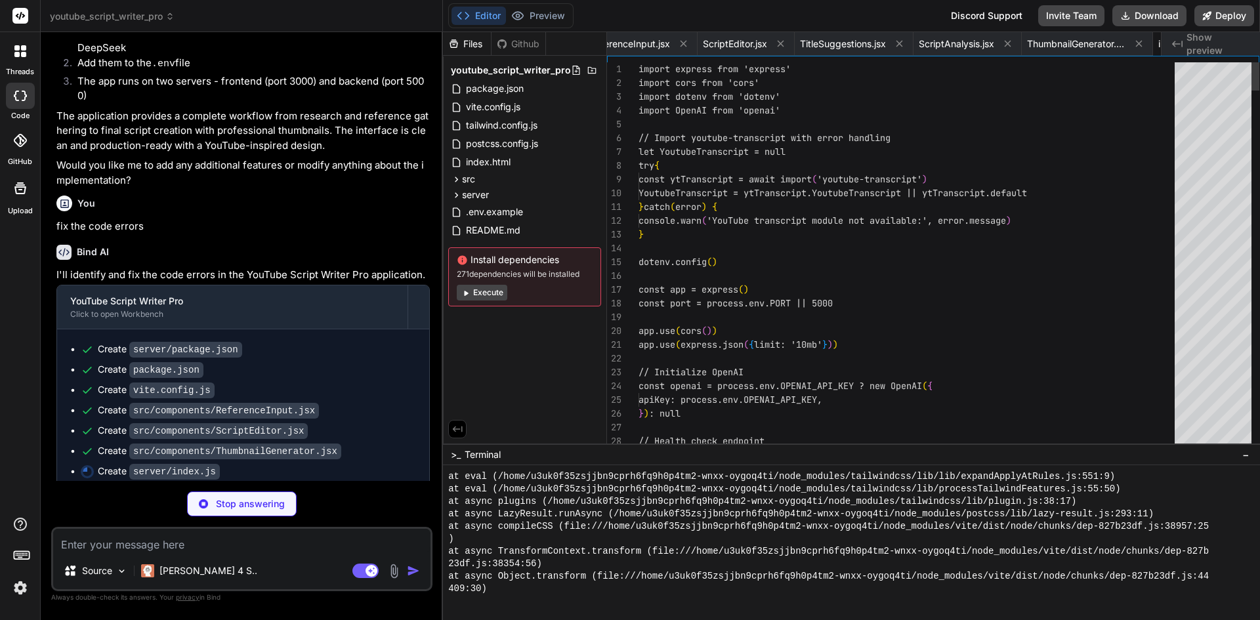
scroll to position [0, 883]
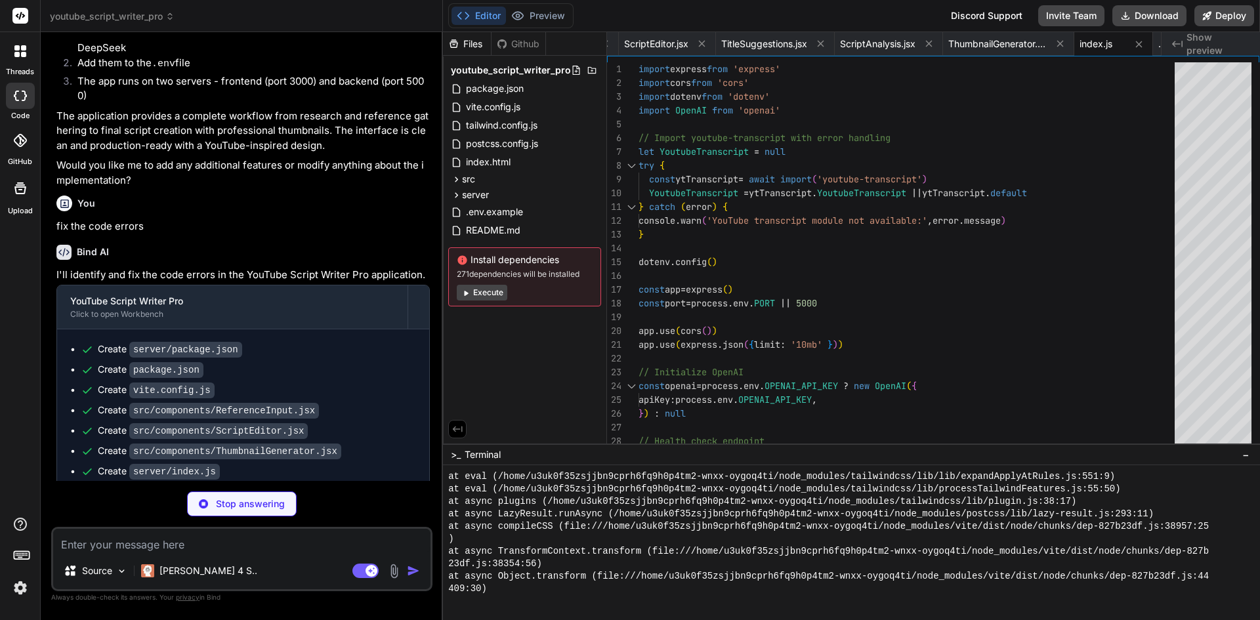
type textarea "x"
type textarea "PORT=5000 # Instructions: # 1. Copy this file to .env # 2. Replace 'your_openai…"
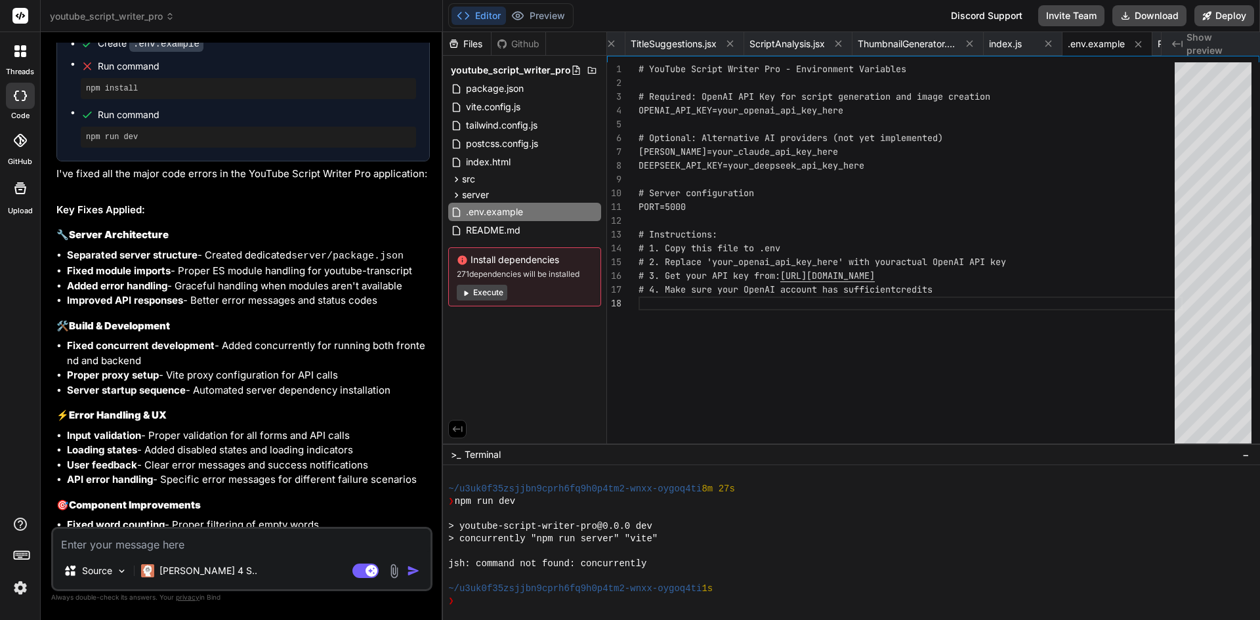
scroll to position [2374, 0]
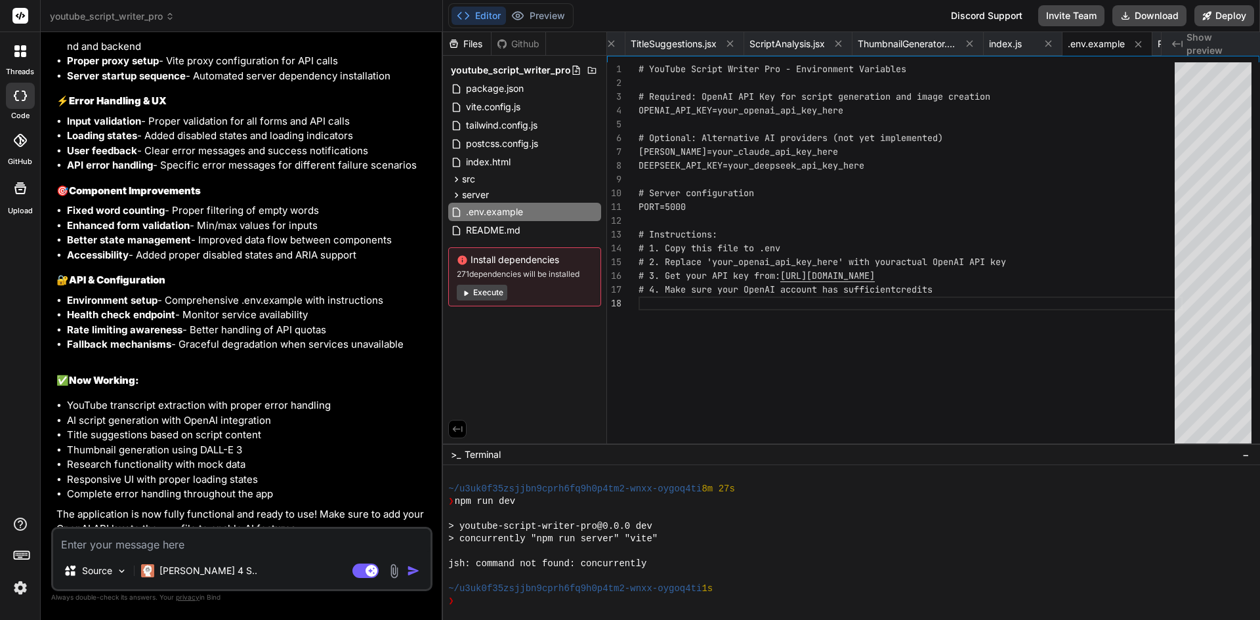
click at [489, 293] on button "Execute" at bounding box center [482, 293] width 51 height 16
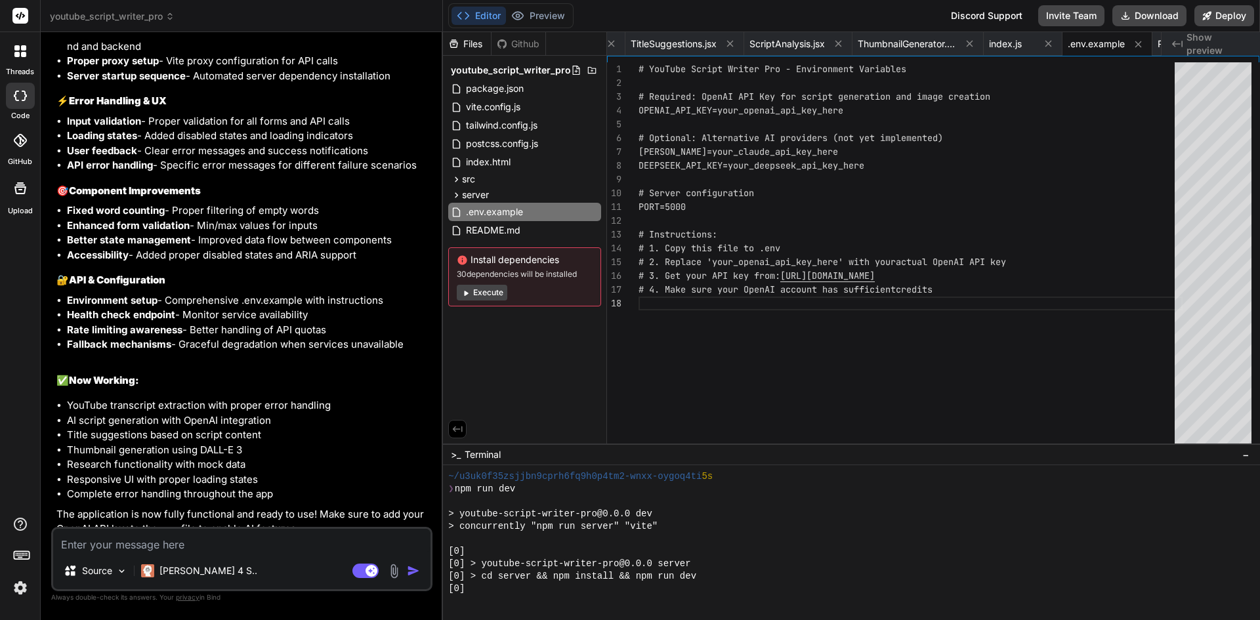
scroll to position [5286, 0]
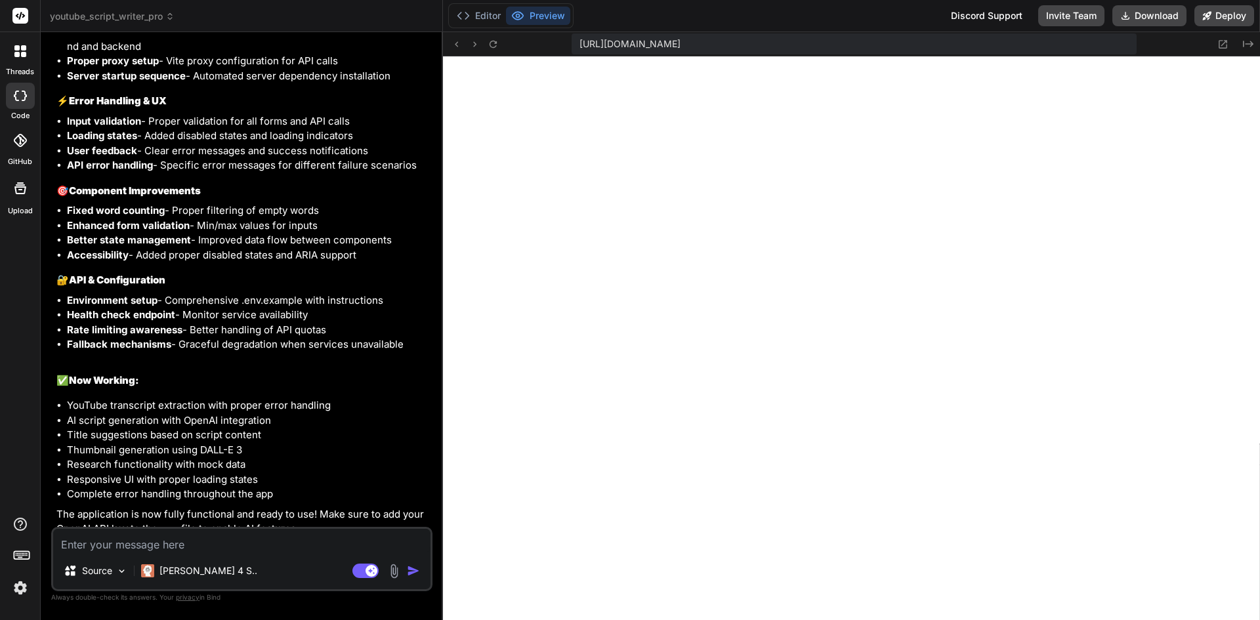
type textarea "x"
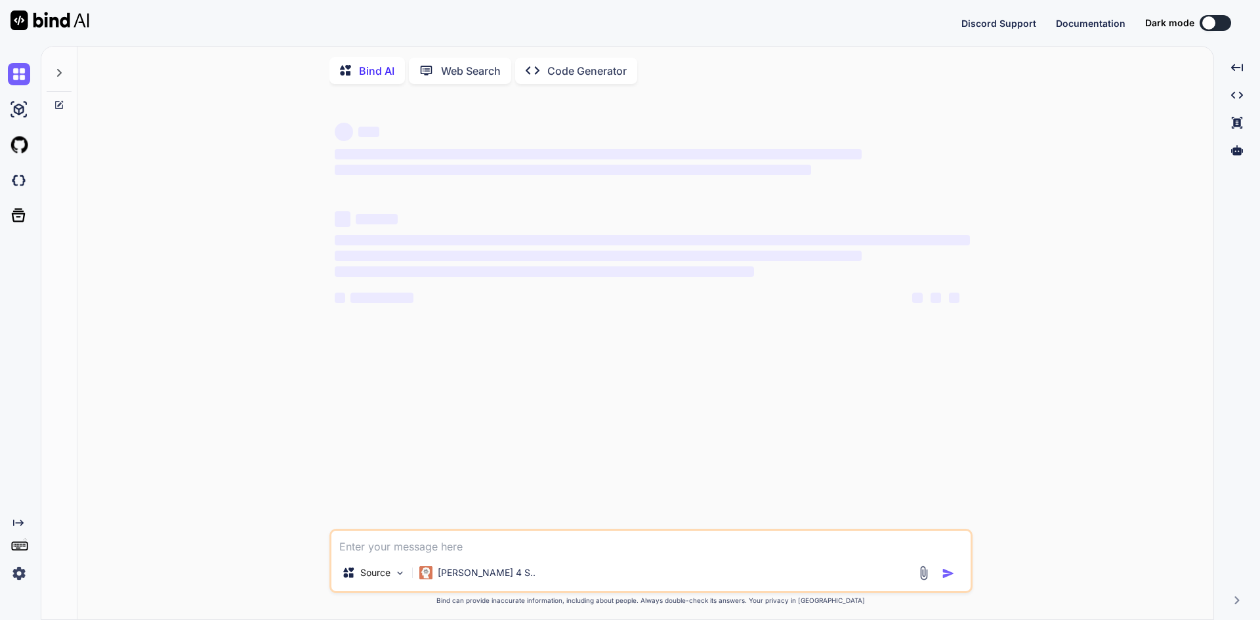
click at [16, 571] on img at bounding box center [19, 573] width 22 height 22
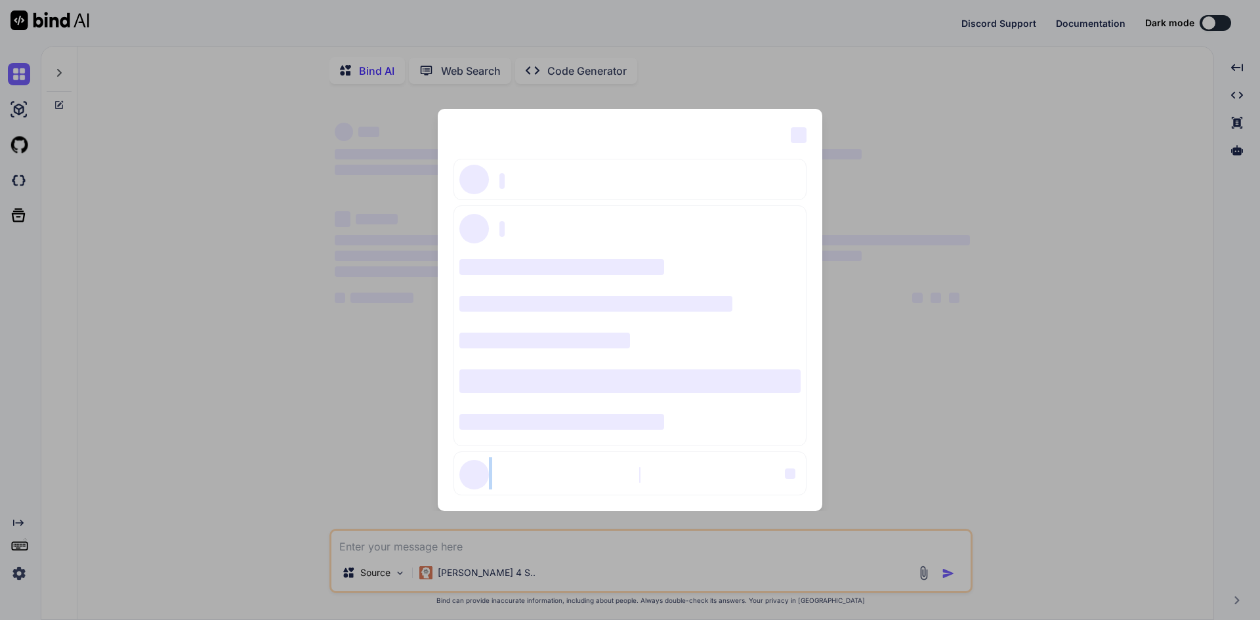
click at [16, 571] on div "‌ ‌ ‌ ‌ ‌ ‌ ‌ ‌ ‌ ‌ ‌ ‌ ‌ ‌ ‌" at bounding box center [630, 310] width 1260 height 620
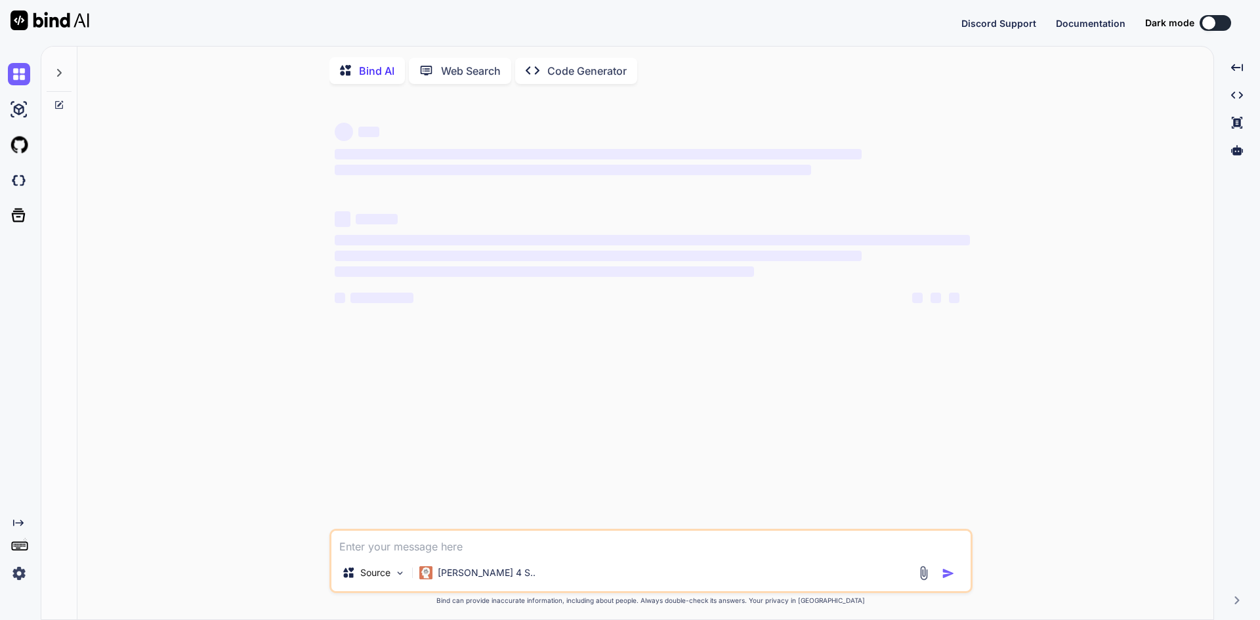
click at [16, 571] on img at bounding box center [19, 573] width 22 height 22
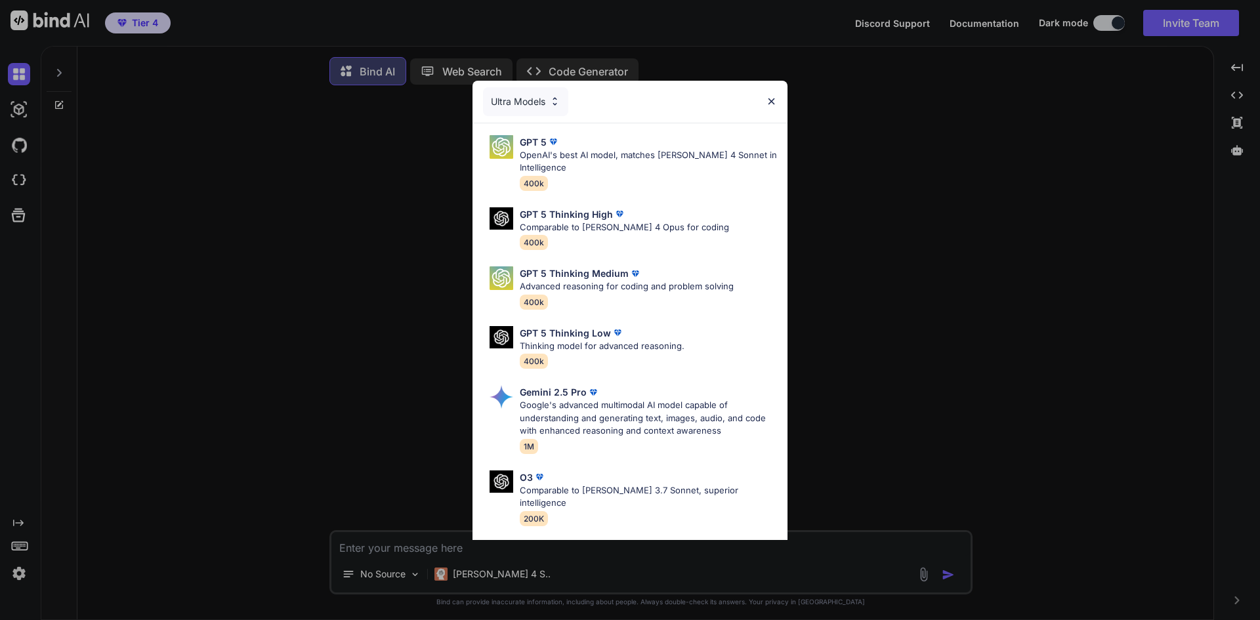
click at [18, 573] on div "Ultra Models GPT 5 OpenAI's best AI model, matches [PERSON_NAME] 4 Sonnet in In…" at bounding box center [630, 310] width 1260 height 620
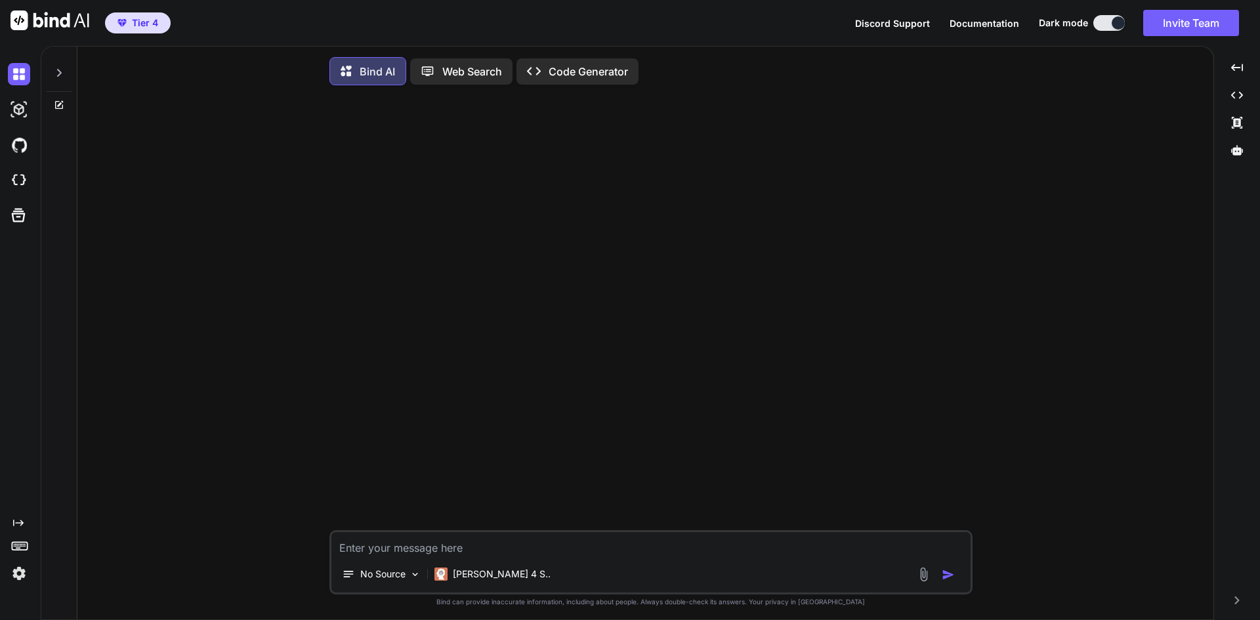
click at [18, 573] on img at bounding box center [19, 573] width 22 height 22
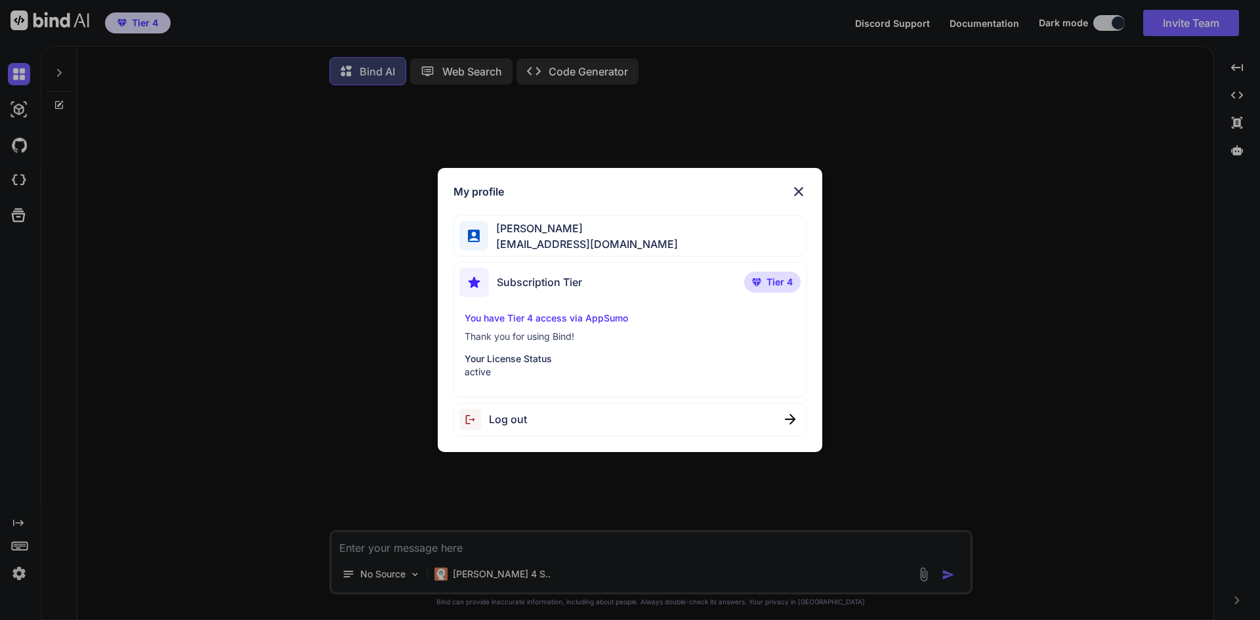
click at [579, 339] on p "Thank you for using Bind!" at bounding box center [630, 336] width 331 height 13
click at [803, 192] on img at bounding box center [799, 192] width 16 height 16
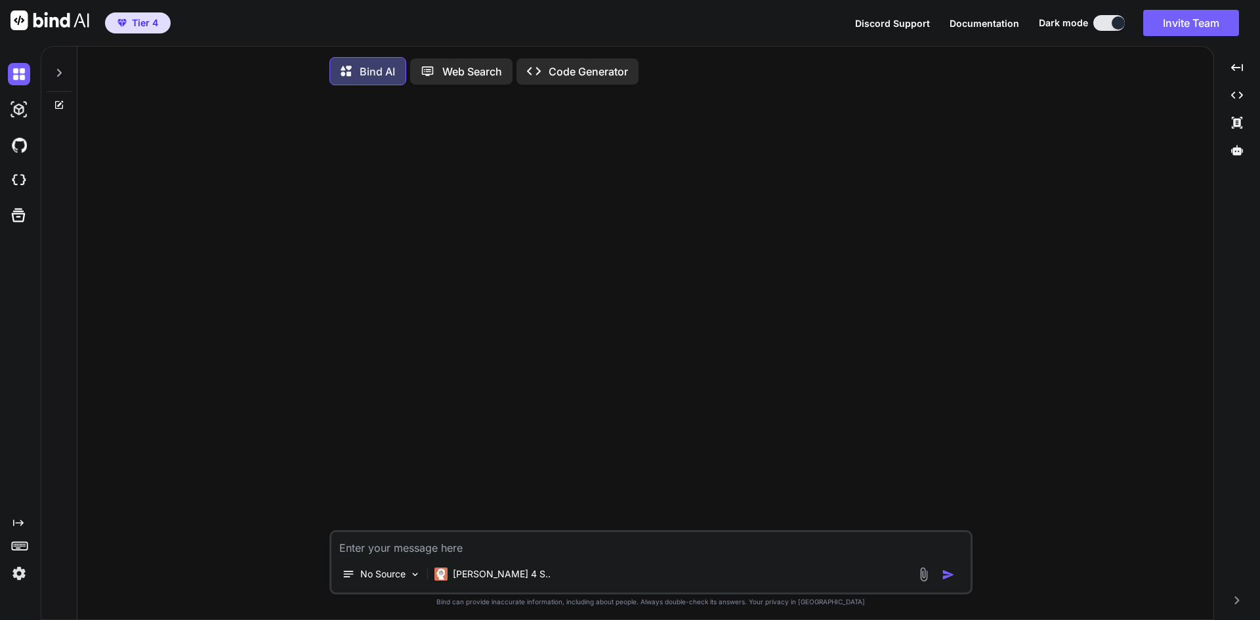
click at [58, 73] on icon at bounding box center [59, 73] width 10 height 10
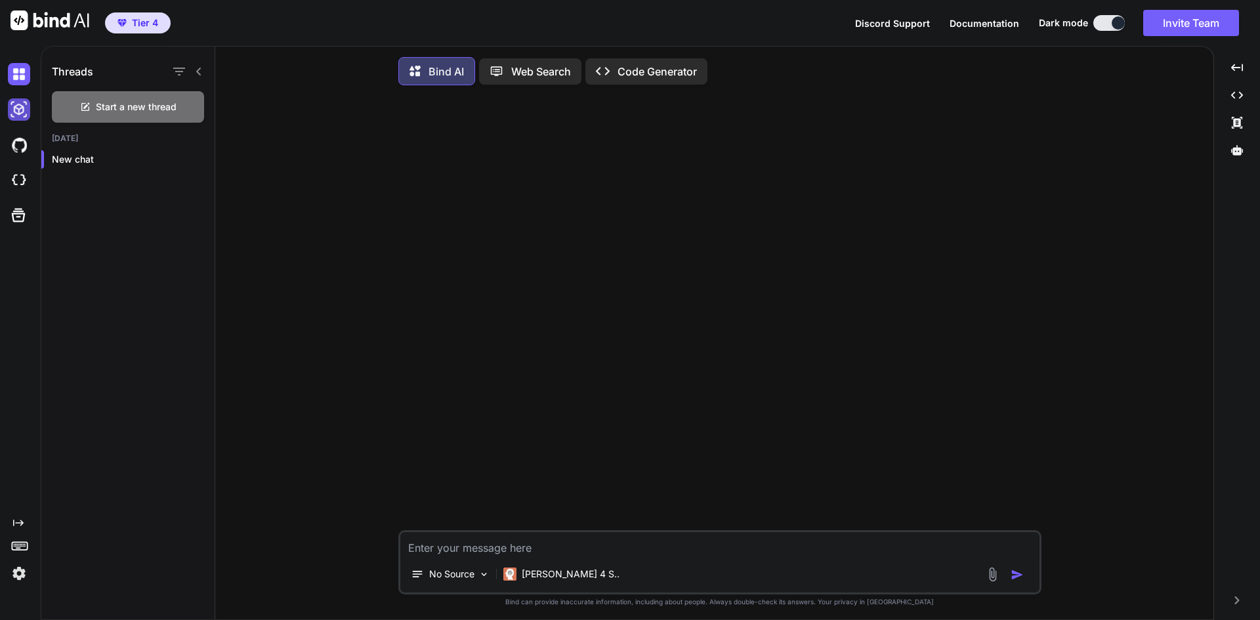
click at [24, 111] on img at bounding box center [19, 109] width 22 height 22
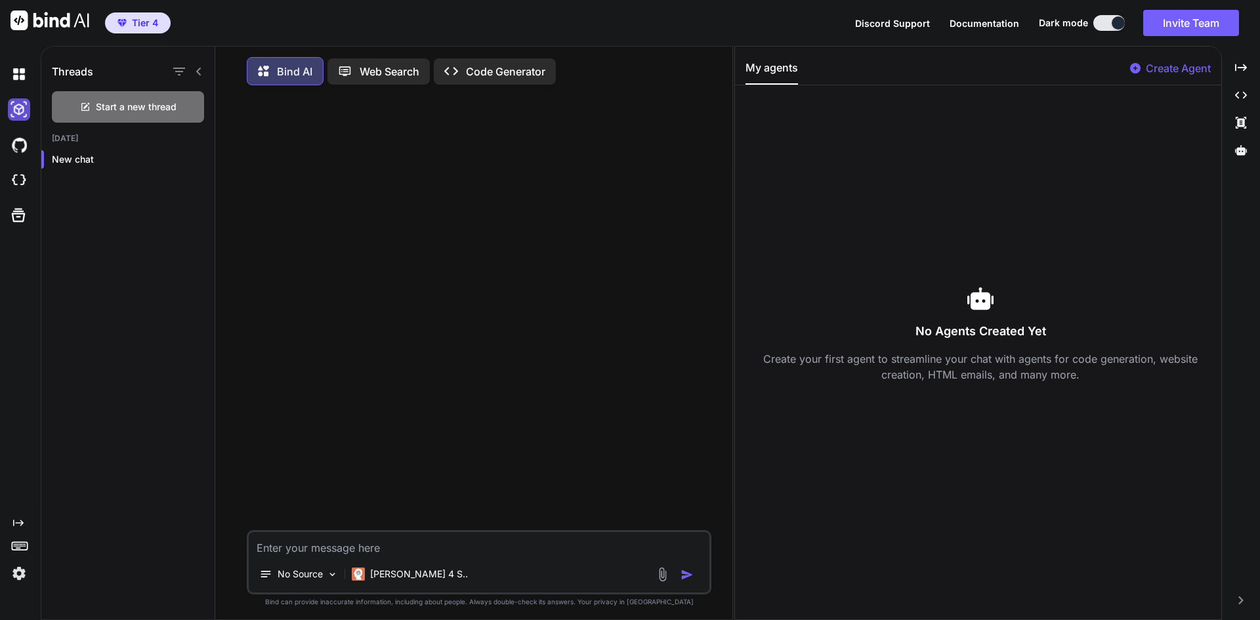
click at [16, 111] on img at bounding box center [19, 109] width 22 height 22
click at [386, 77] on p "Web Search" at bounding box center [390, 72] width 60 height 16
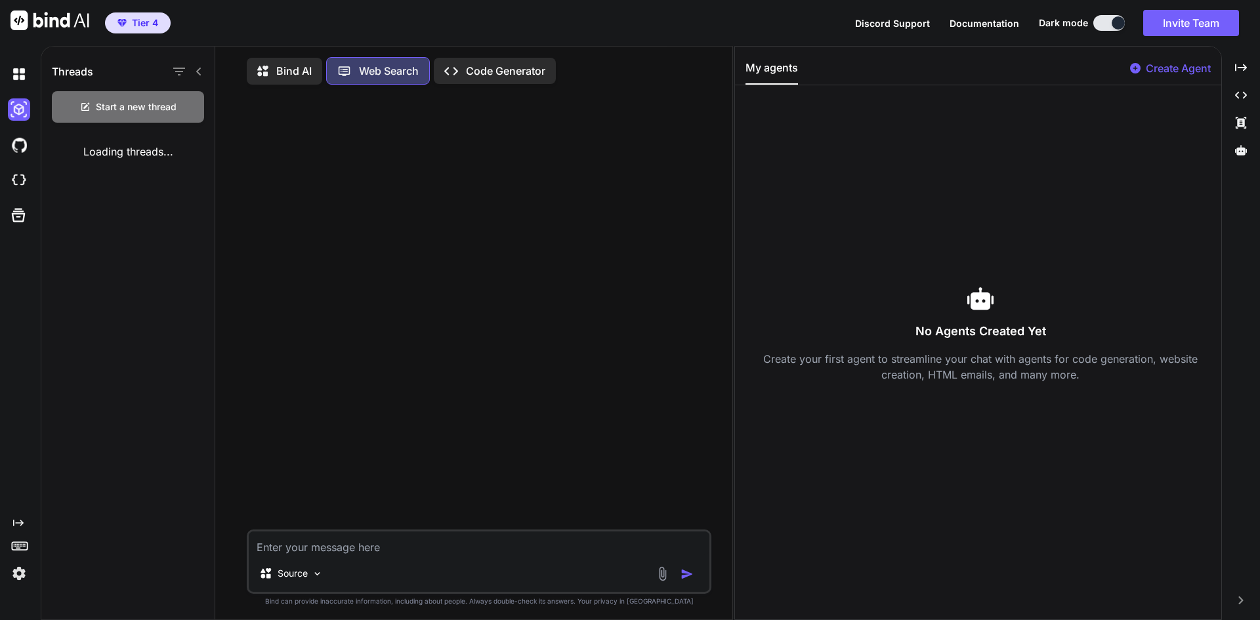
scroll to position [6, 0]
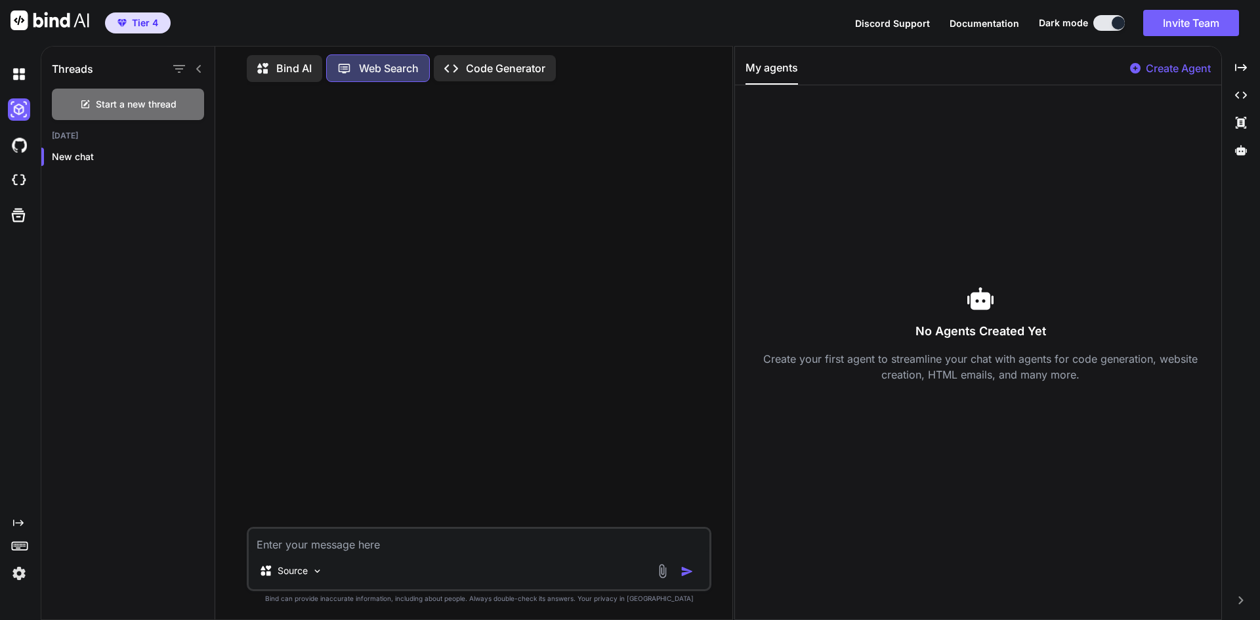
click at [283, 72] on p "Bind AI" at bounding box center [293, 68] width 35 height 16
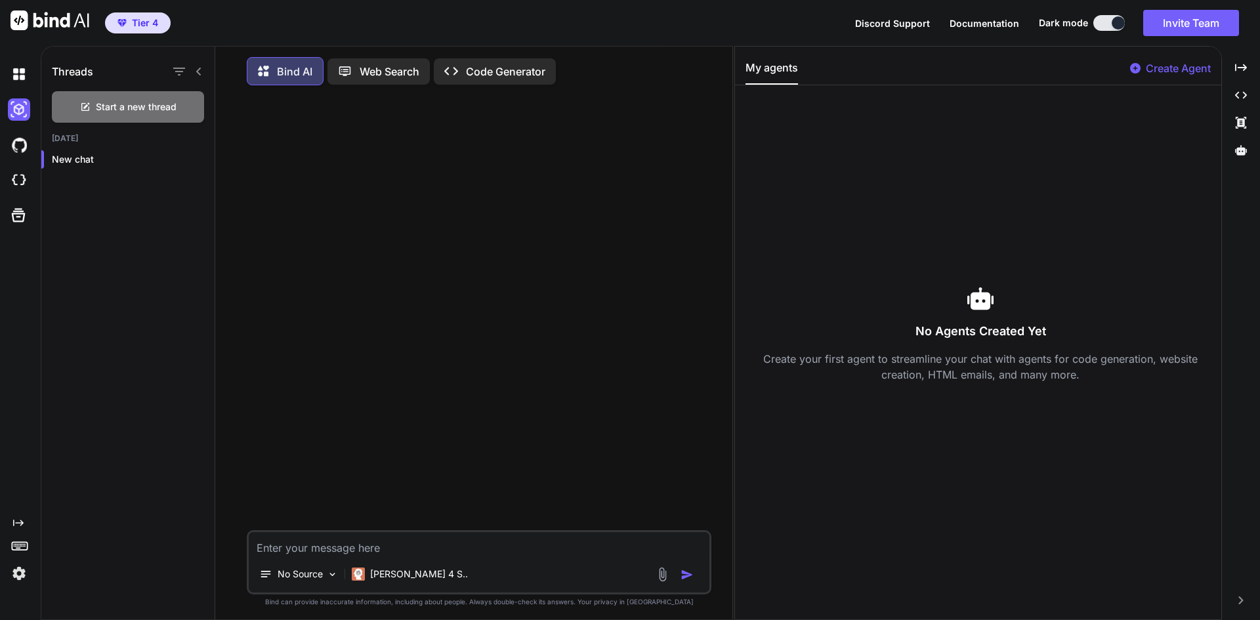
click at [511, 66] on p "Code Generator" at bounding box center [505, 72] width 79 height 16
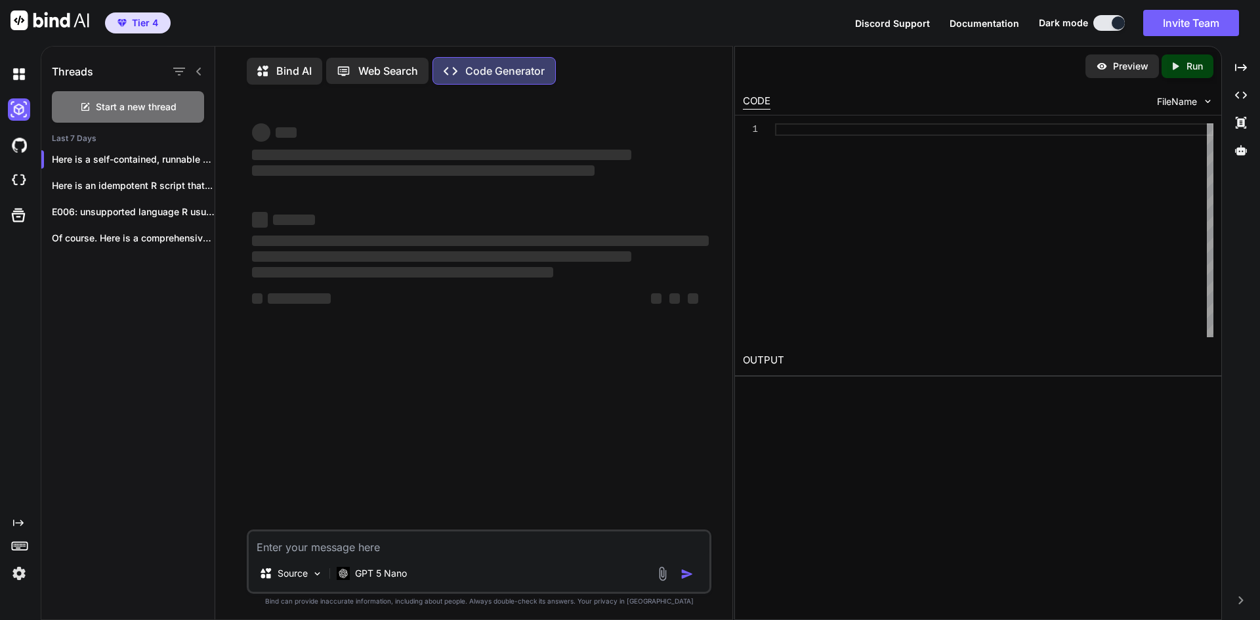
type textarea "x"
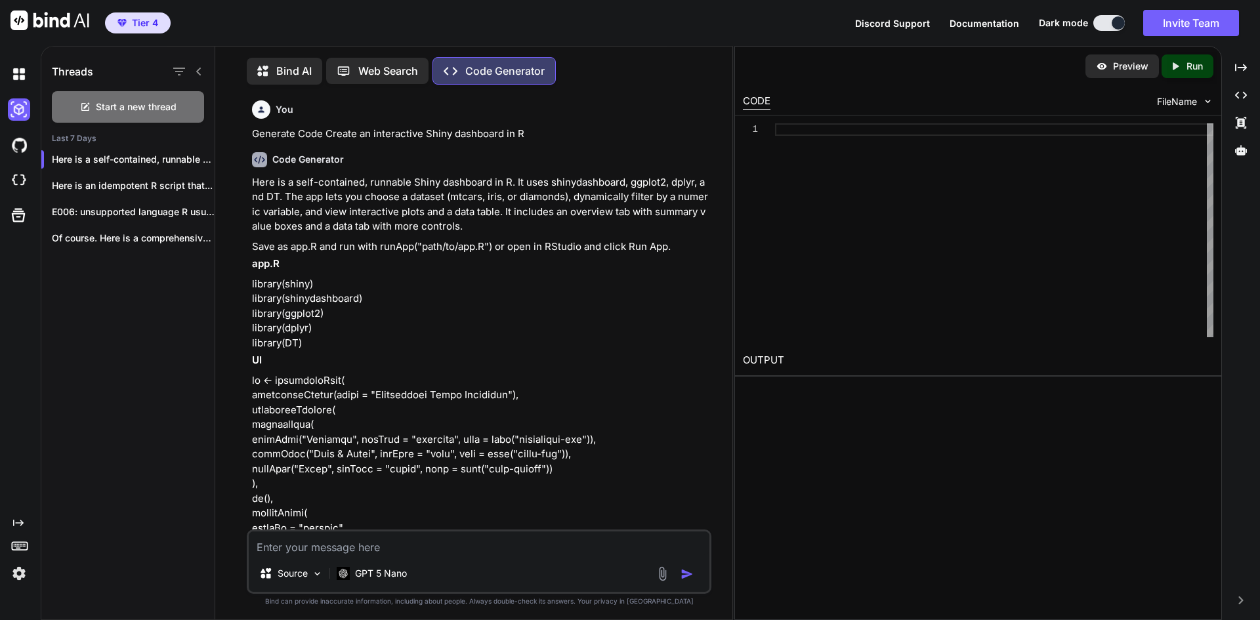
scroll to position [6, 0]
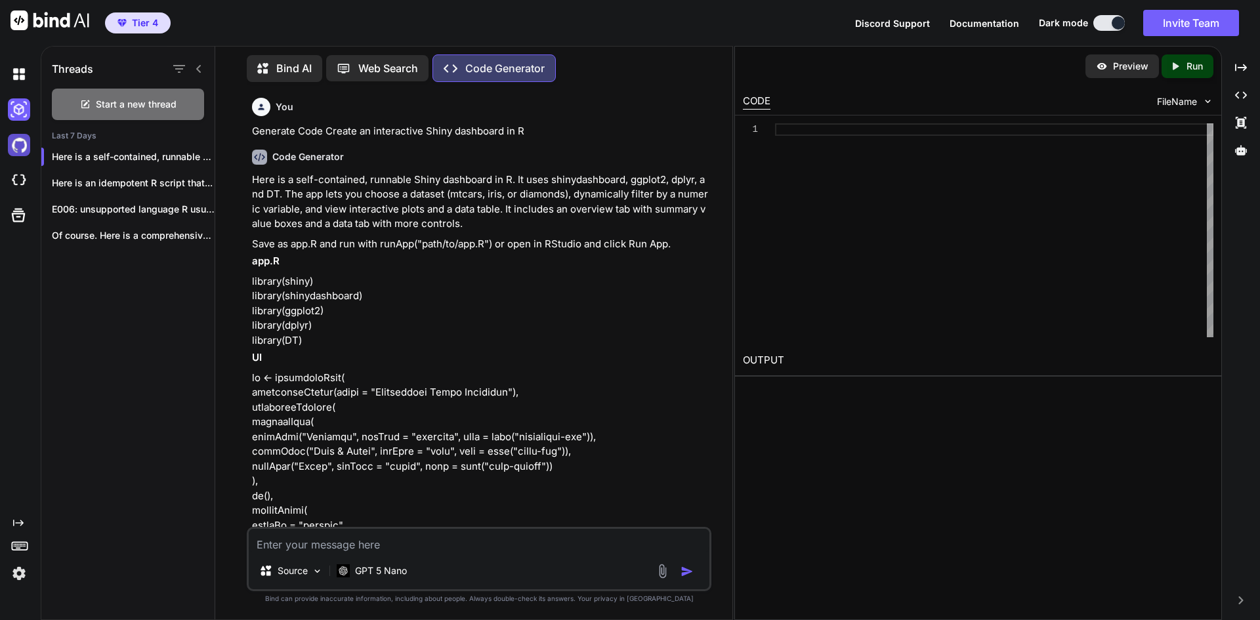
click at [16, 148] on img at bounding box center [19, 145] width 22 height 22
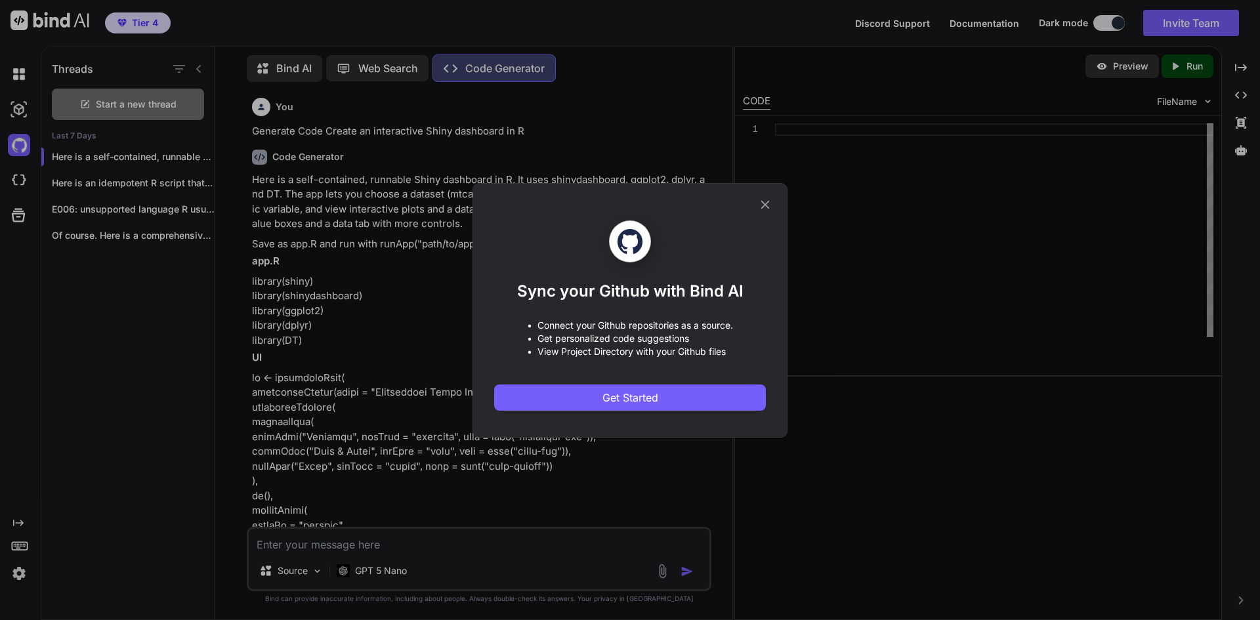
click at [760, 200] on icon at bounding box center [765, 205] width 14 height 14
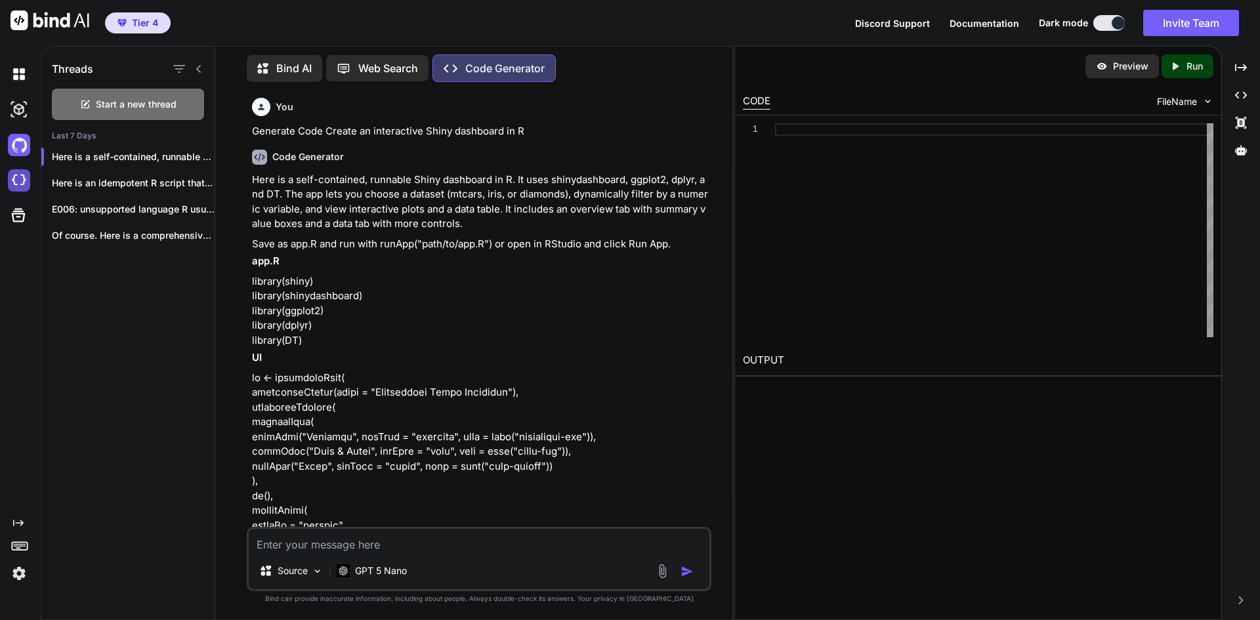
click at [29, 181] on img at bounding box center [19, 180] width 22 height 22
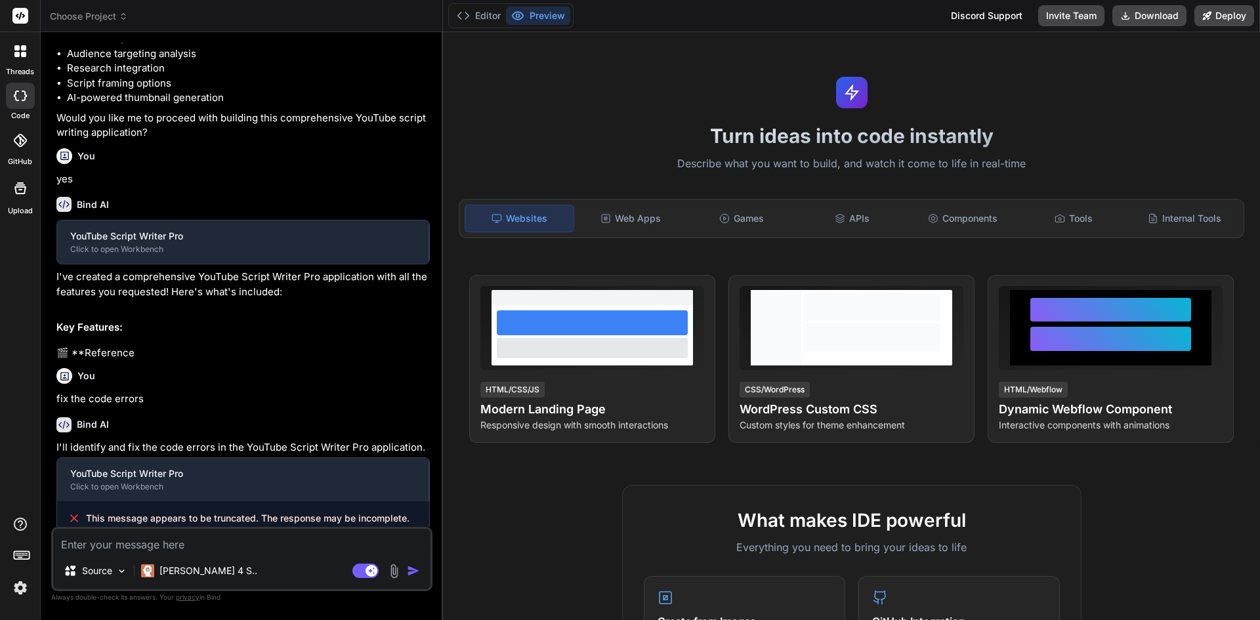
scroll to position [477, 0]
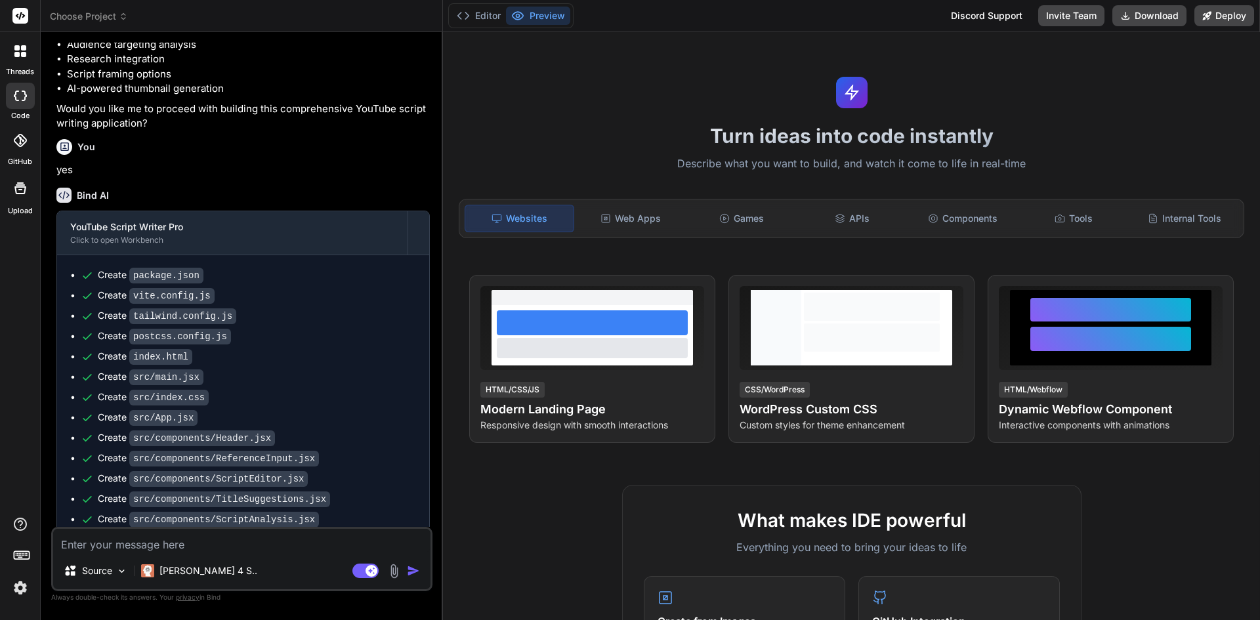
type textarea "x"
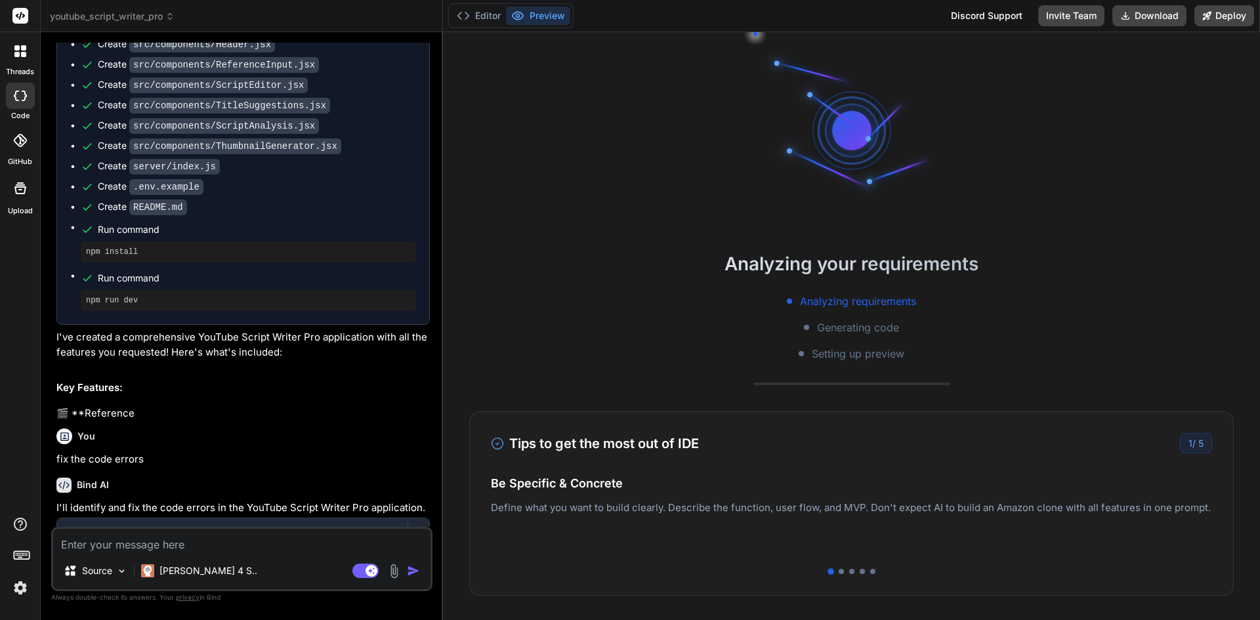
scroll to position [1103, 0]
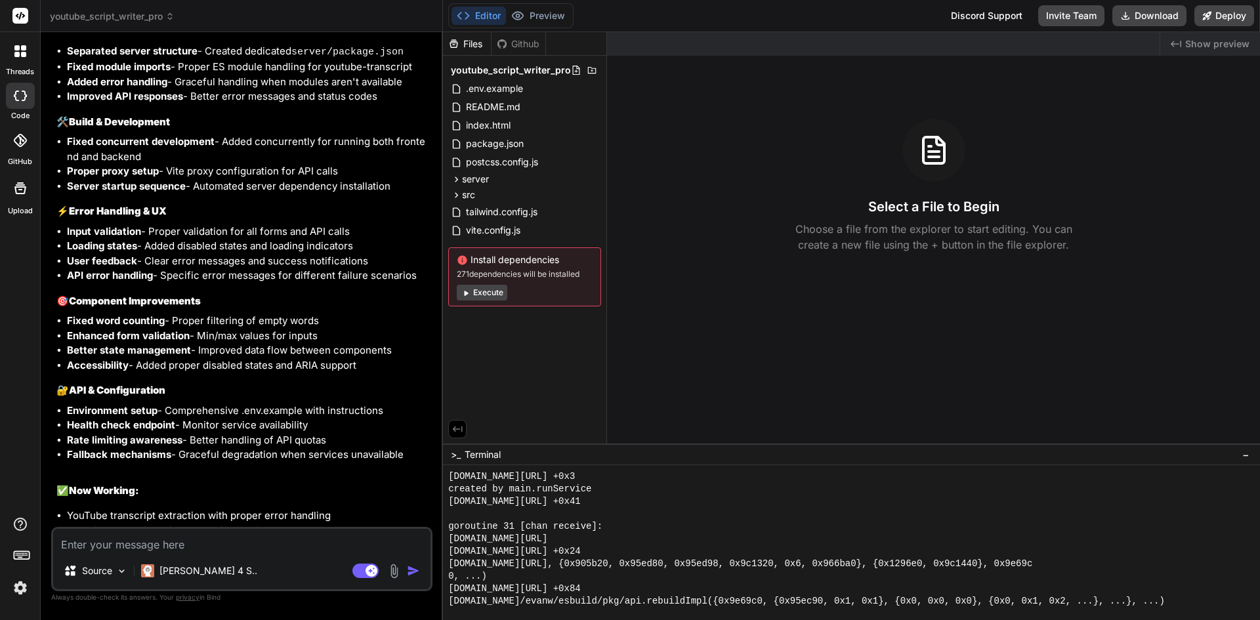
scroll to position [1877, 0]
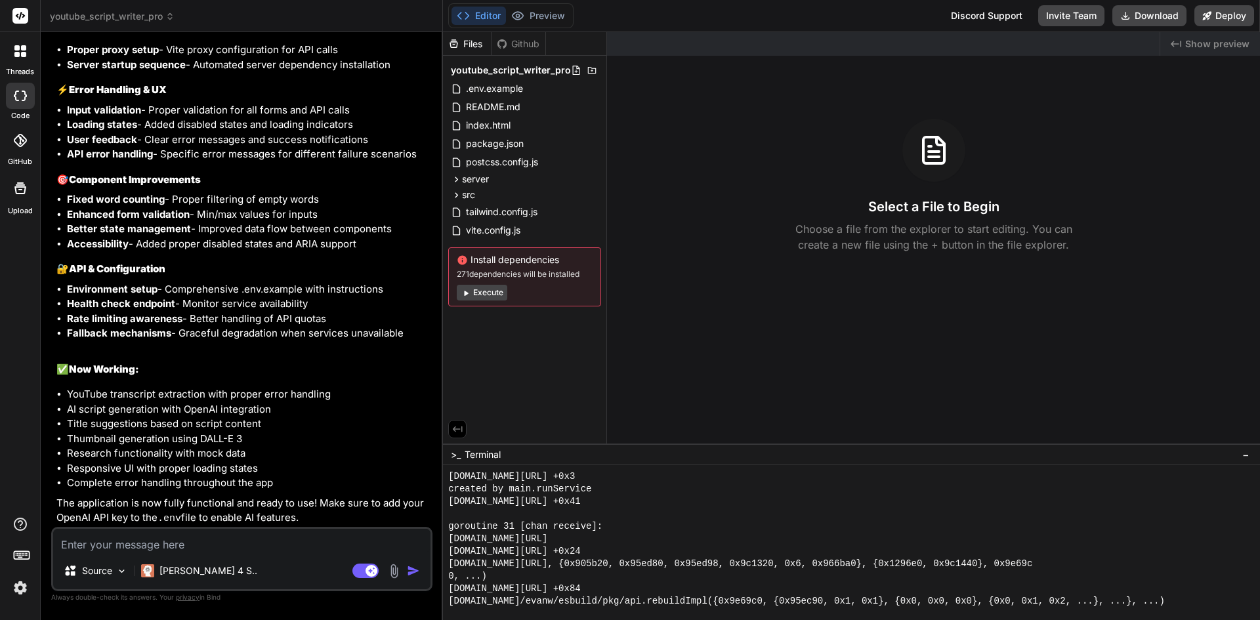
click at [494, 289] on button "Execute" at bounding box center [482, 293] width 51 height 16
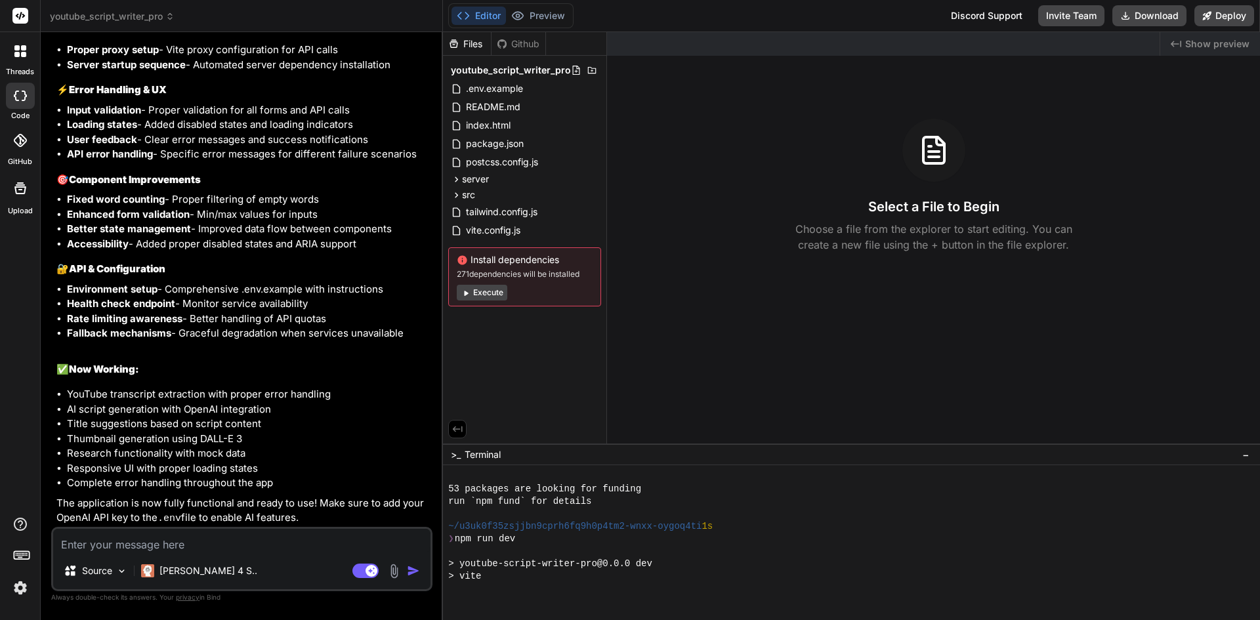
scroll to position [1396, 0]
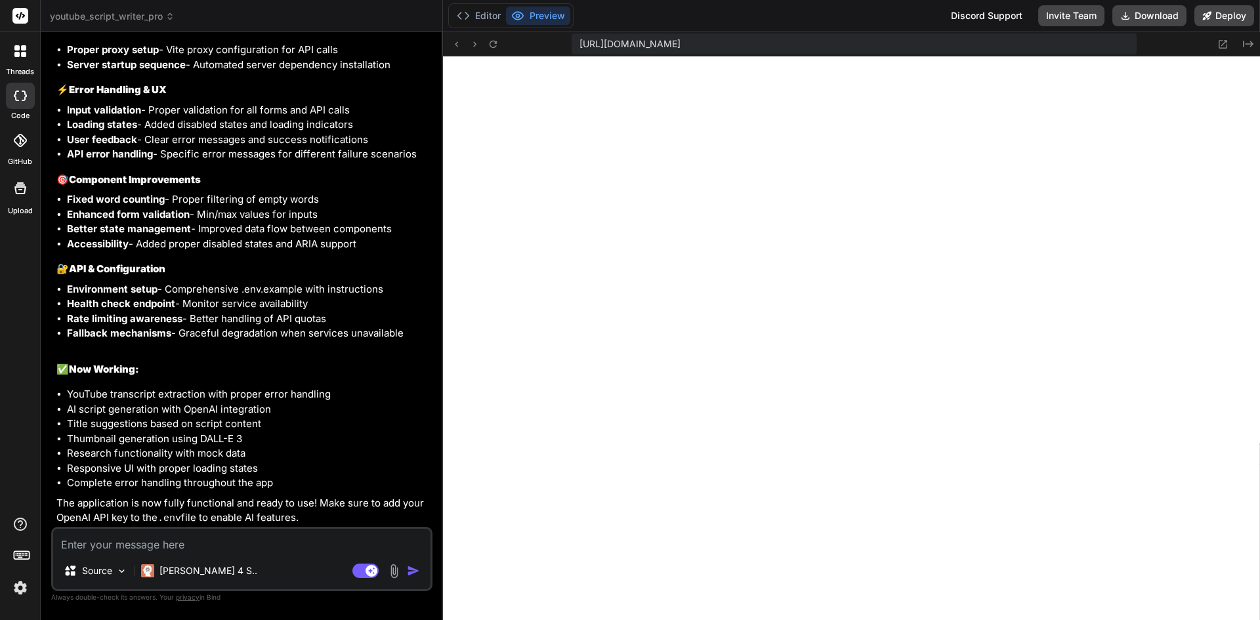
click at [553, 10] on button "Preview" at bounding box center [538, 16] width 64 height 18
click at [481, 20] on button "Editor" at bounding box center [478, 16] width 54 height 18
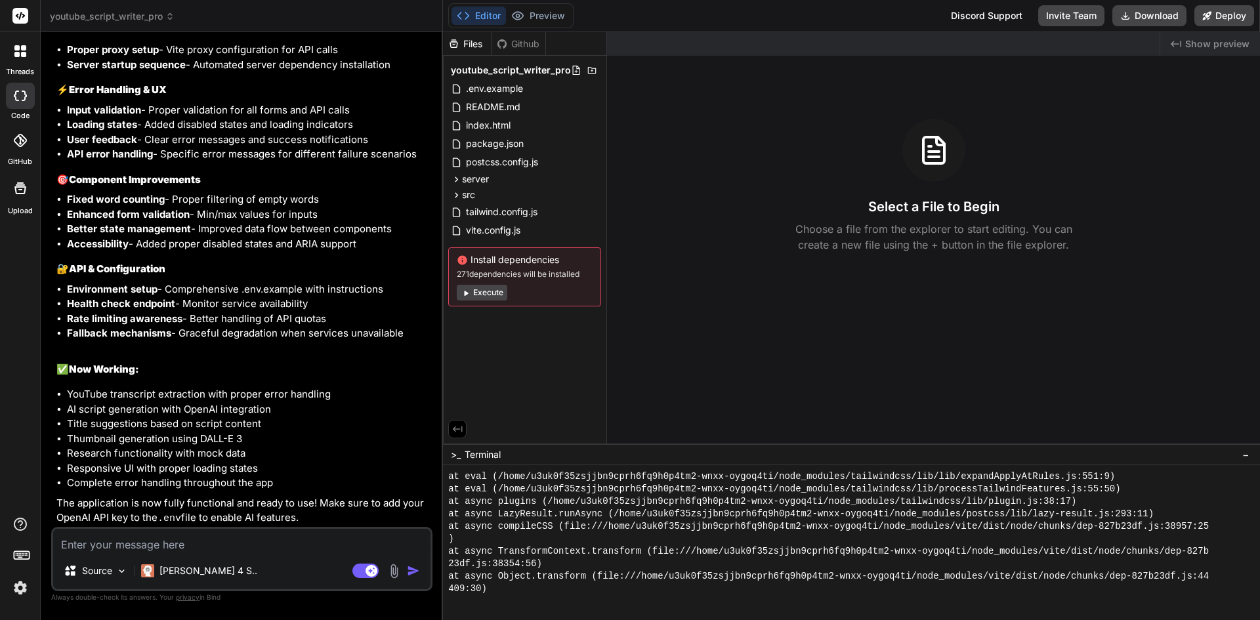
drag, startPoint x: 734, startPoint y: 41, endPoint x: 583, endPoint y: 47, distance: 151.7
click at [729, 42] on div at bounding box center [883, 44] width 553 height 24
click at [536, 16] on button "Preview" at bounding box center [538, 16] width 64 height 18
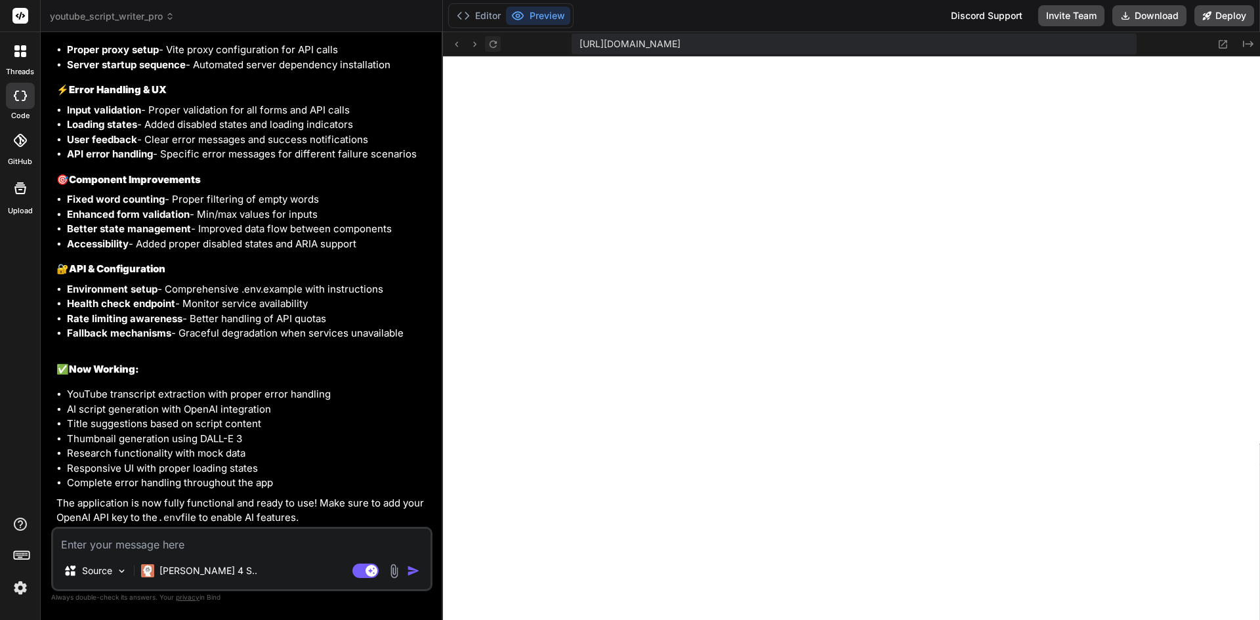
click at [497, 45] on icon at bounding box center [493, 44] width 11 height 11
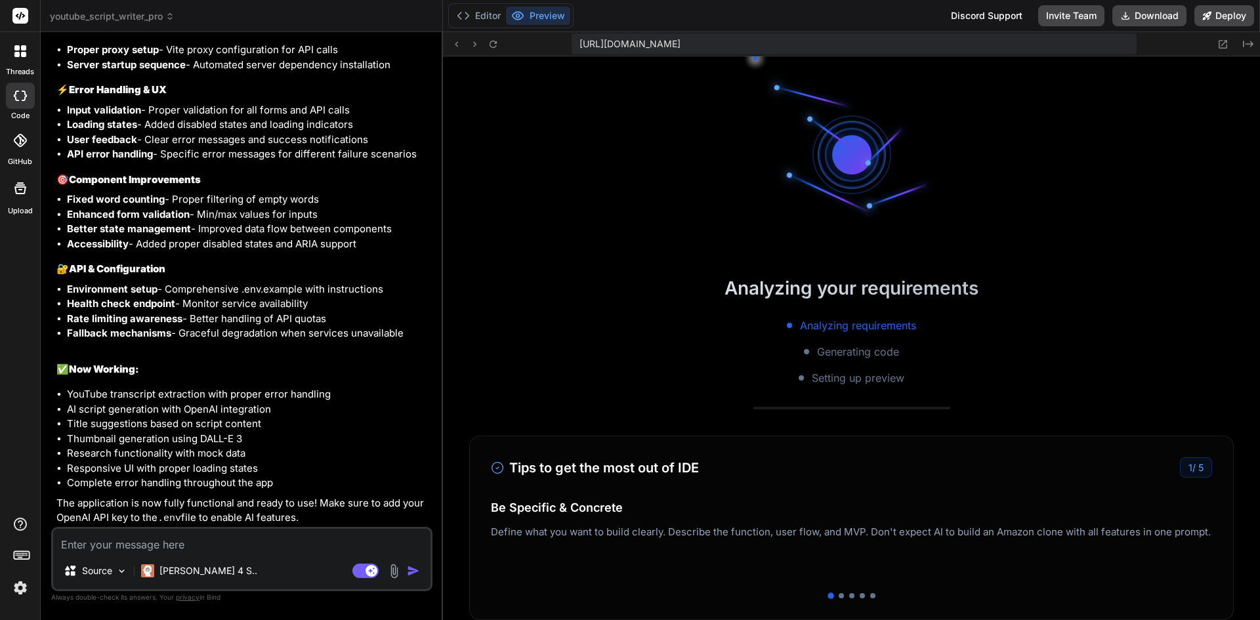
scroll to position [1895, 0]
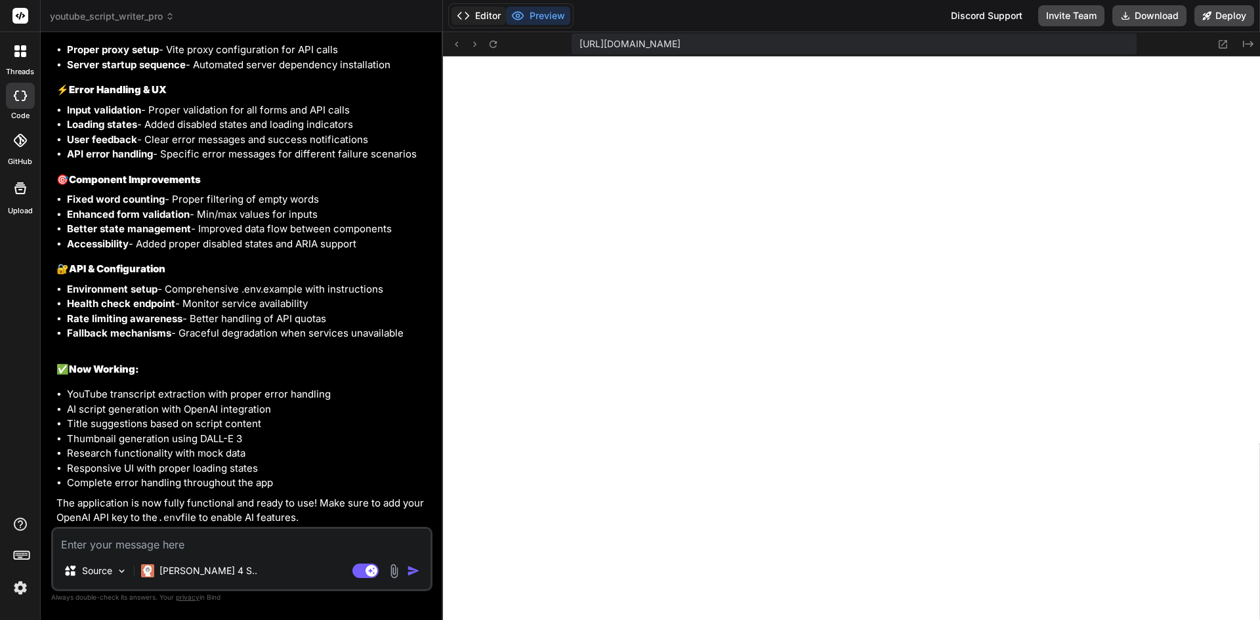
click at [488, 12] on button "Editor" at bounding box center [478, 16] width 54 height 18
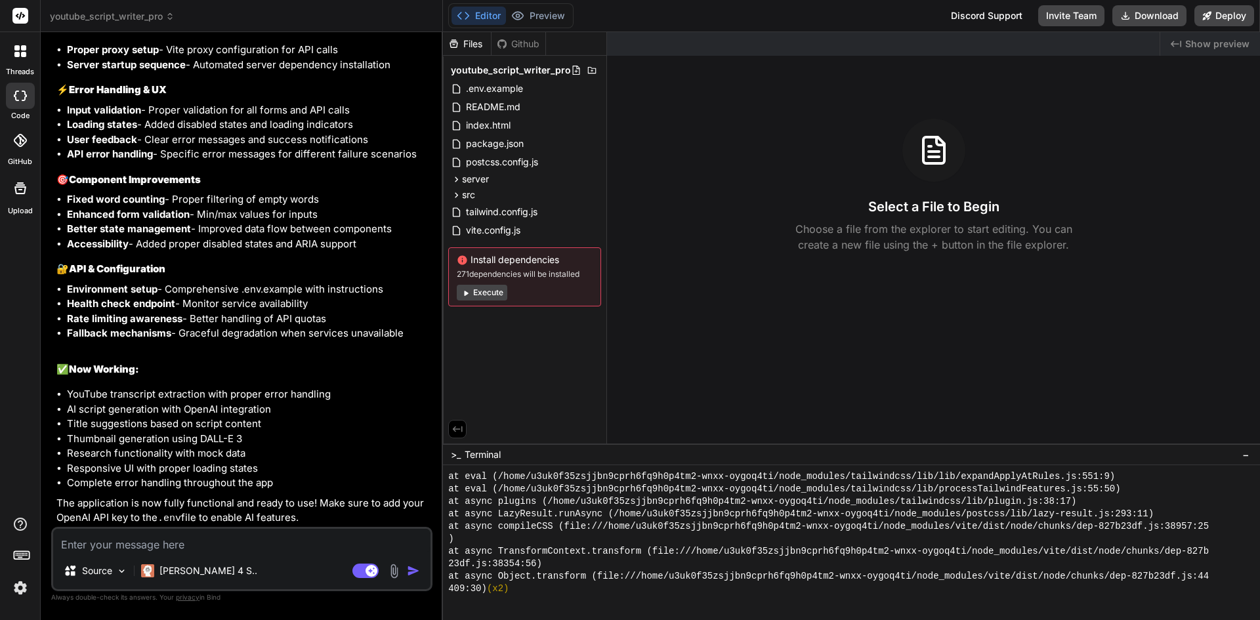
click at [490, 284] on div "Install dependencies 271 dependencies will be installed Execute" at bounding box center [524, 276] width 153 height 59
click at [488, 285] on button "Execute" at bounding box center [482, 293] width 51 height 16
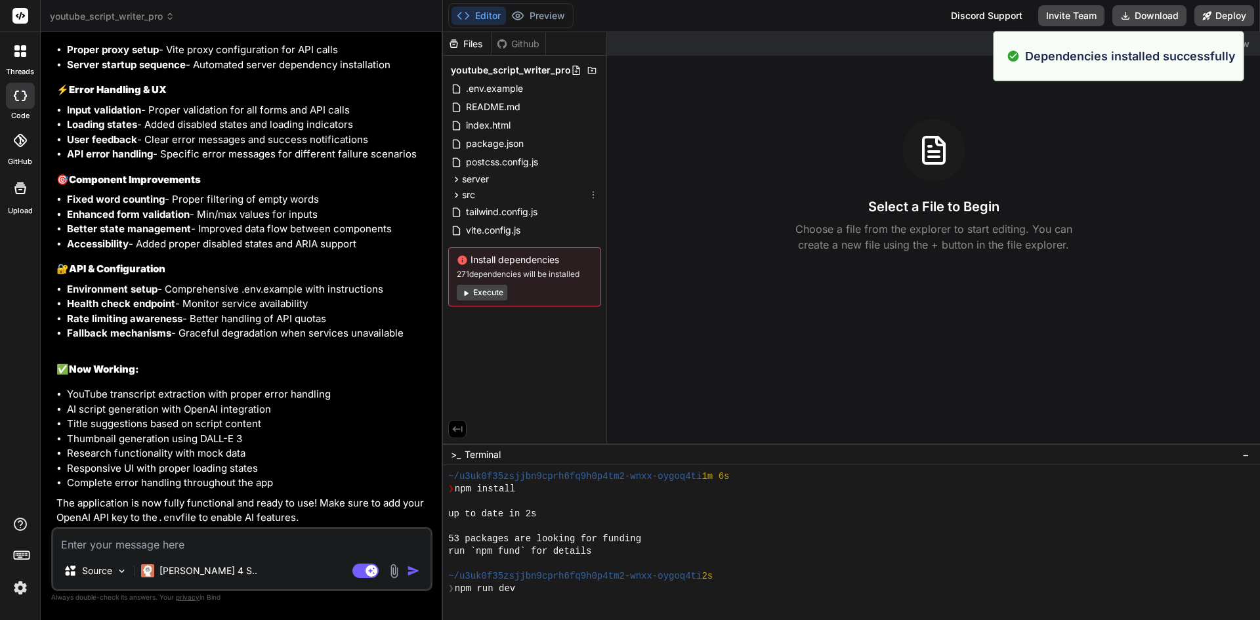
scroll to position [2095, 0]
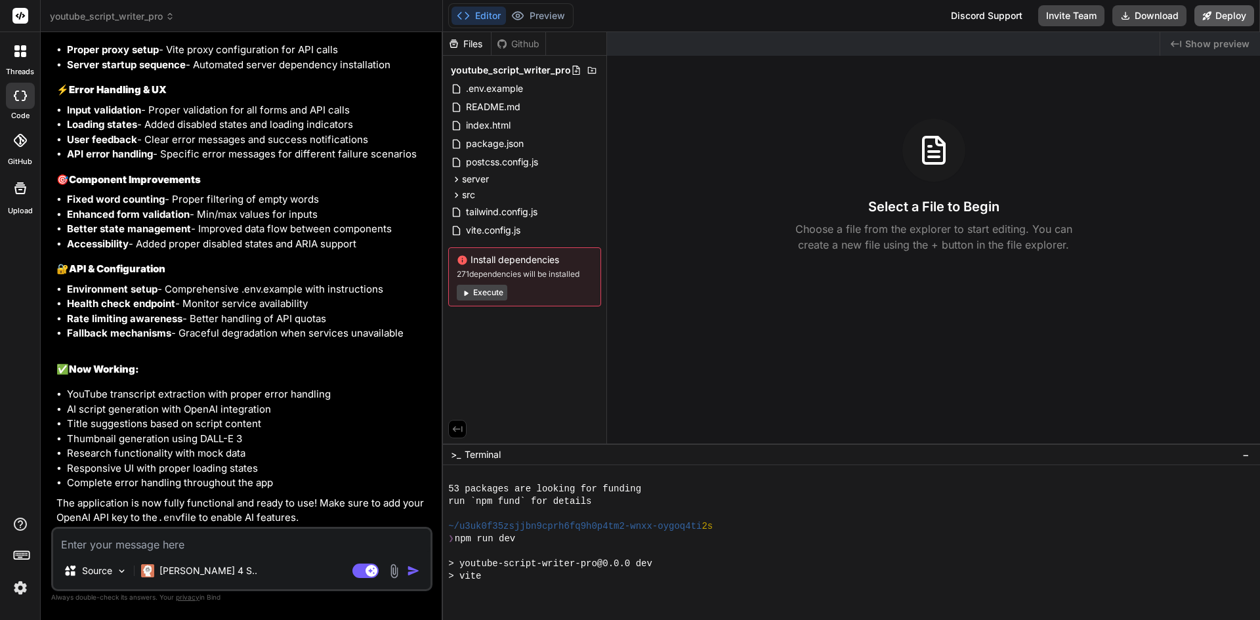
click at [1212, 12] on button "Deploy" at bounding box center [1224, 15] width 60 height 21
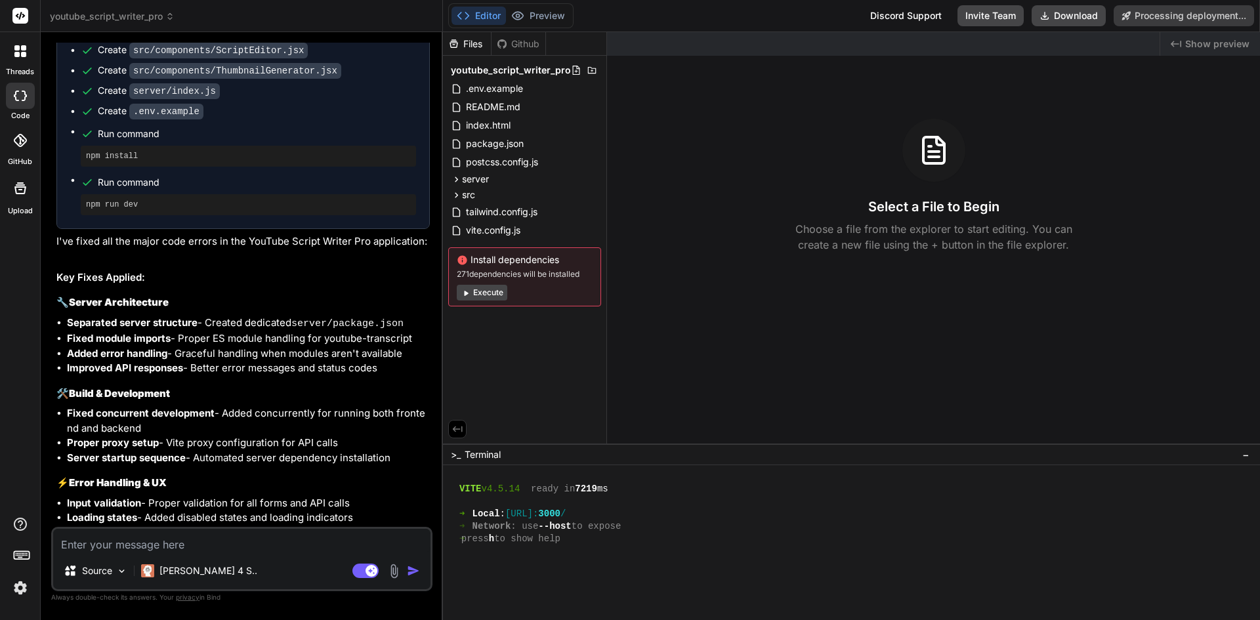
scroll to position [1492, 0]
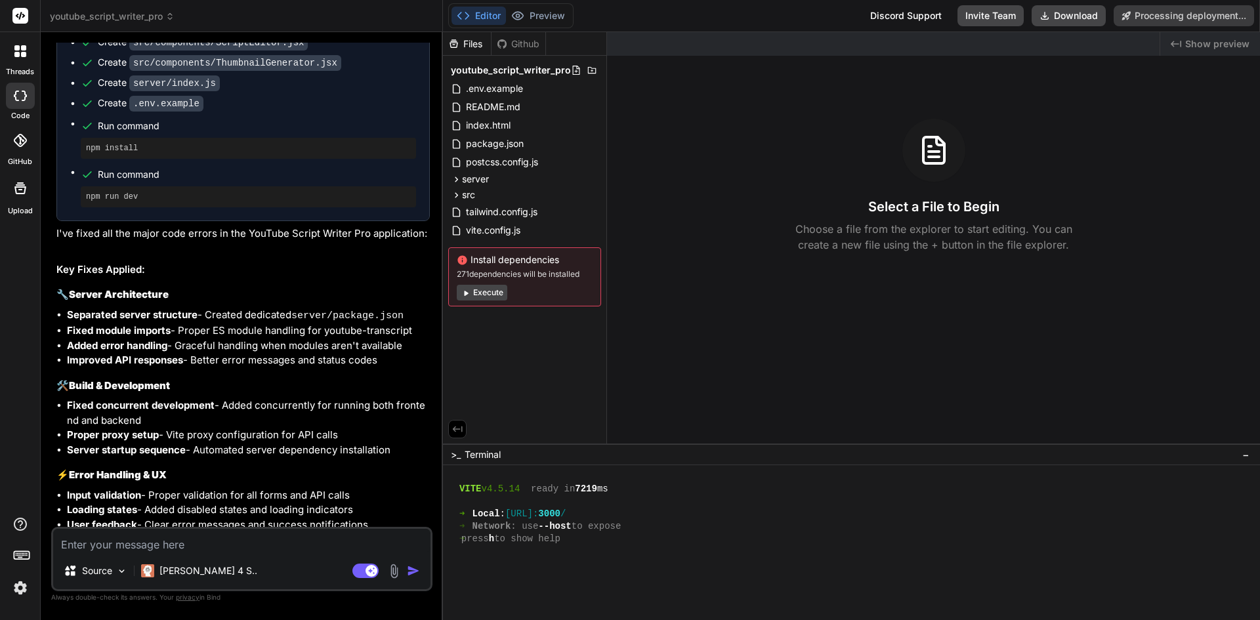
type textarea "x"
drag, startPoint x: 524, startPoint y: 512, endPoint x: 639, endPoint y: 512, distance: 115.5
type textarea "[URL]"
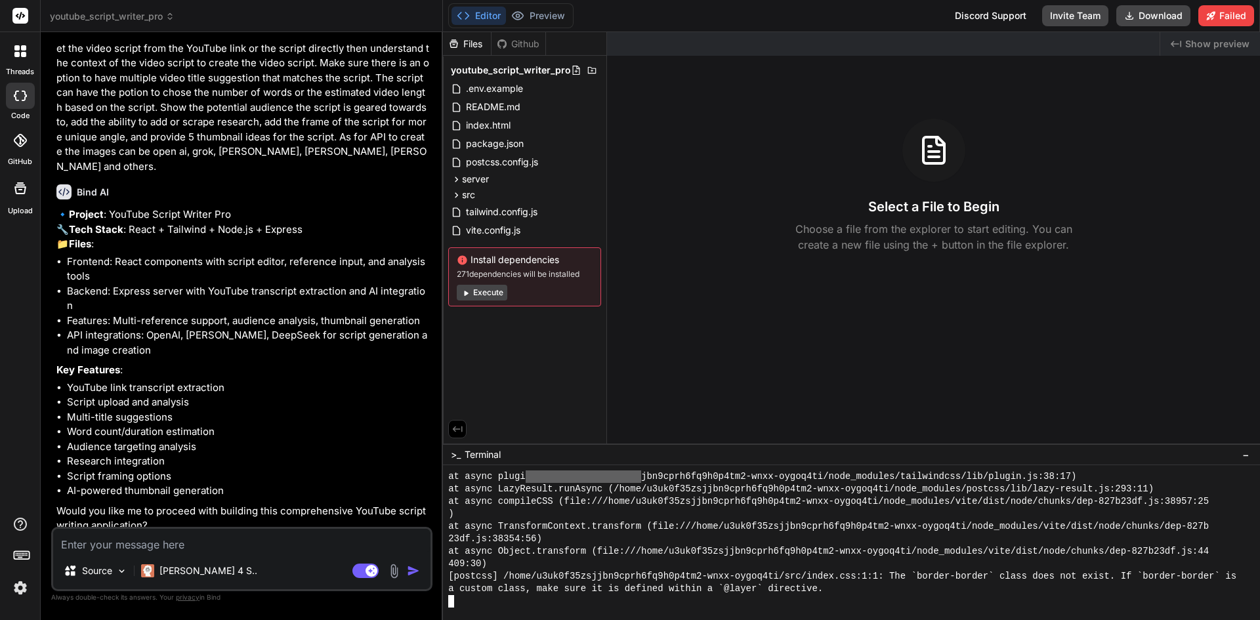
scroll to position [0, 0]
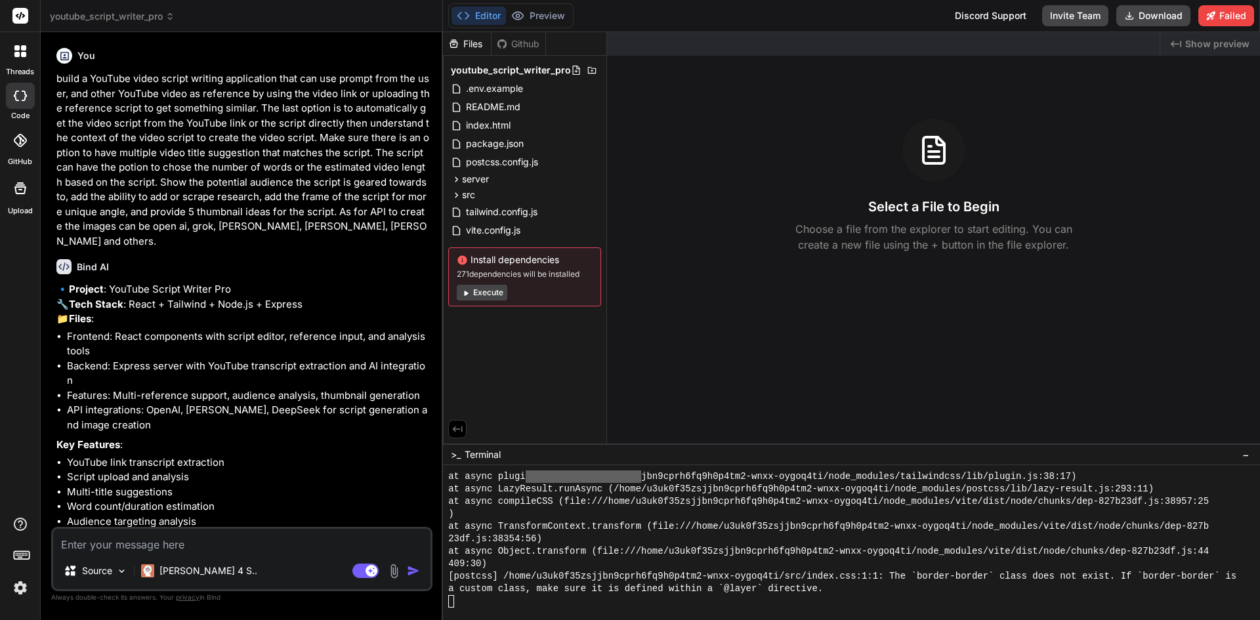
click at [478, 292] on button "Execute" at bounding box center [482, 293] width 51 height 16
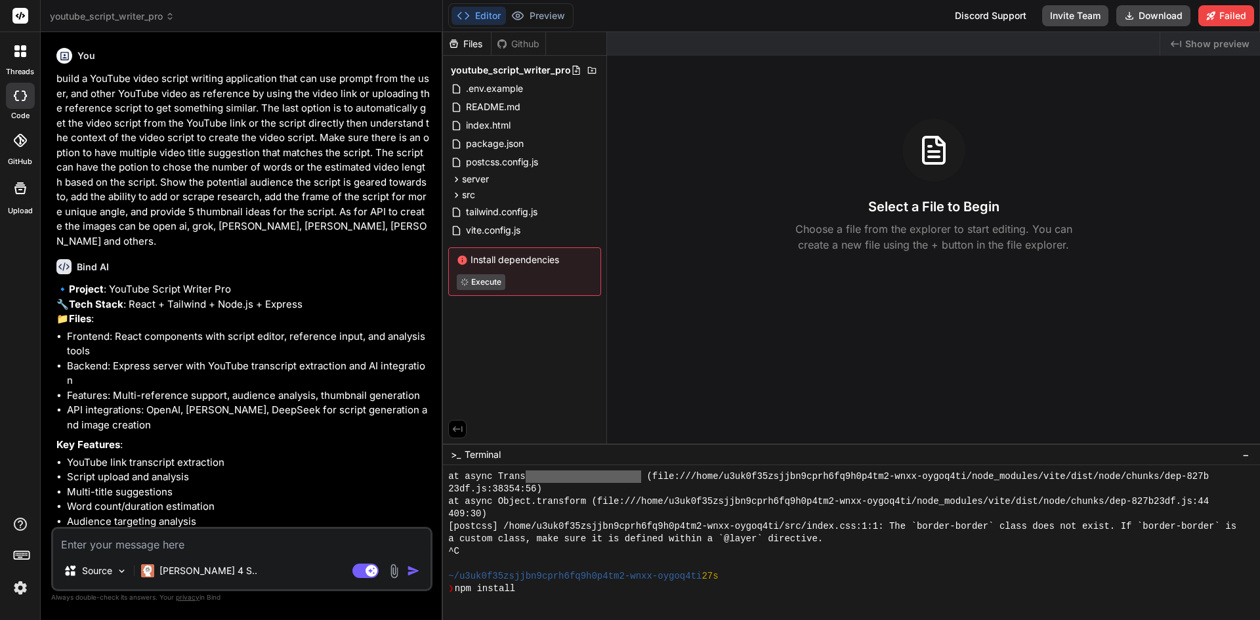
scroll to position [2506, 0]
click at [453, 427] on icon at bounding box center [458, 430] width 10 height 6
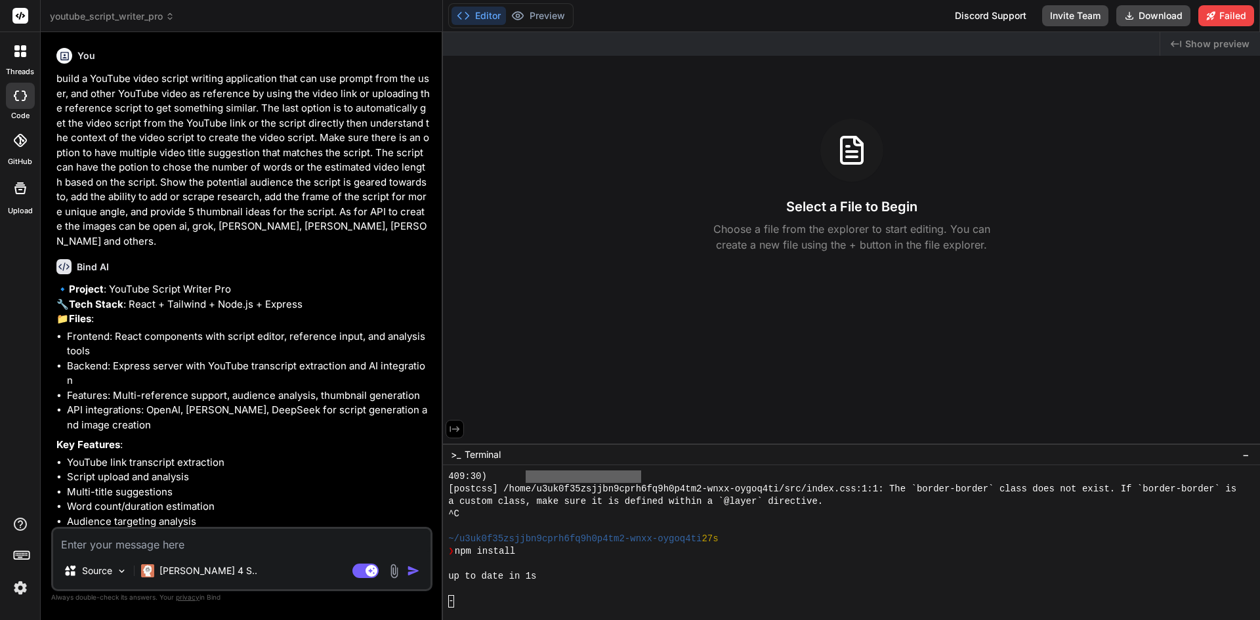
scroll to position [2593, 0]
click at [453, 425] on icon at bounding box center [455, 429] width 12 height 12
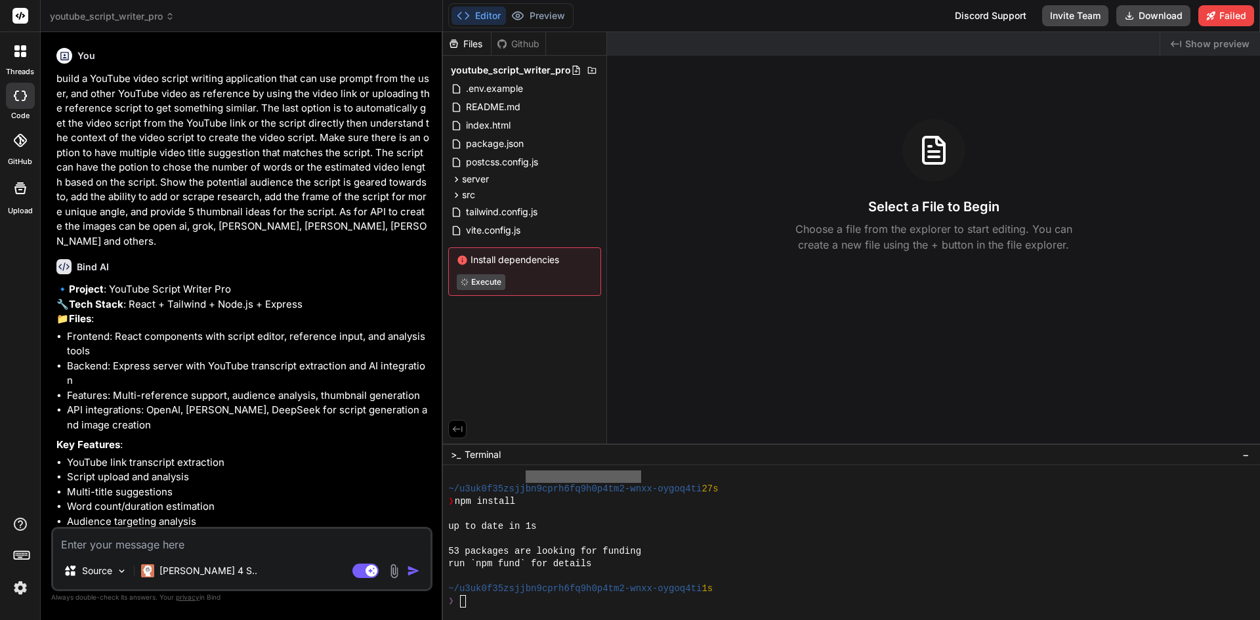
type textarea "x"
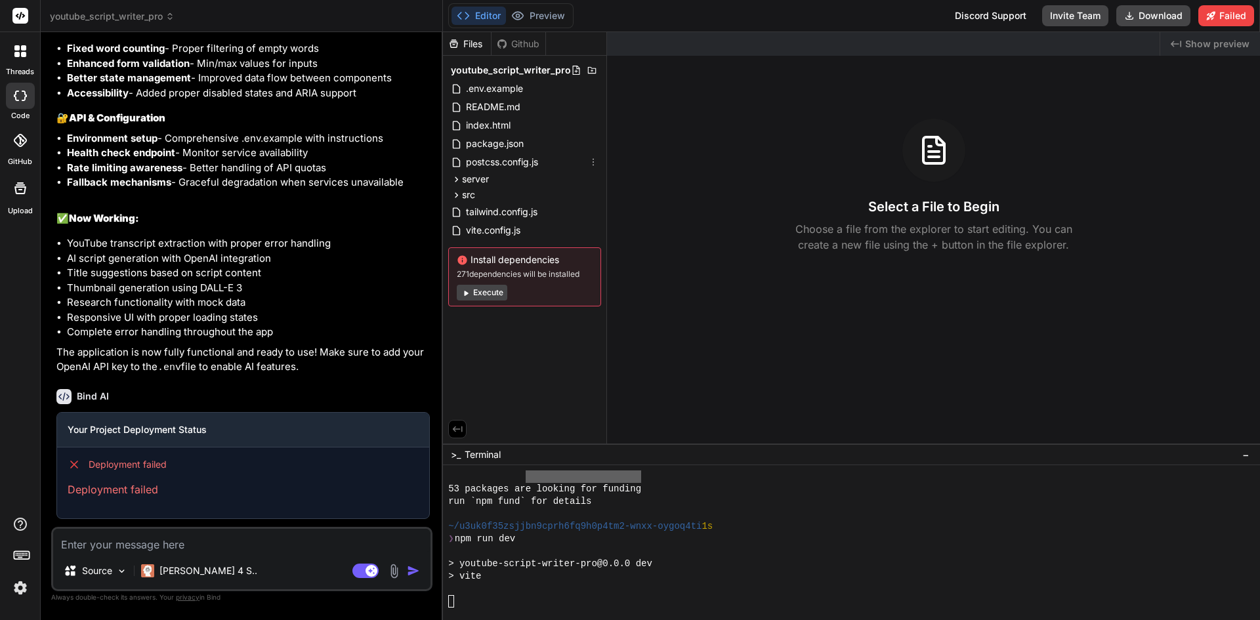
scroll to position [2780, 0]
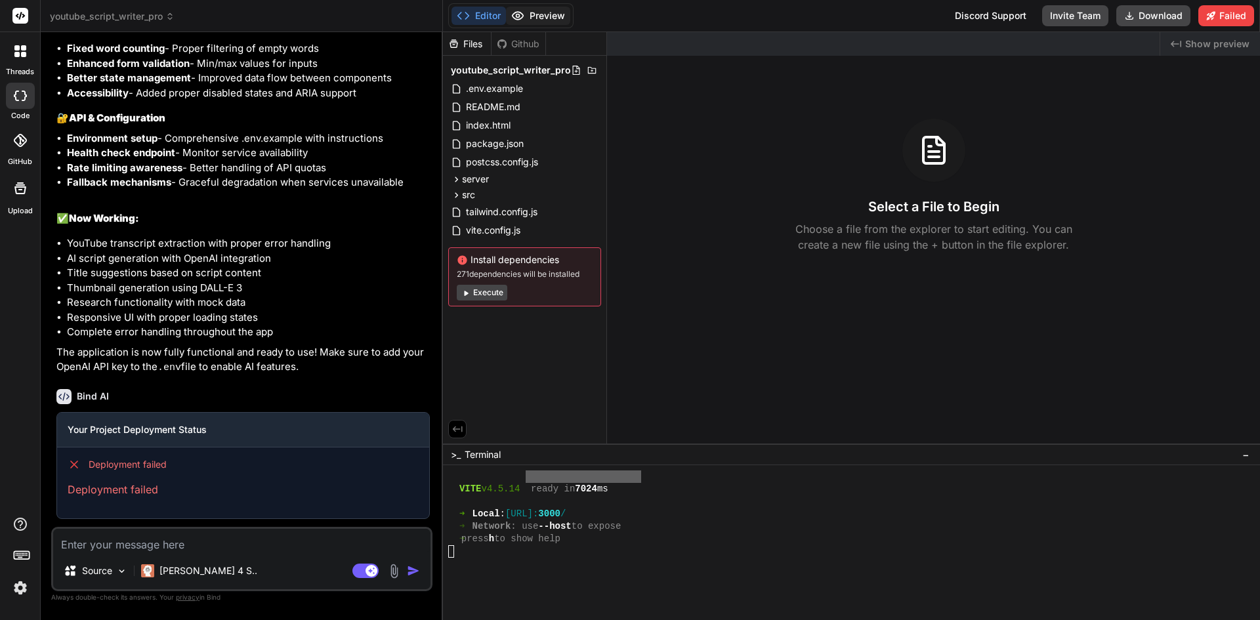
click at [534, 14] on button "Preview" at bounding box center [538, 16] width 64 height 18
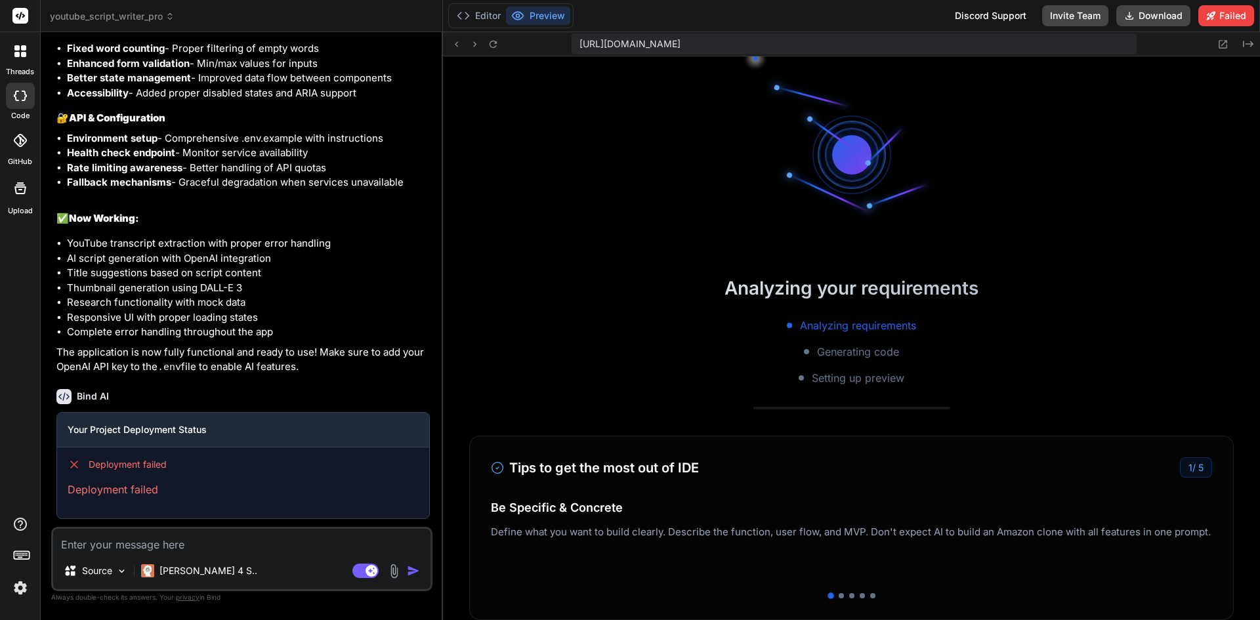
scroll to position [3017, 0]
